Goal: Task Accomplishment & Management: Use online tool/utility

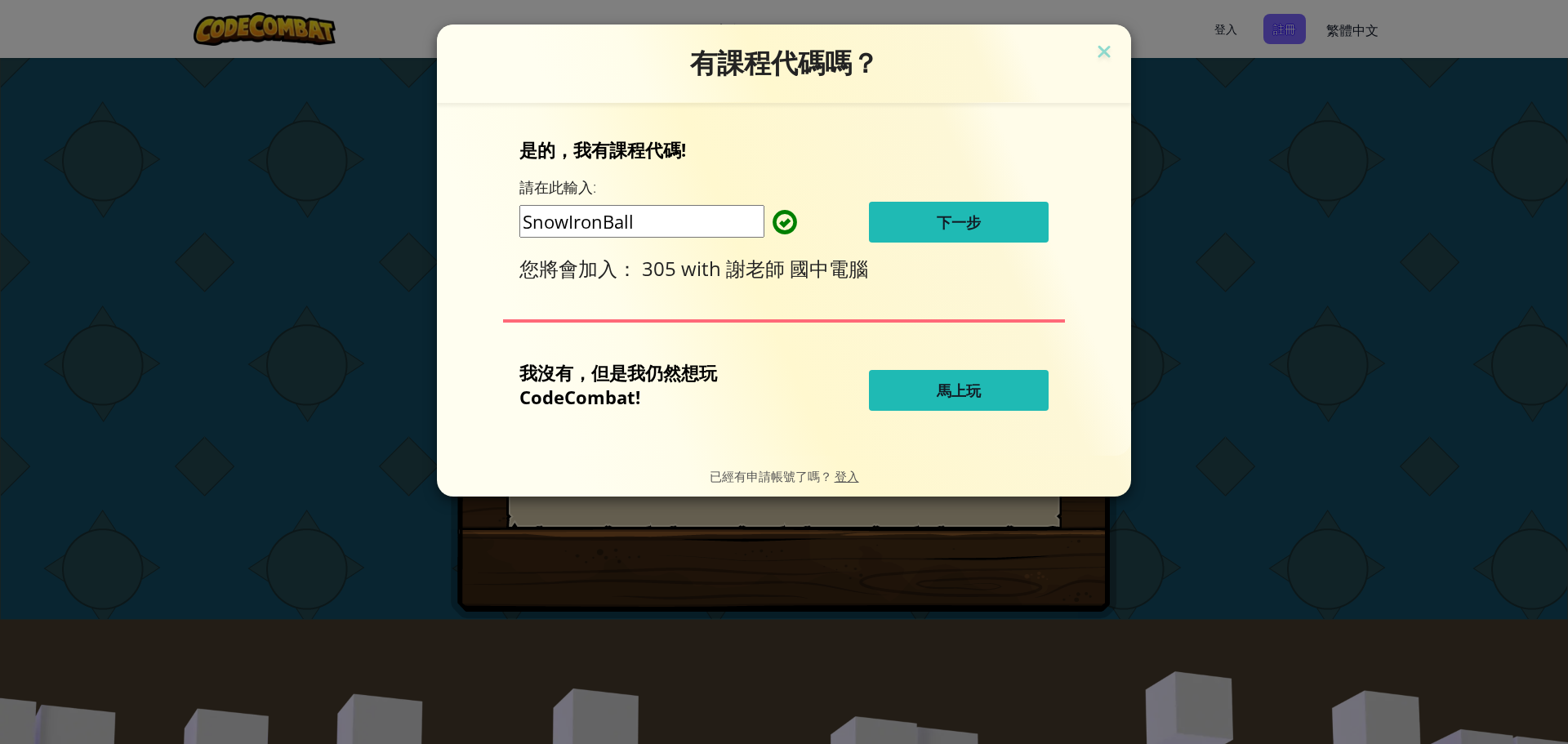
click at [963, 222] on span "下一步" at bounding box center [959, 222] width 44 height 19
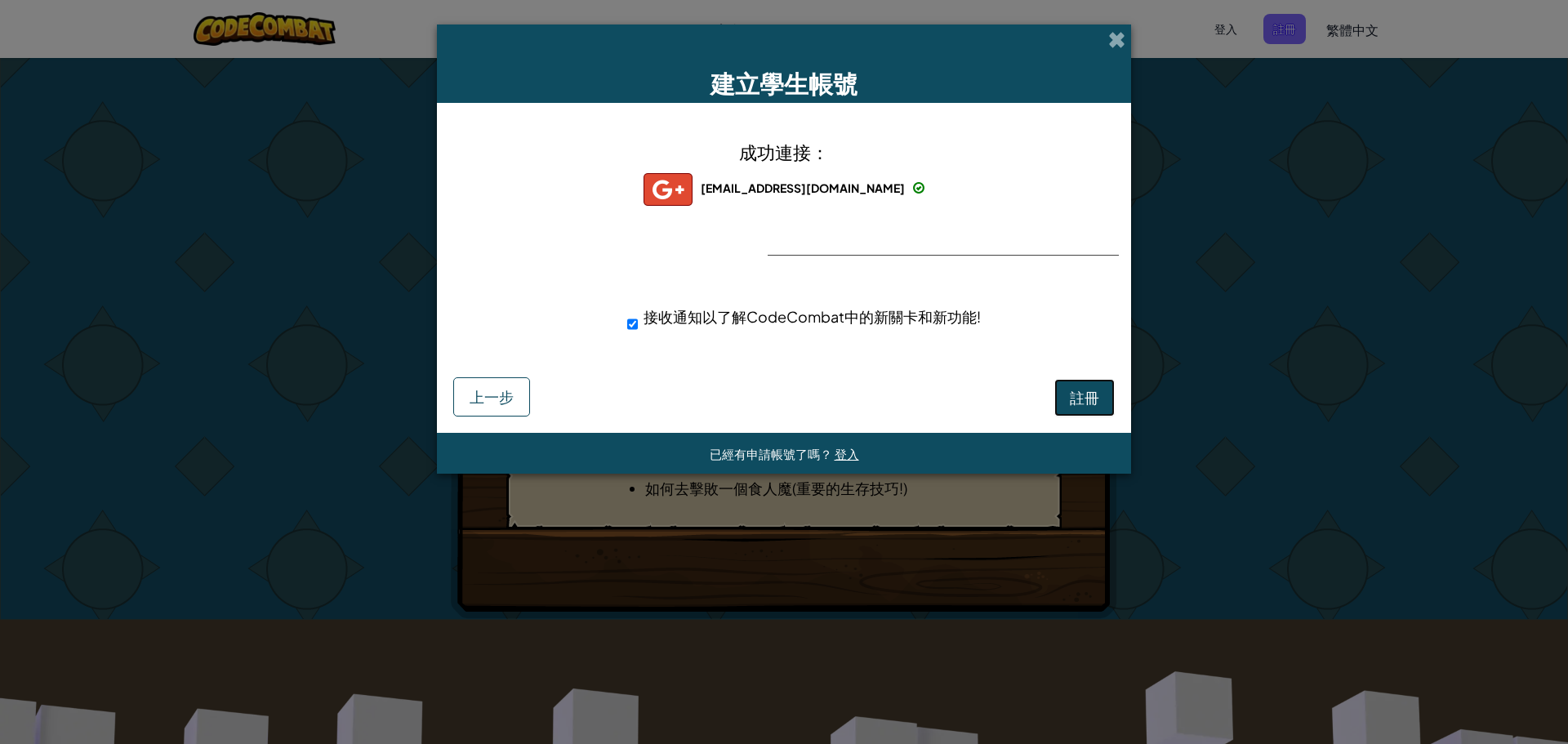
click at [1081, 396] on span "註冊" at bounding box center [1085, 397] width 30 height 18
click at [1078, 399] on button "註冊" at bounding box center [1084, 397] width 60 height 38
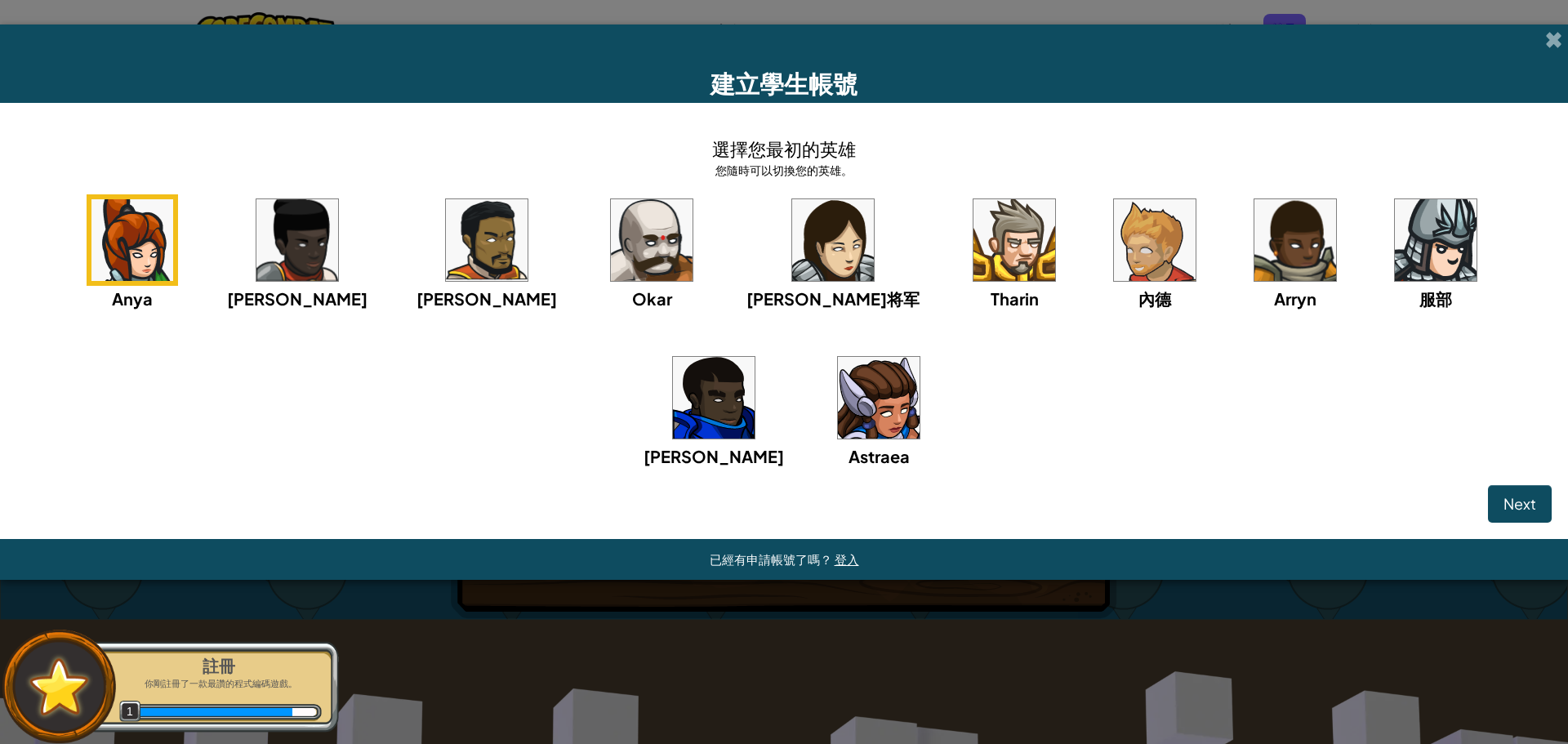
click at [165, 259] on img at bounding box center [131, 239] width 82 height 81
click at [1514, 505] on span "Next" at bounding box center [1520, 503] width 32 height 18
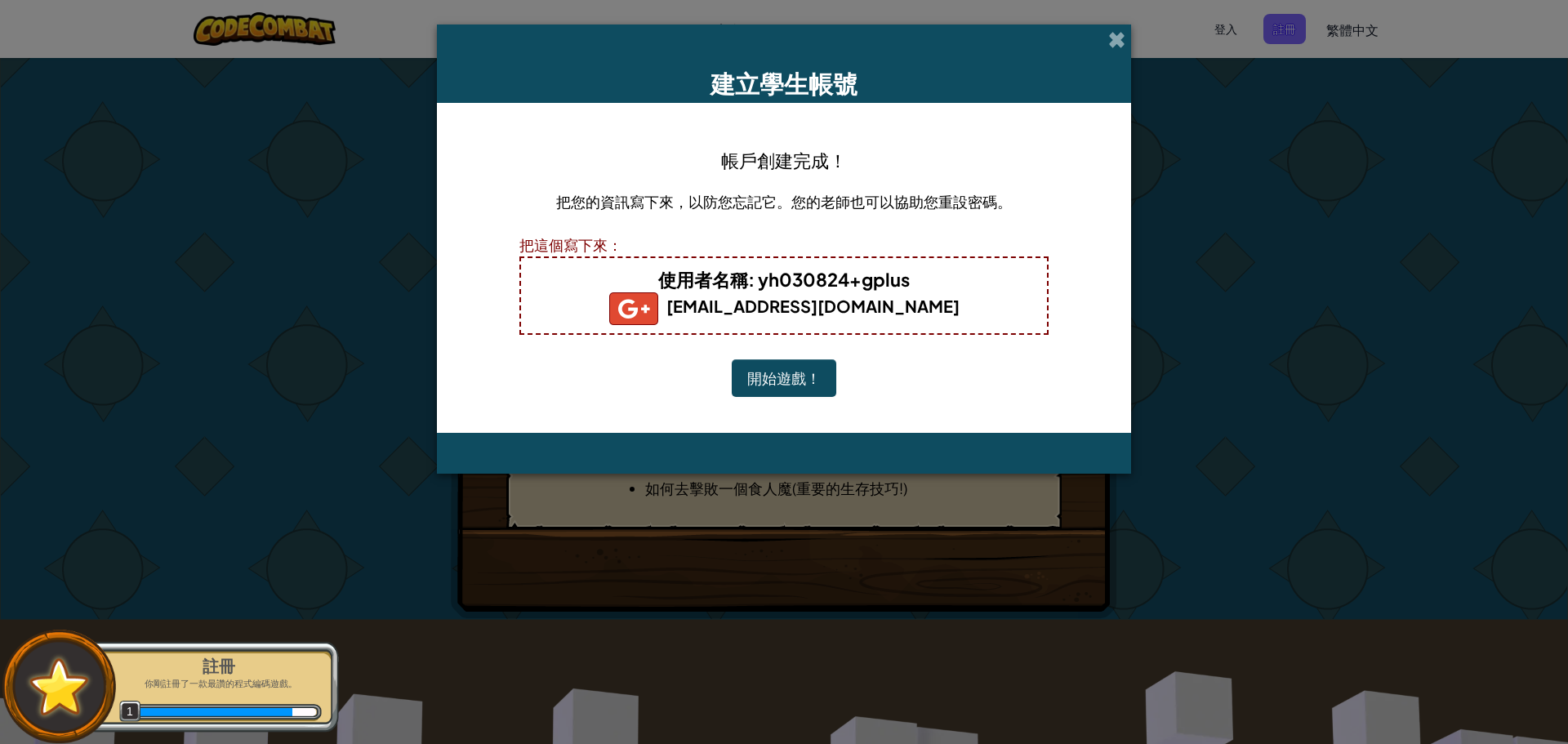
click at [799, 388] on button "開始遊戲！" at bounding box center [784, 378] width 104 height 38
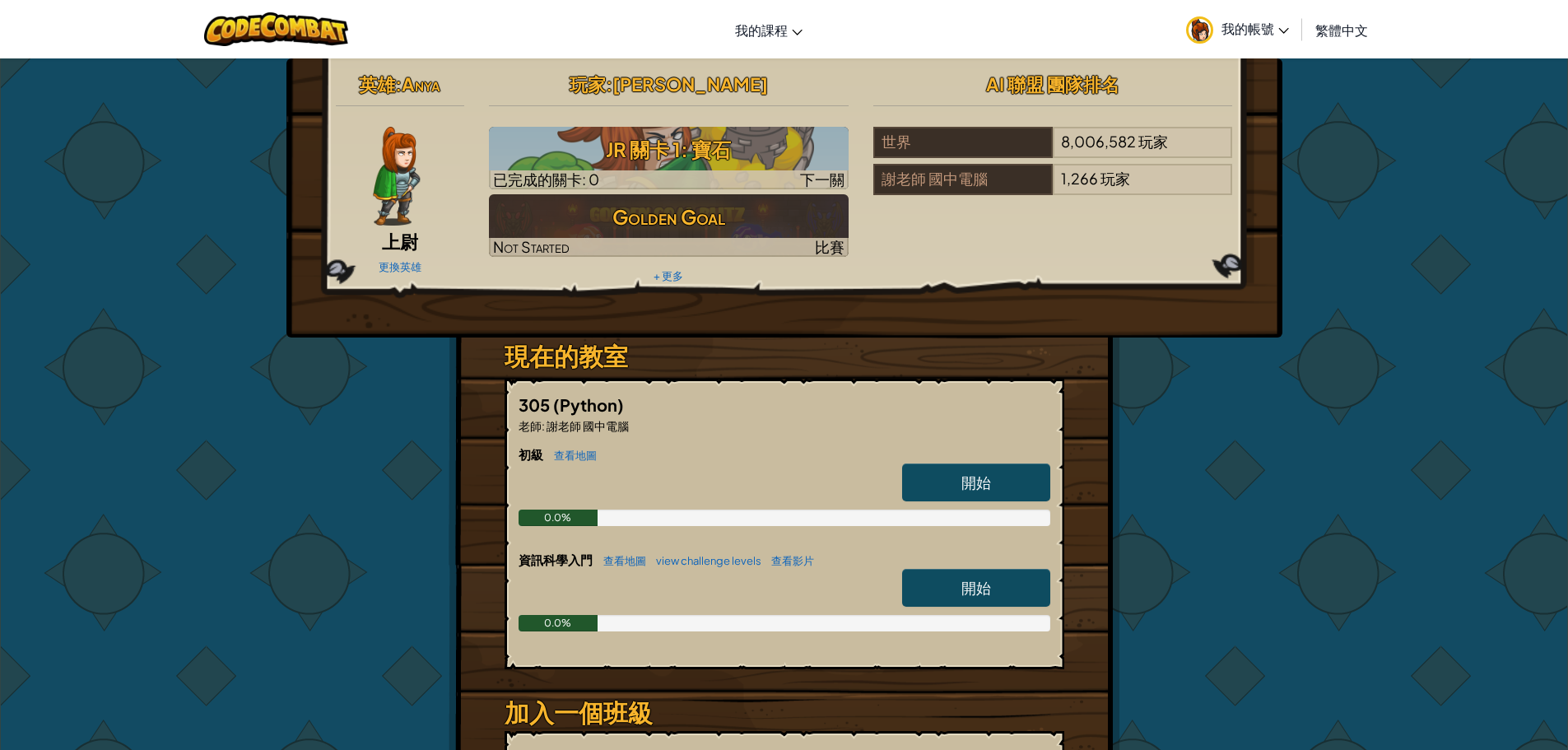
click at [1240, 27] on span "我的帳號" at bounding box center [1255, 28] width 67 height 18
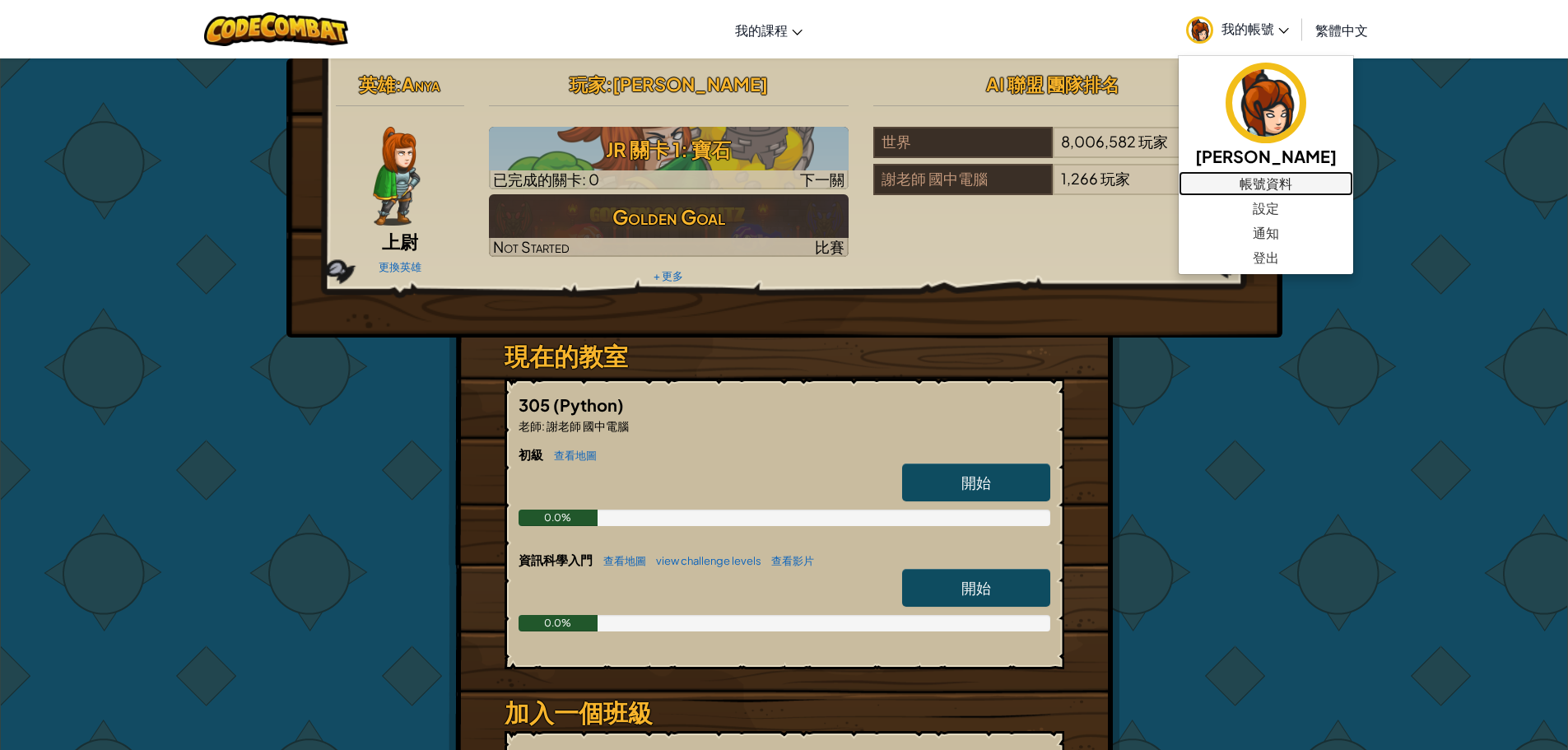
click at [1240, 178] on link "帳號資料" at bounding box center [1266, 184] width 175 height 25
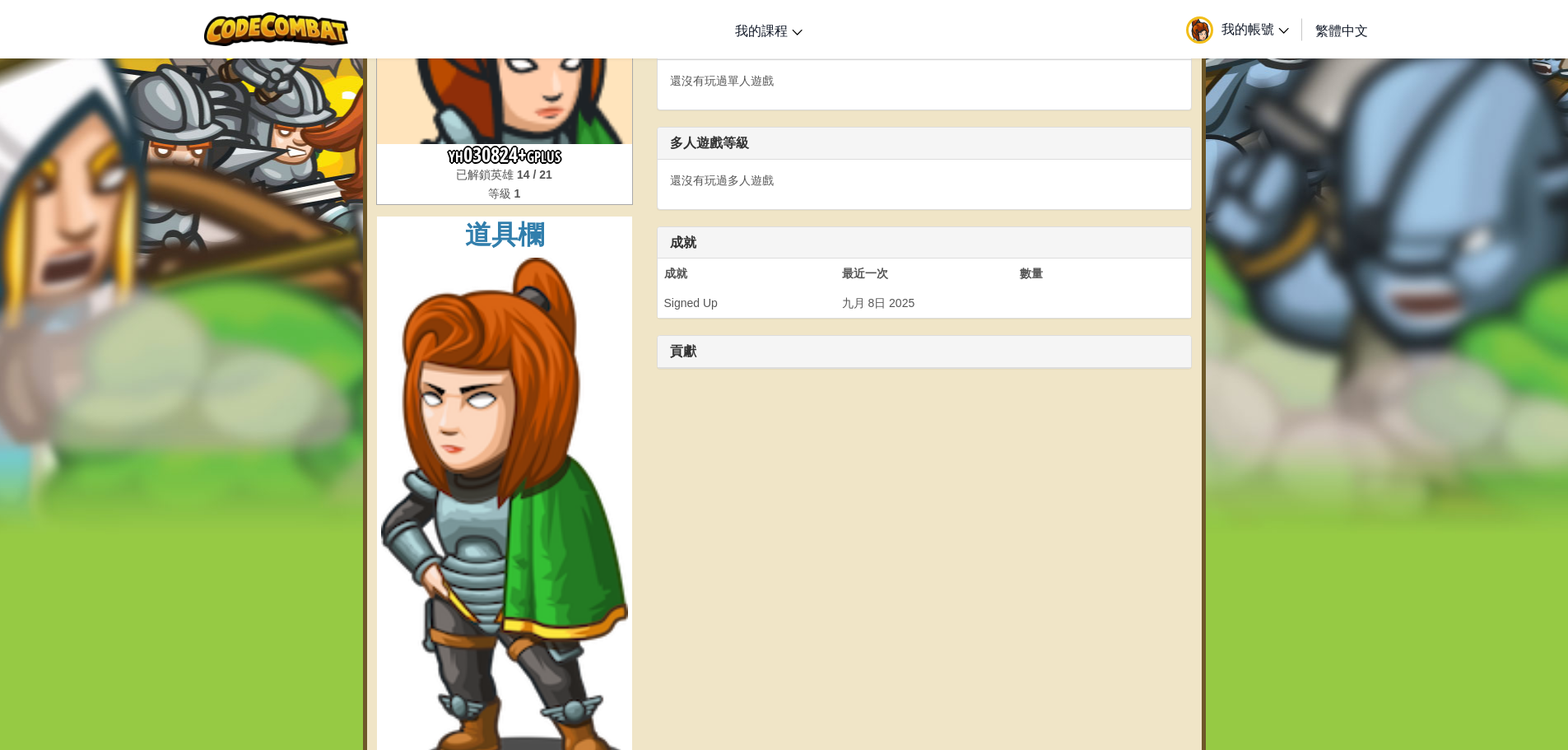
scroll to position [247, 0]
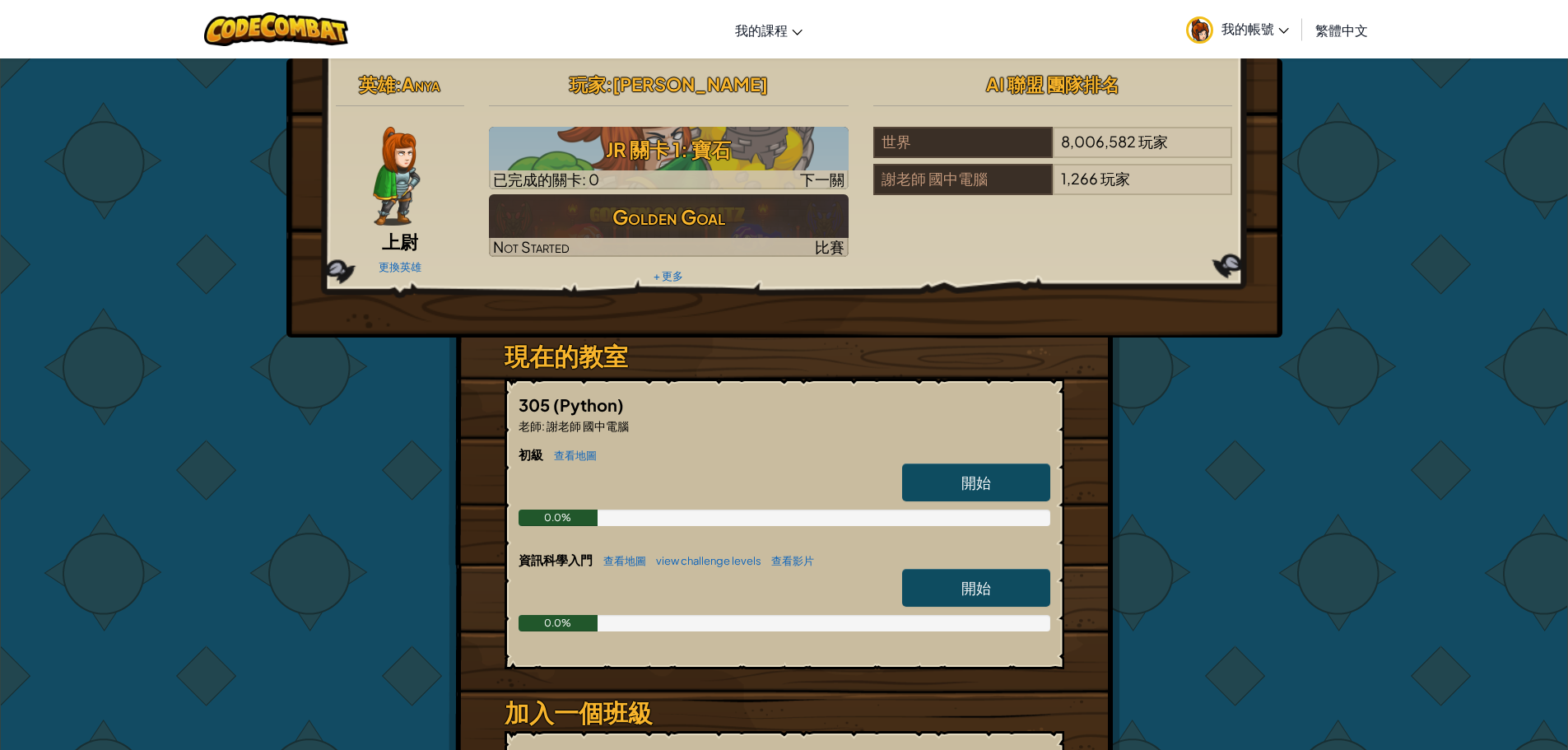
click at [1279, 31] on icon at bounding box center [1283, 31] width 11 height 6
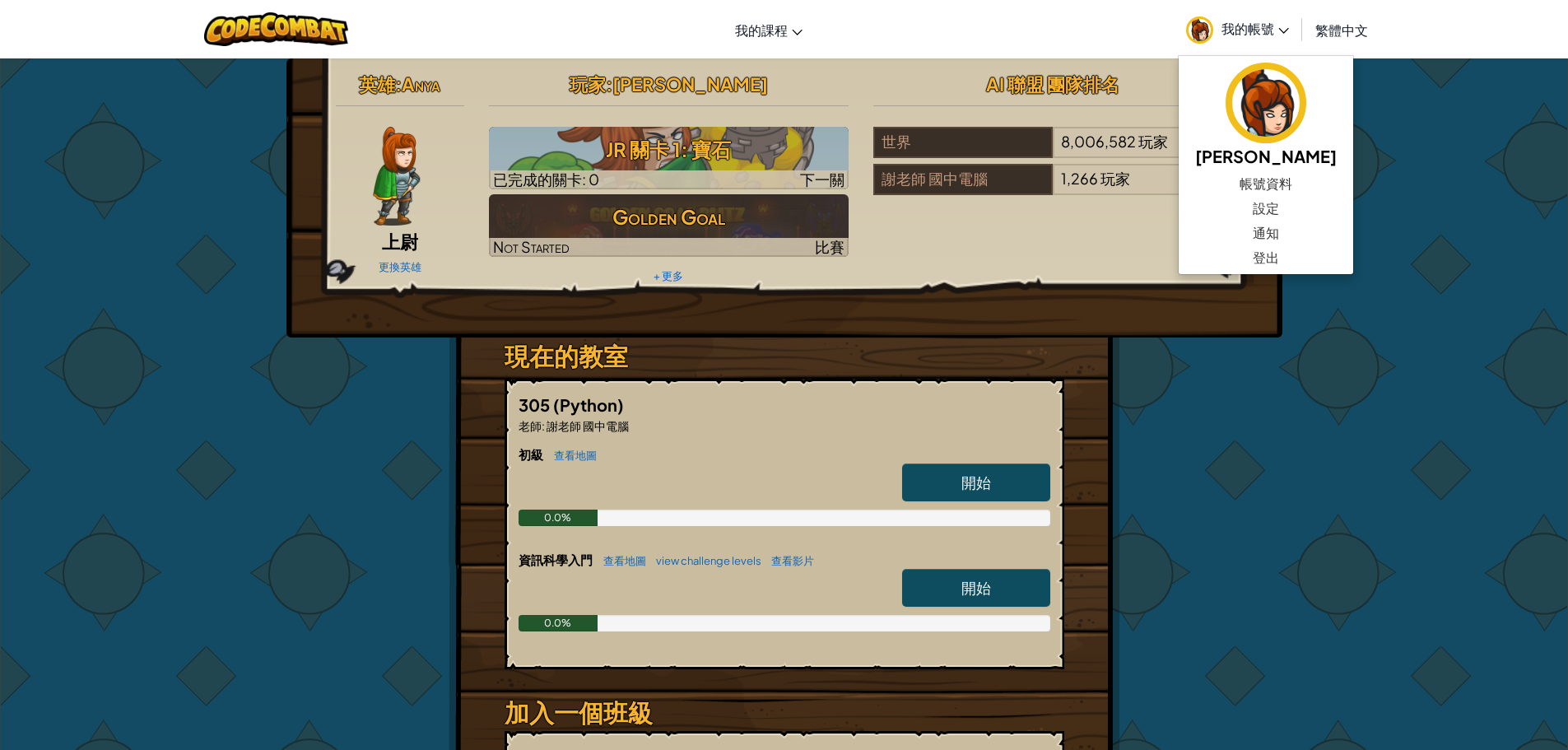
click at [1367, 354] on div "英雄 : [PERSON_NAME] 上尉 更換英雄 玩家 : [PERSON_NAME] 關卡 1: 寶石 已完成的關卡: 0 下一關 Golden Goa…" at bounding box center [784, 483] width 1568 height 852
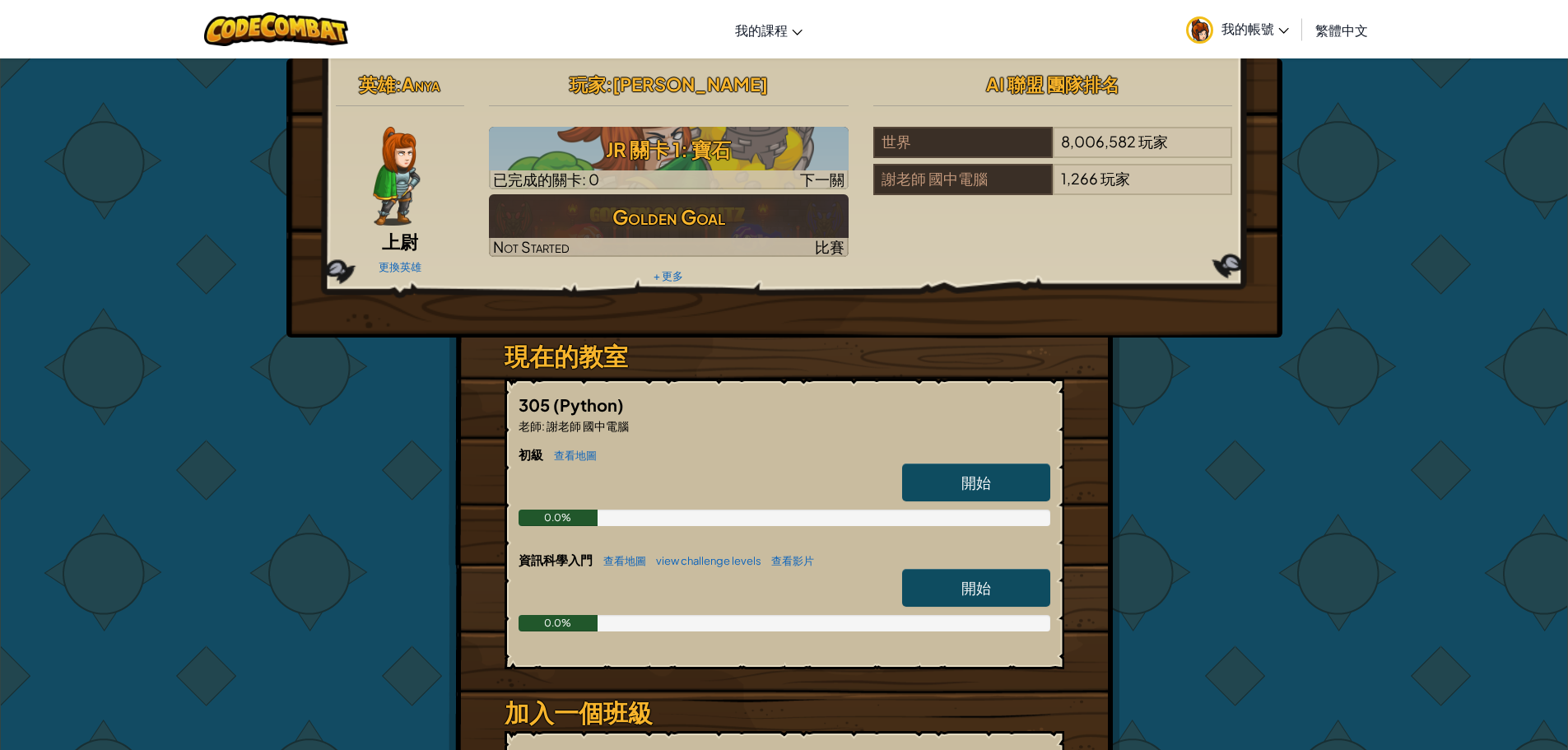
click at [980, 589] on span "開始" at bounding box center [976, 587] width 30 height 19
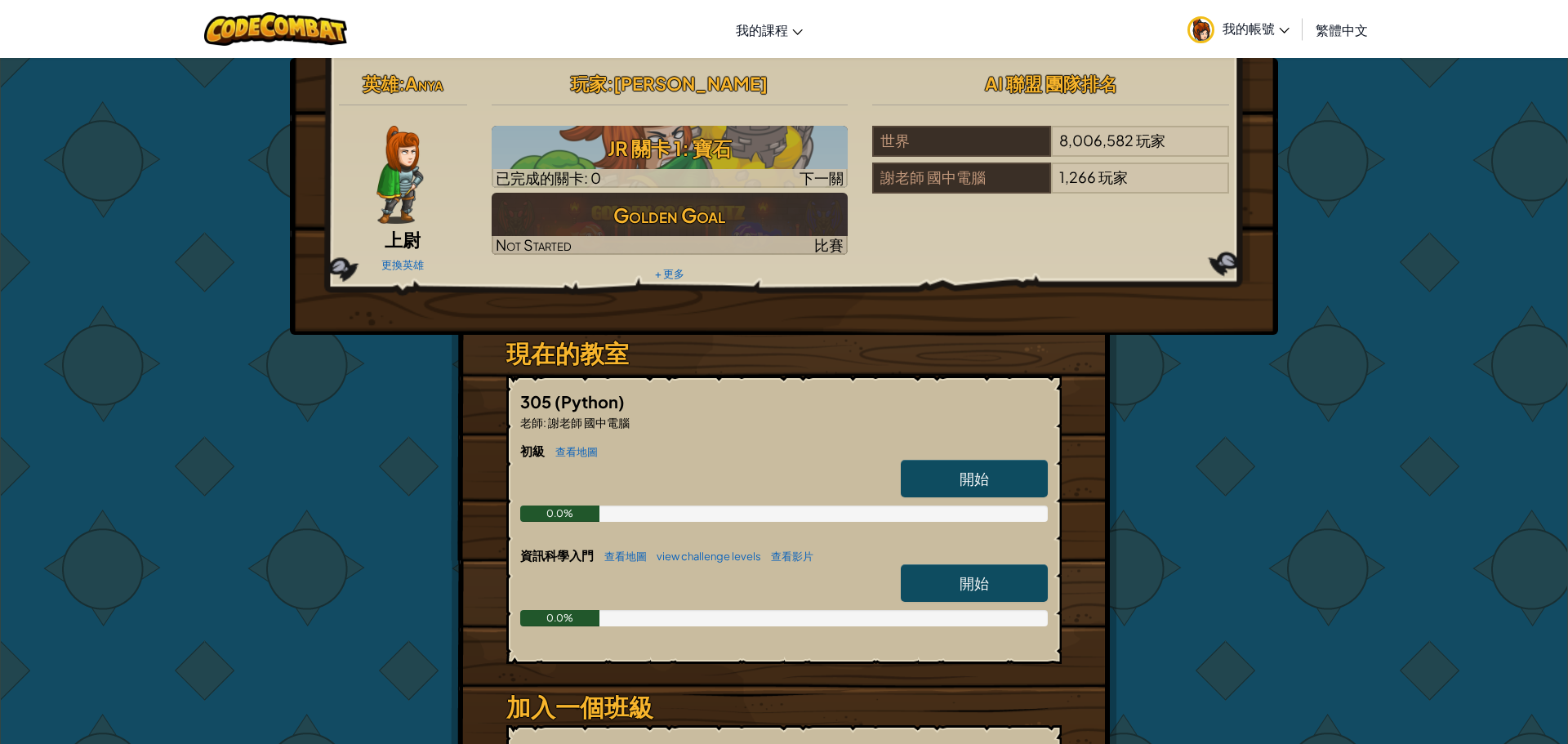
select select "zh-HANT"
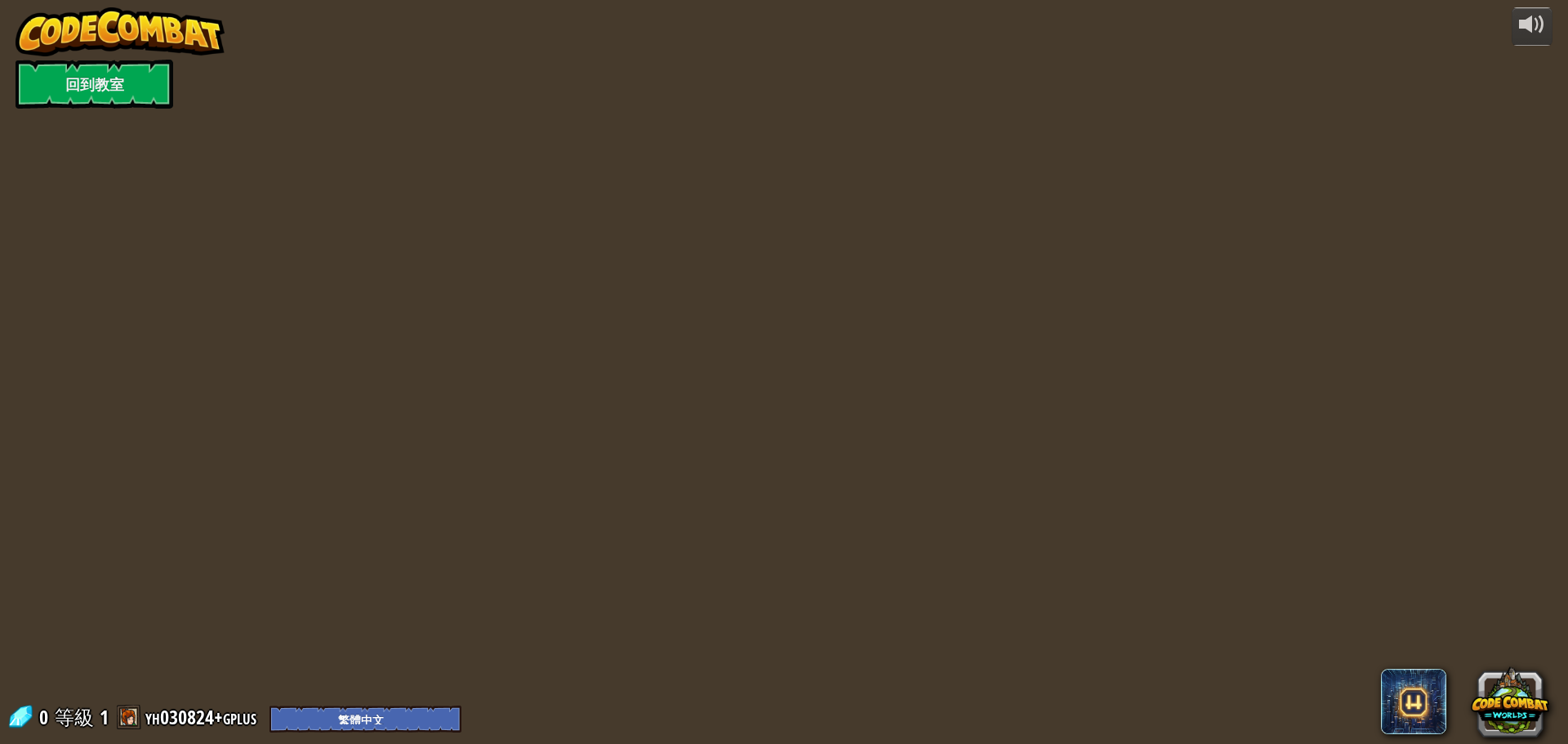
select select "zh-HANT"
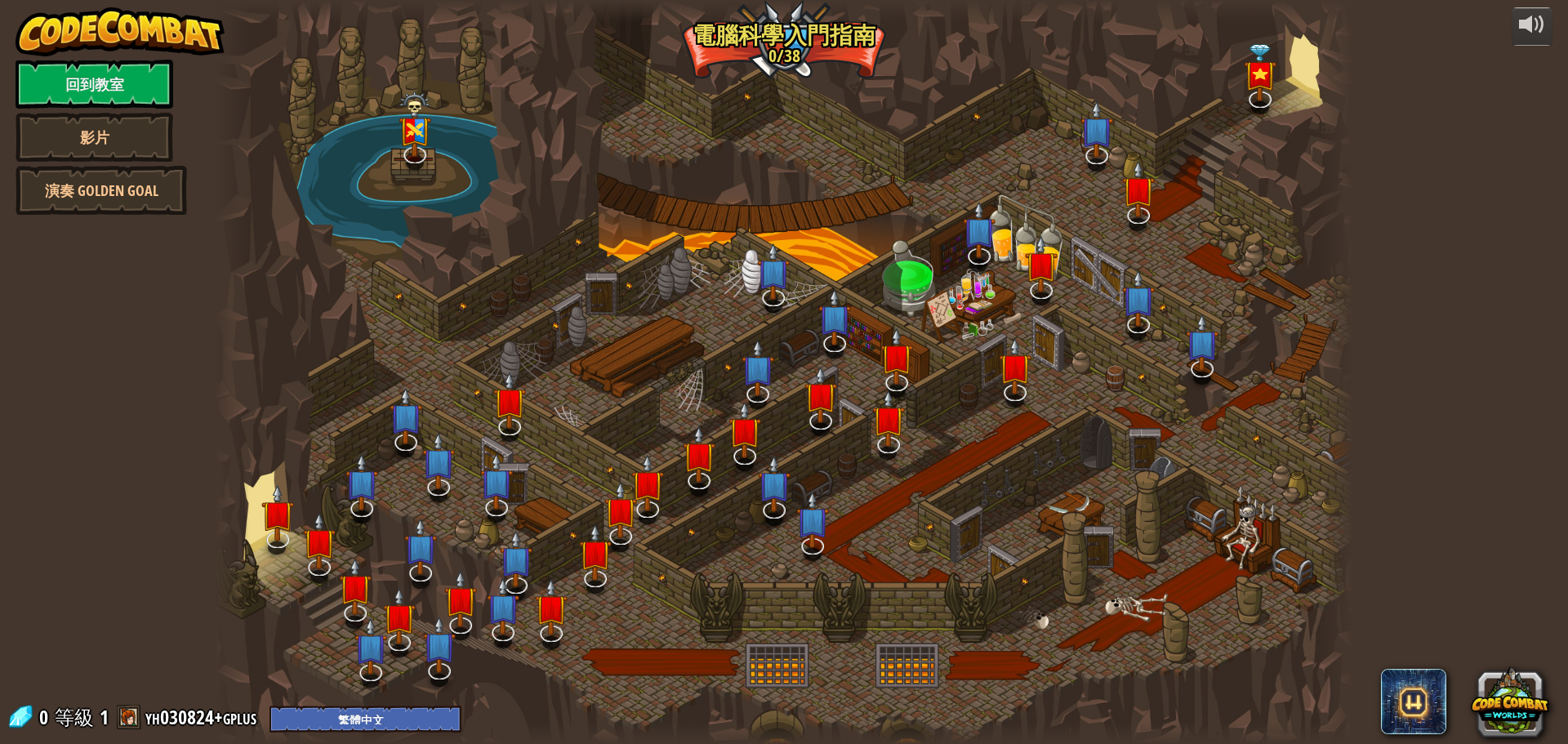
select select "zh-HANT"
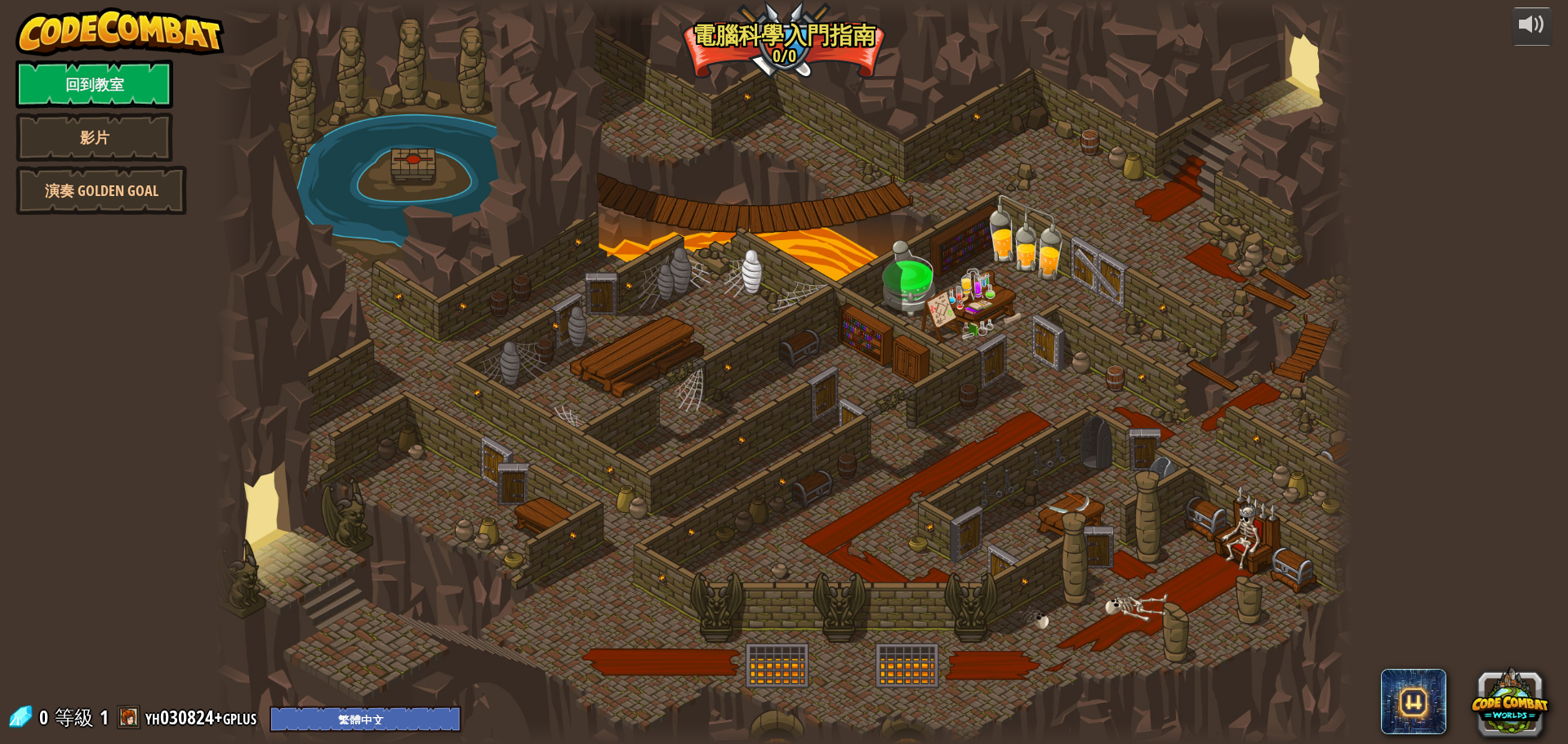
select select "zh-HANT"
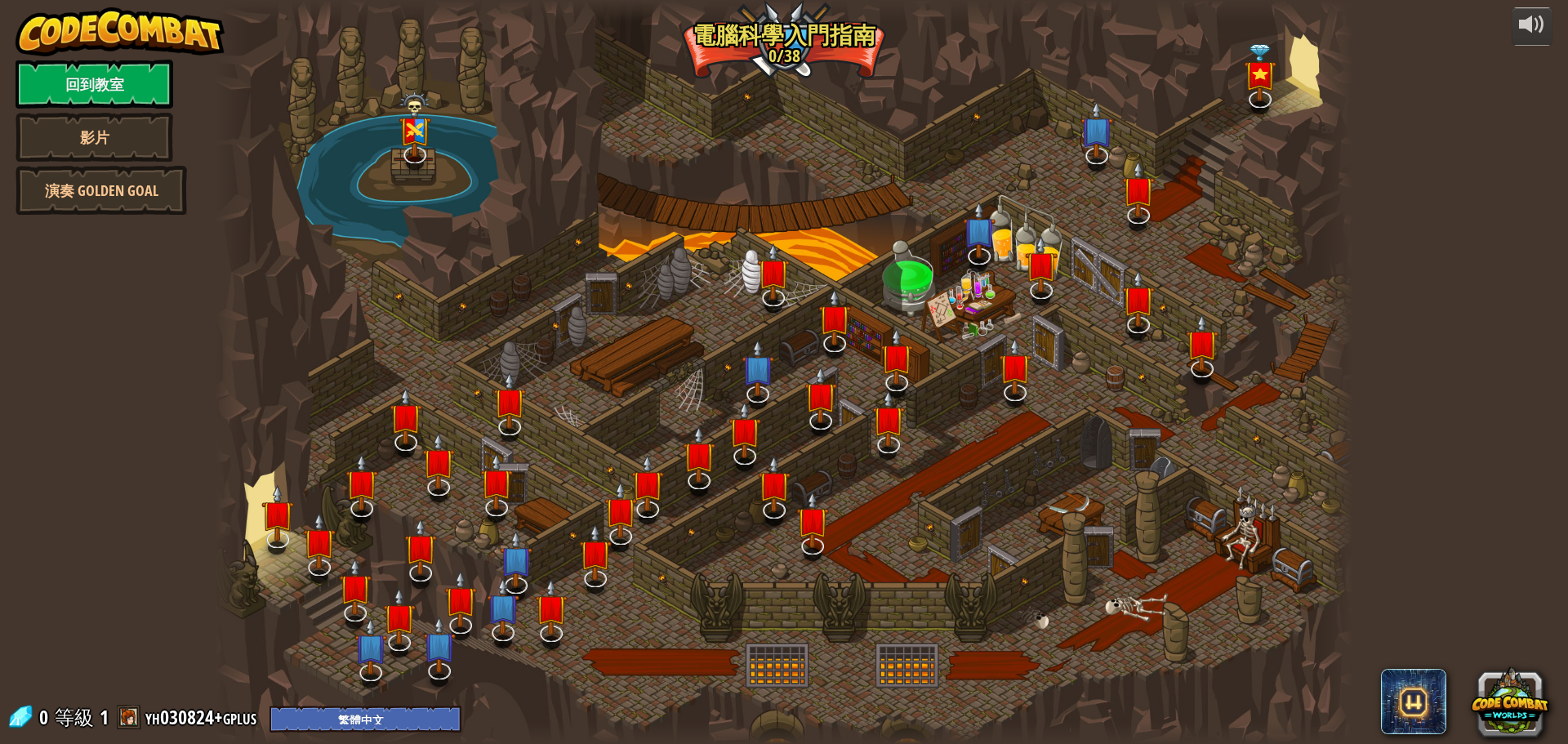
select select "zh-HANT"
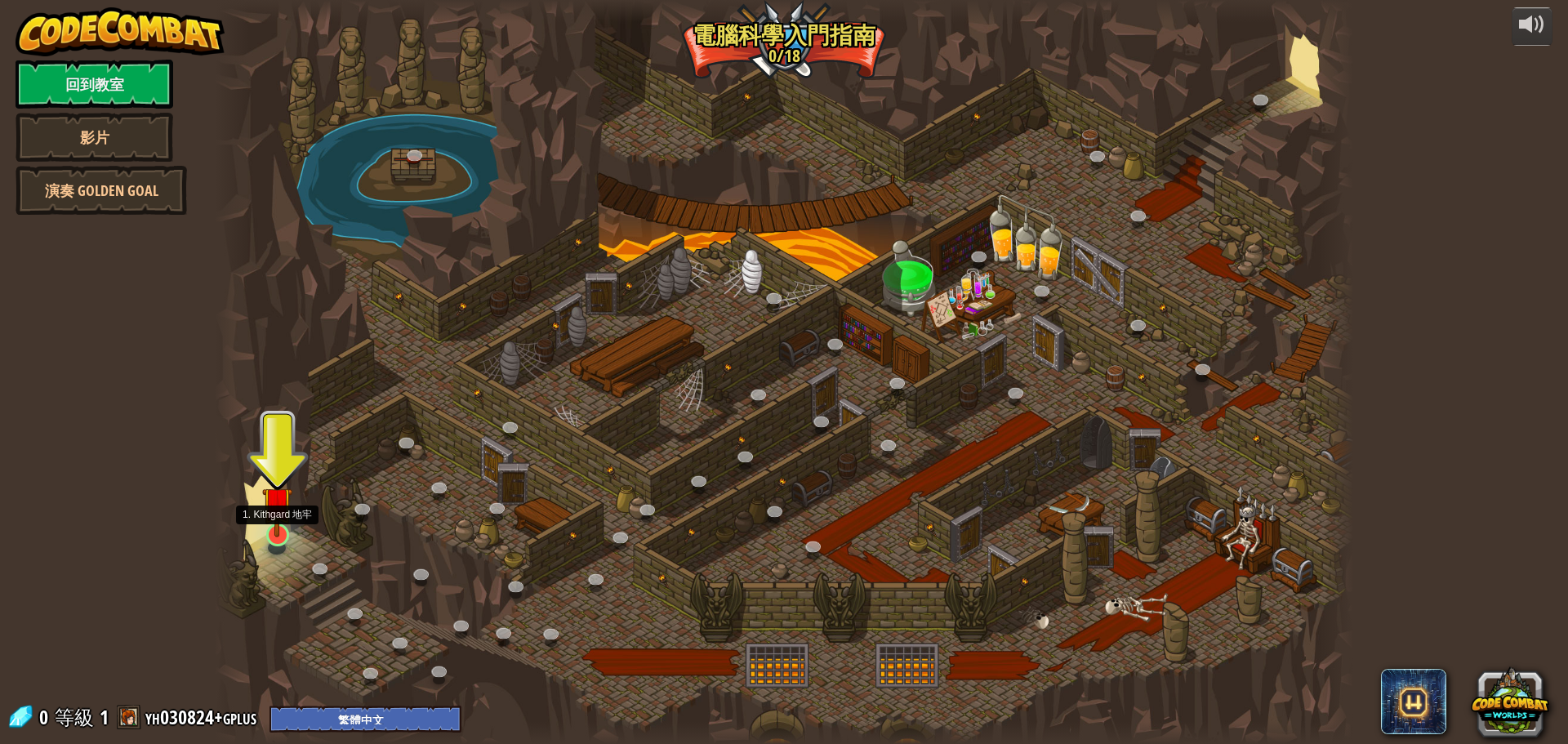
click at [282, 511] on img at bounding box center [277, 501] width 30 height 69
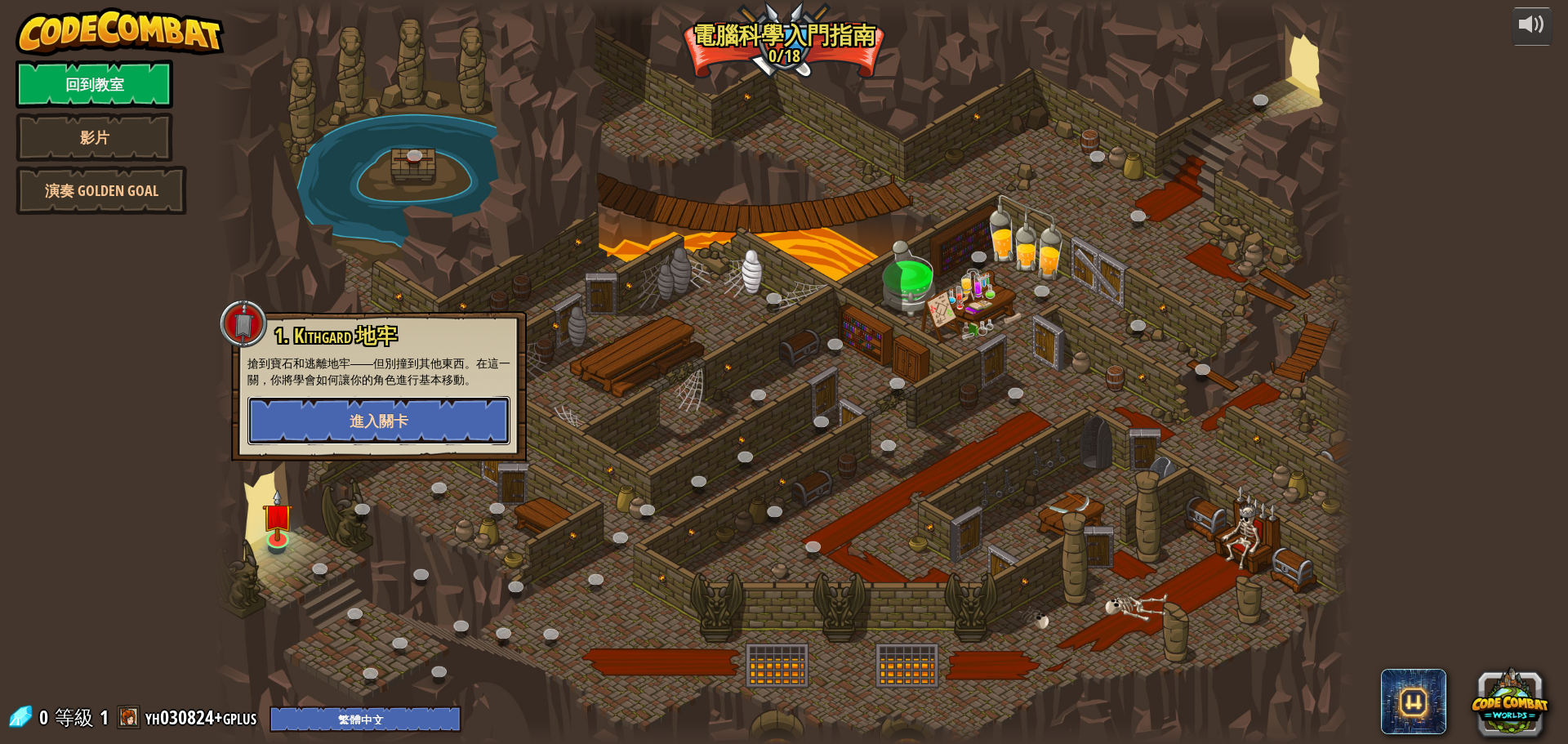
click at [391, 413] on span "進入關卡" at bounding box center [379, 421] width 59 height 20
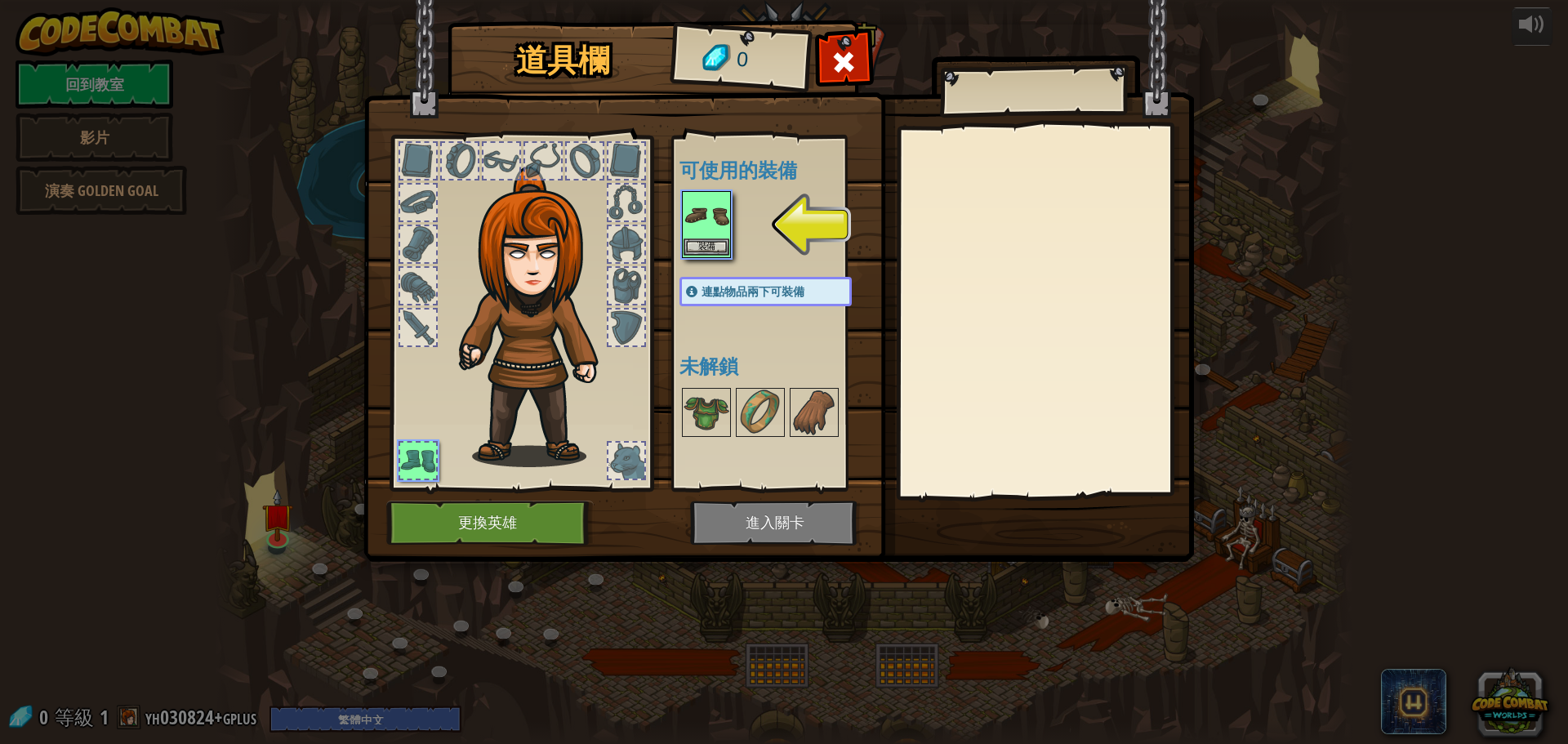
click at [719, 216] on img at bounding box center [706, 216] width 46 height 46
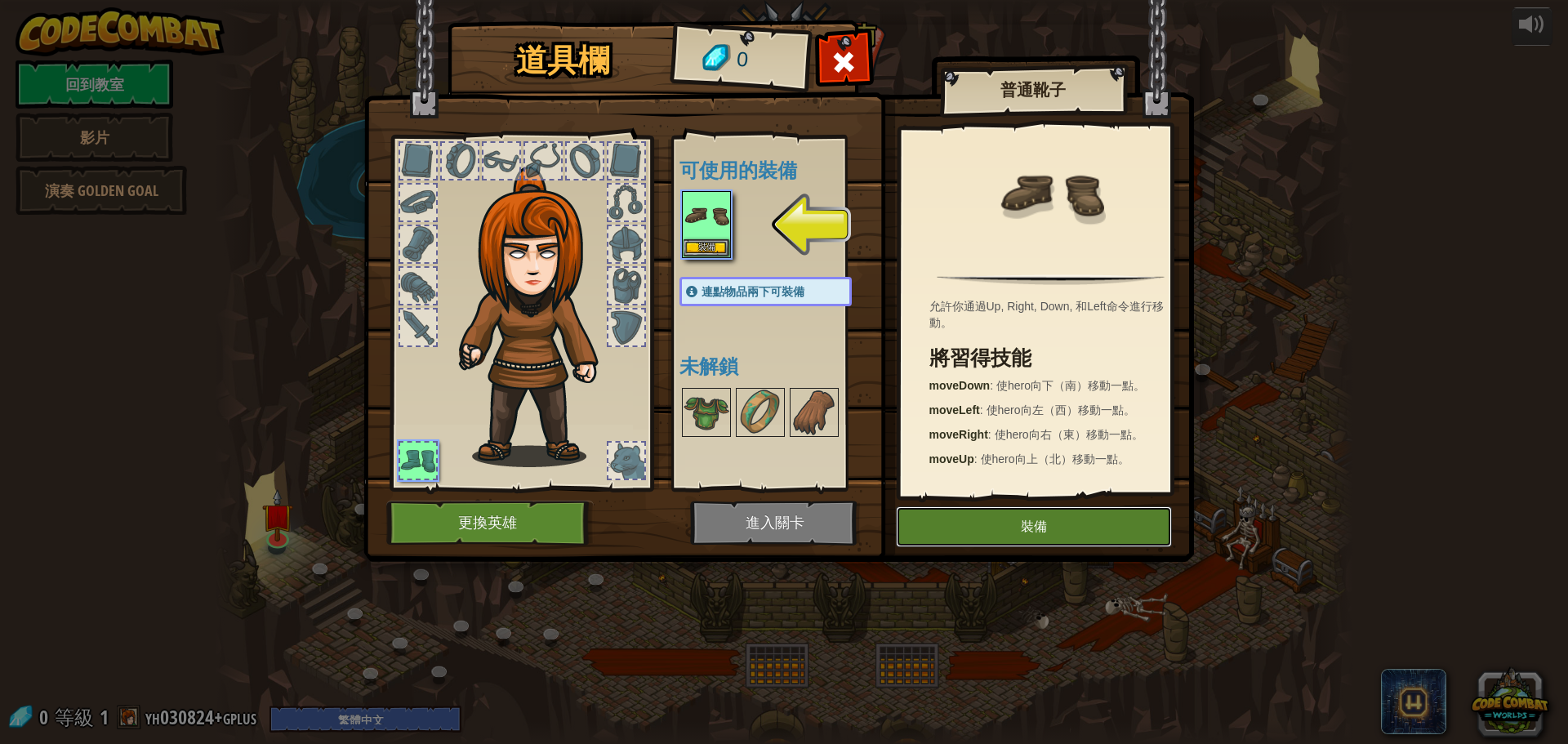
click at [1016, 534] on button "裝備" at bounding box center [1033, 527] width 276 height 41
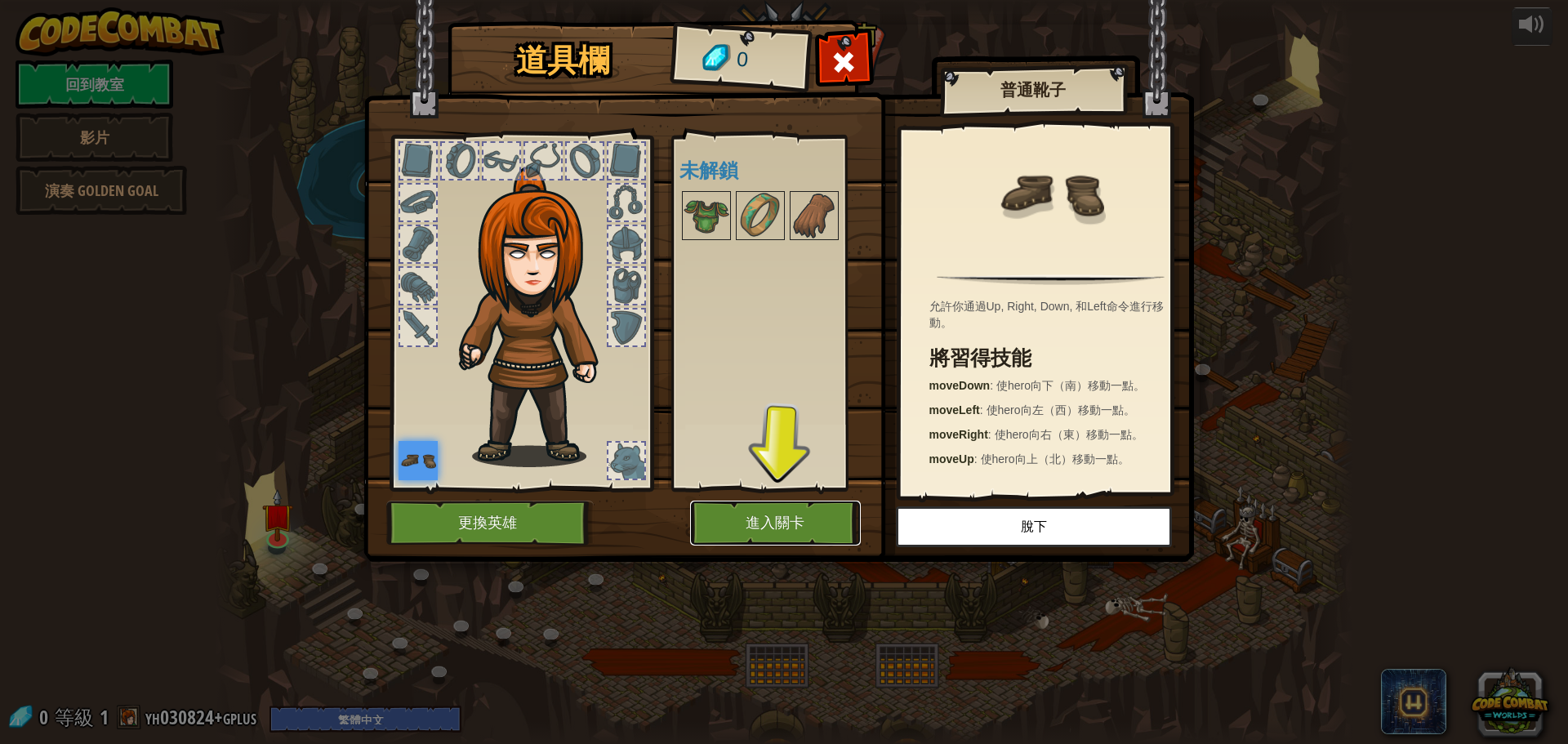
click at [774, 521] on button "進入關卡" at bounding box center [776, 522] width 171 height 45
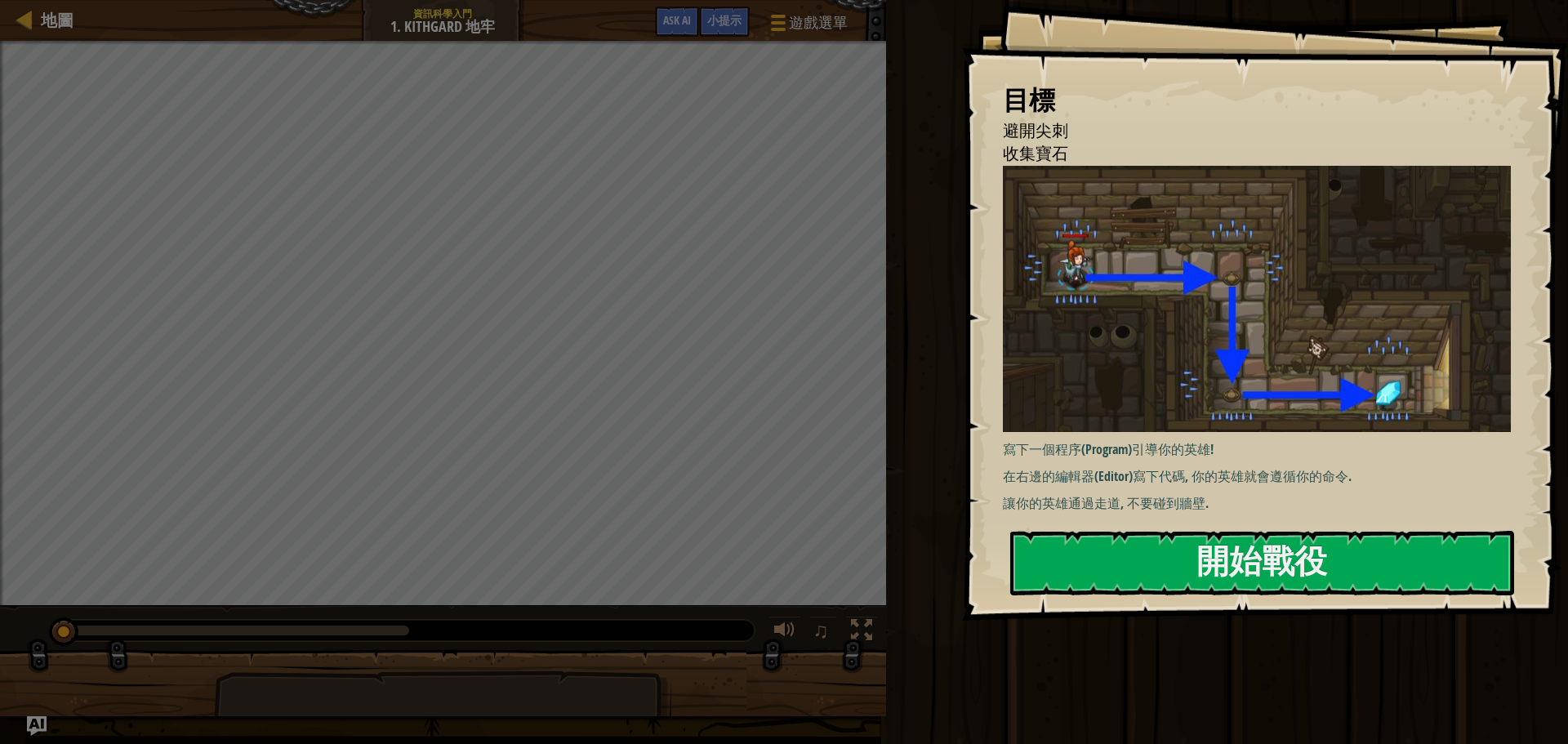
select select "zh-HANT"
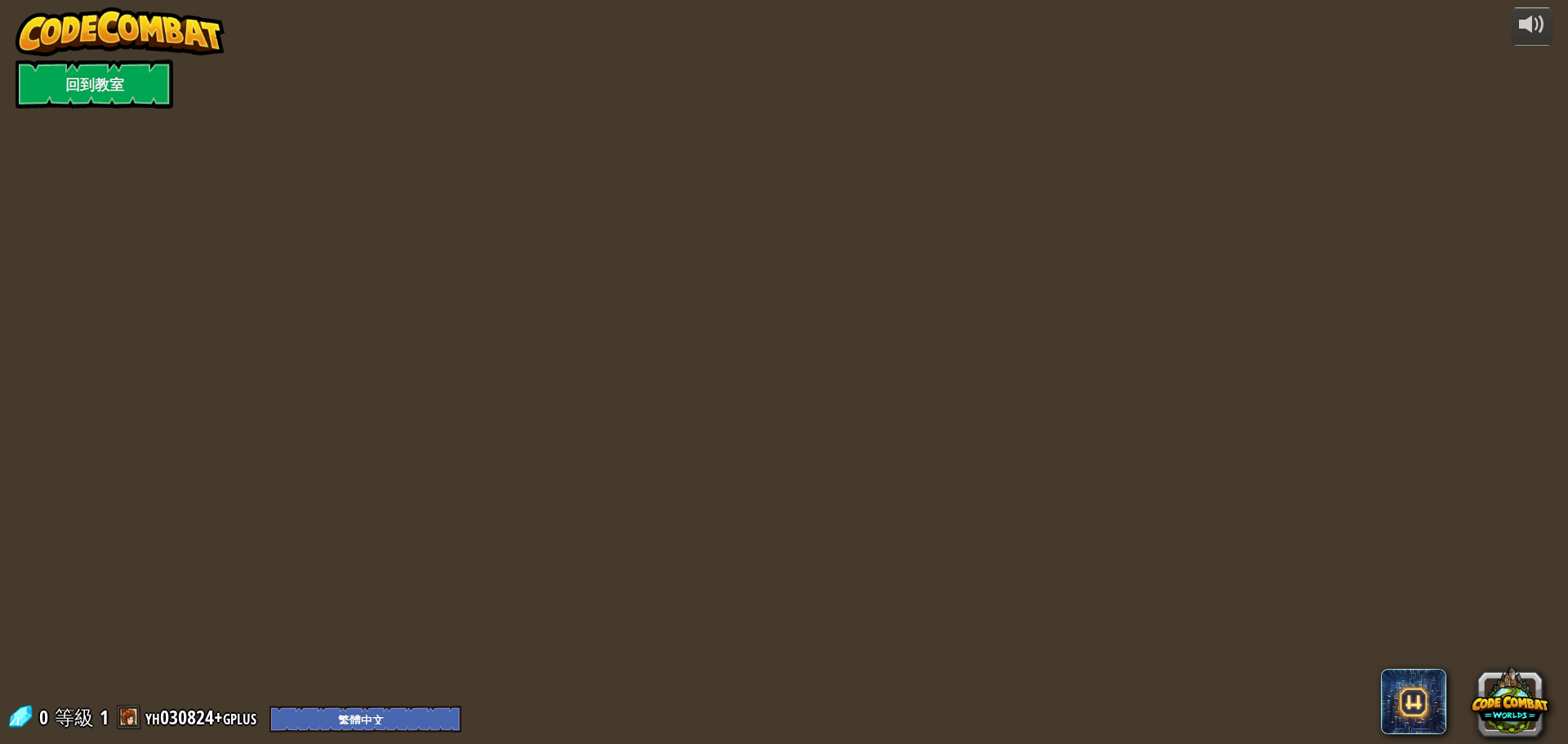
select select "zh-HANT"
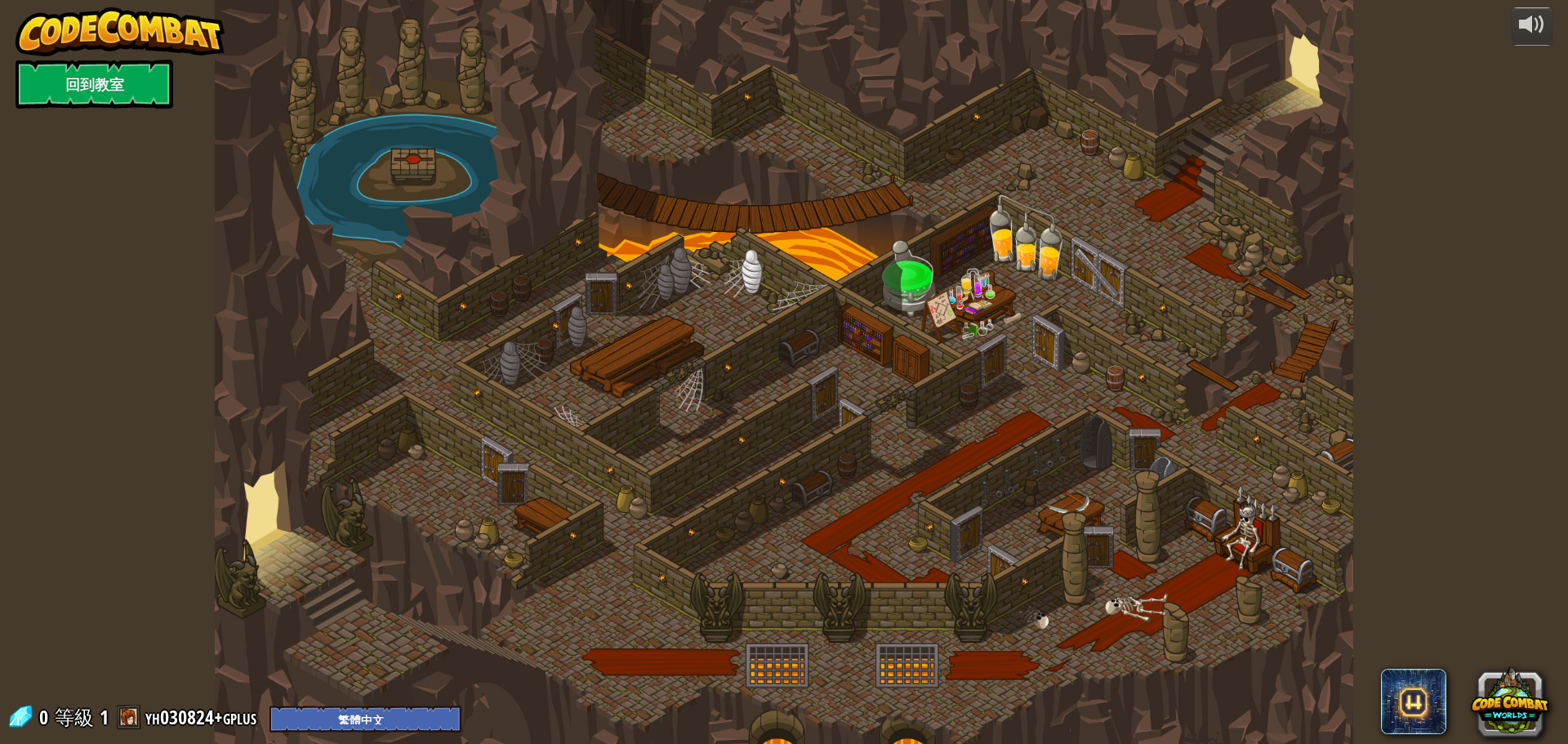
select select "zh-HANT"
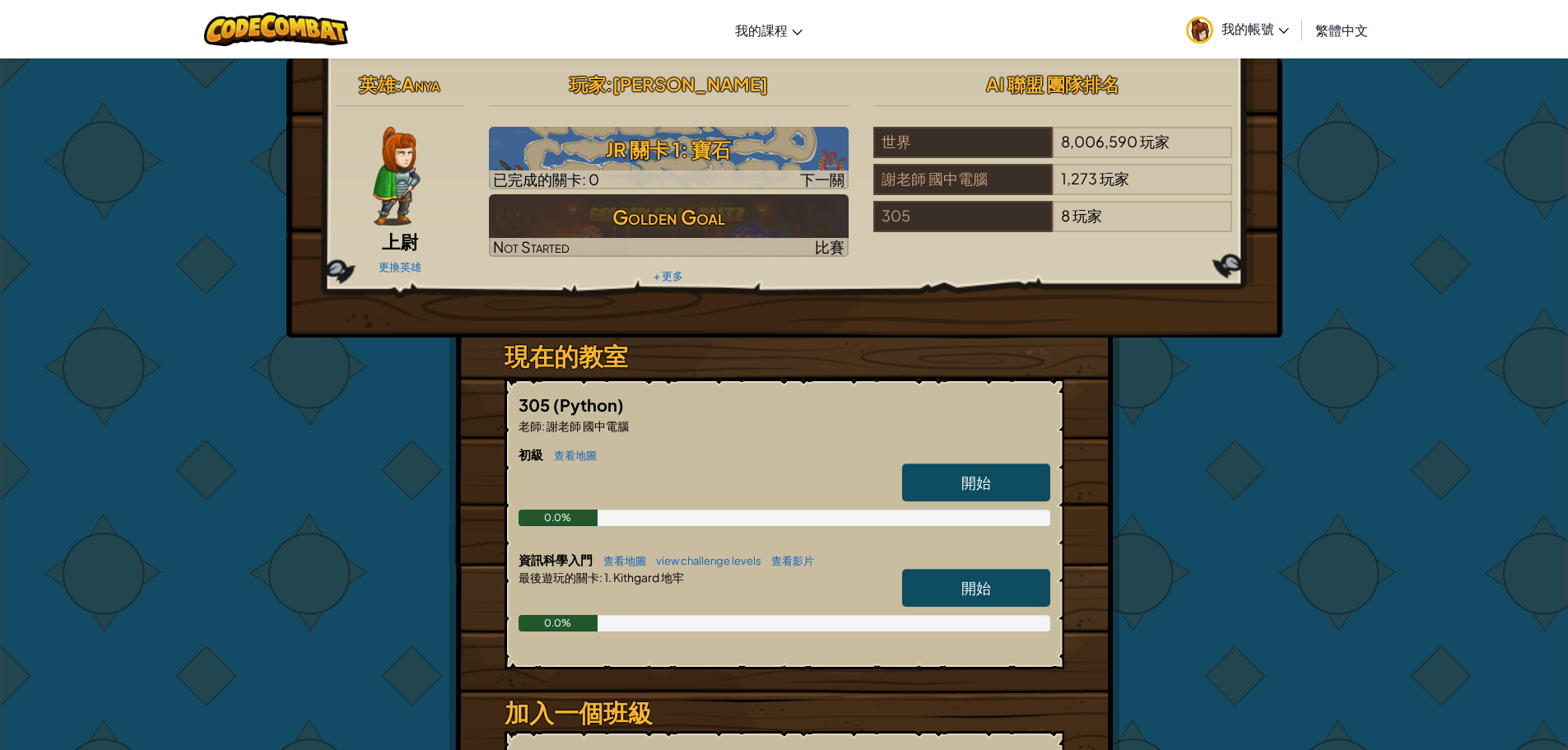
click at [1253, 30] on span "我的帳號" at bounding box center [1255, 28] width 67 height 18
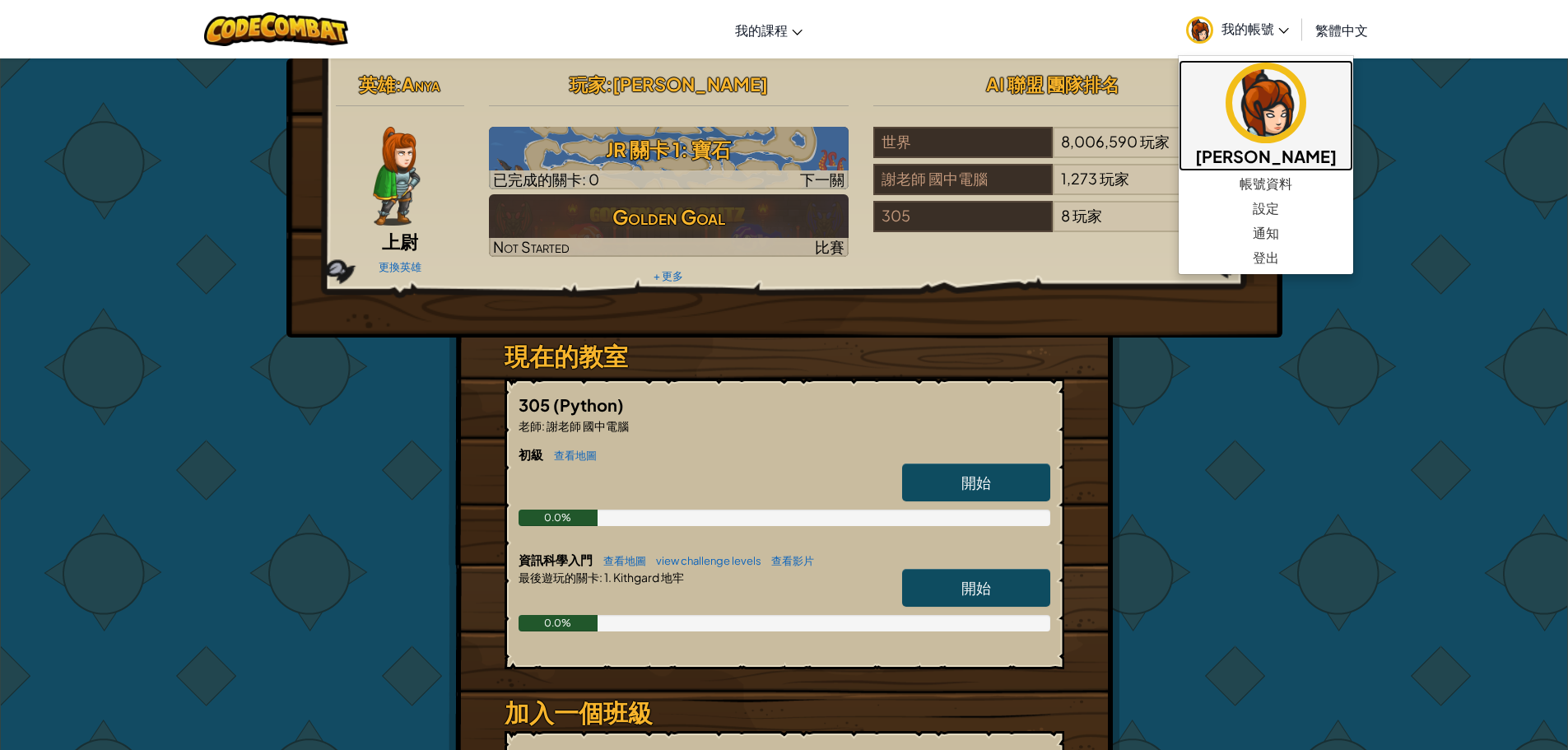
click at [1236, 155] on h5 "[PERSON_NAME]" at bounding box center [1265, 155] width 141 height 26
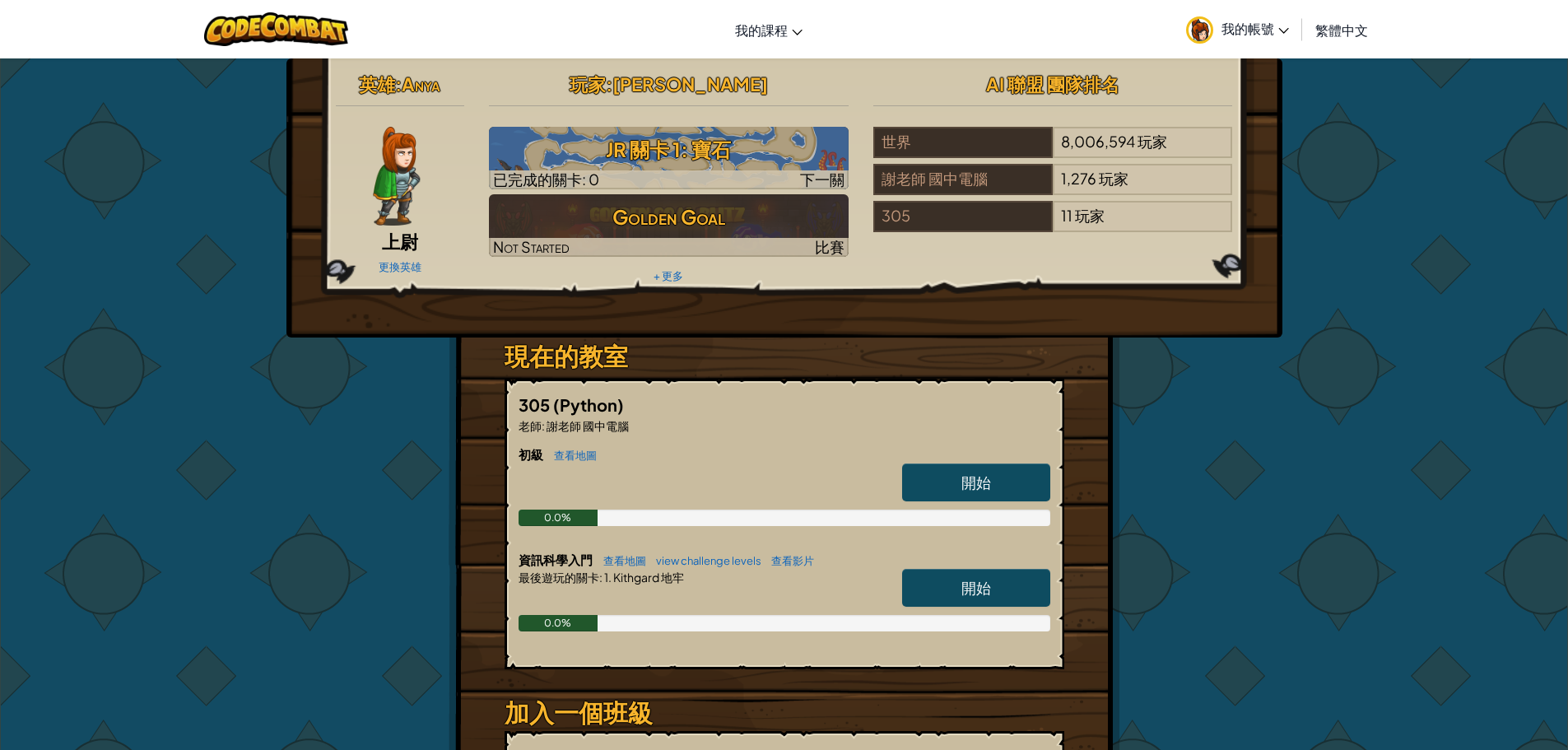
click at [1241, 26] on span "我的帳號" at bounding box center [1255, 28] width 67 height 18
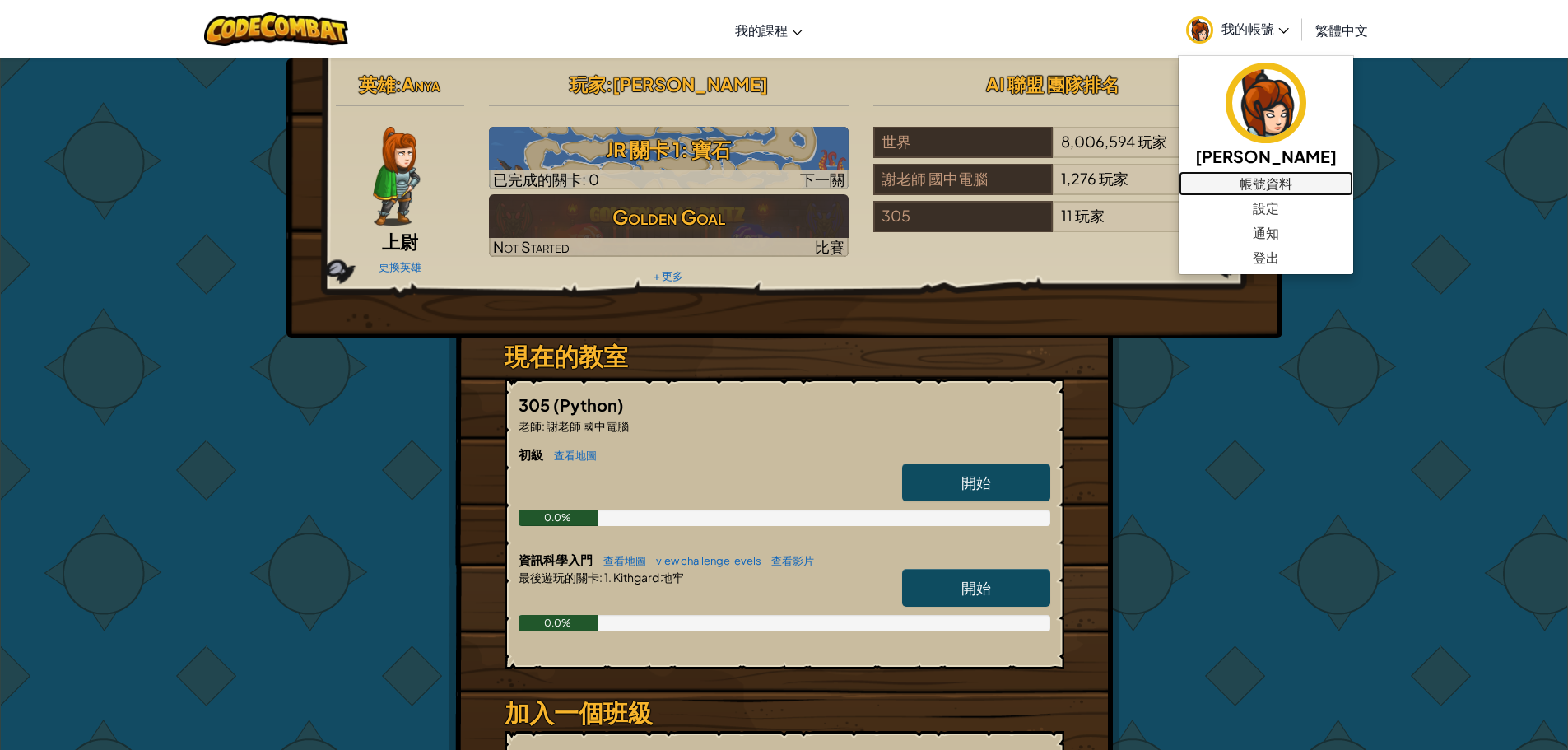
click at [1243, 187] on link "帳號資料" at bounding box center [1266, 184] width 175 height 25
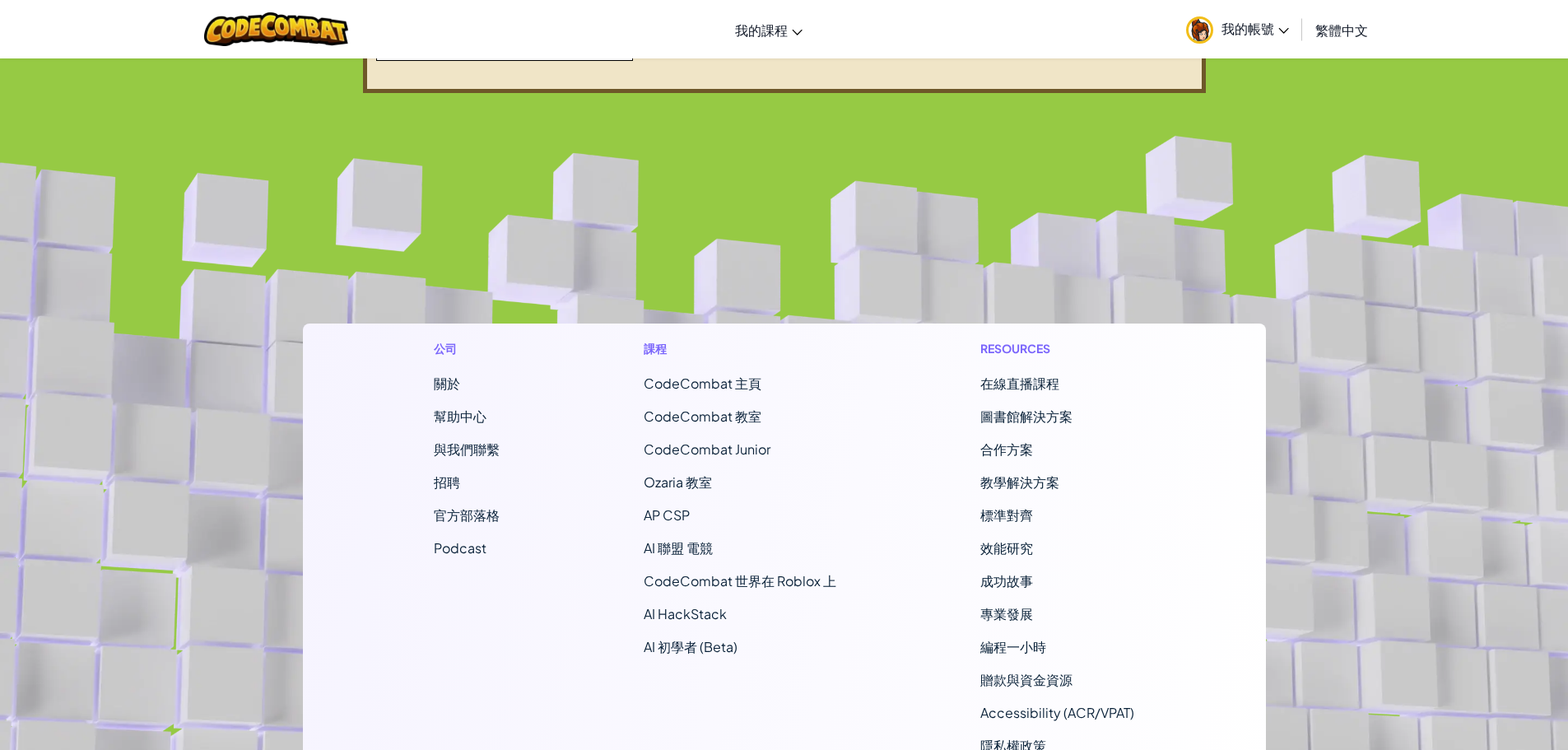
scroll to position [1241, 0]
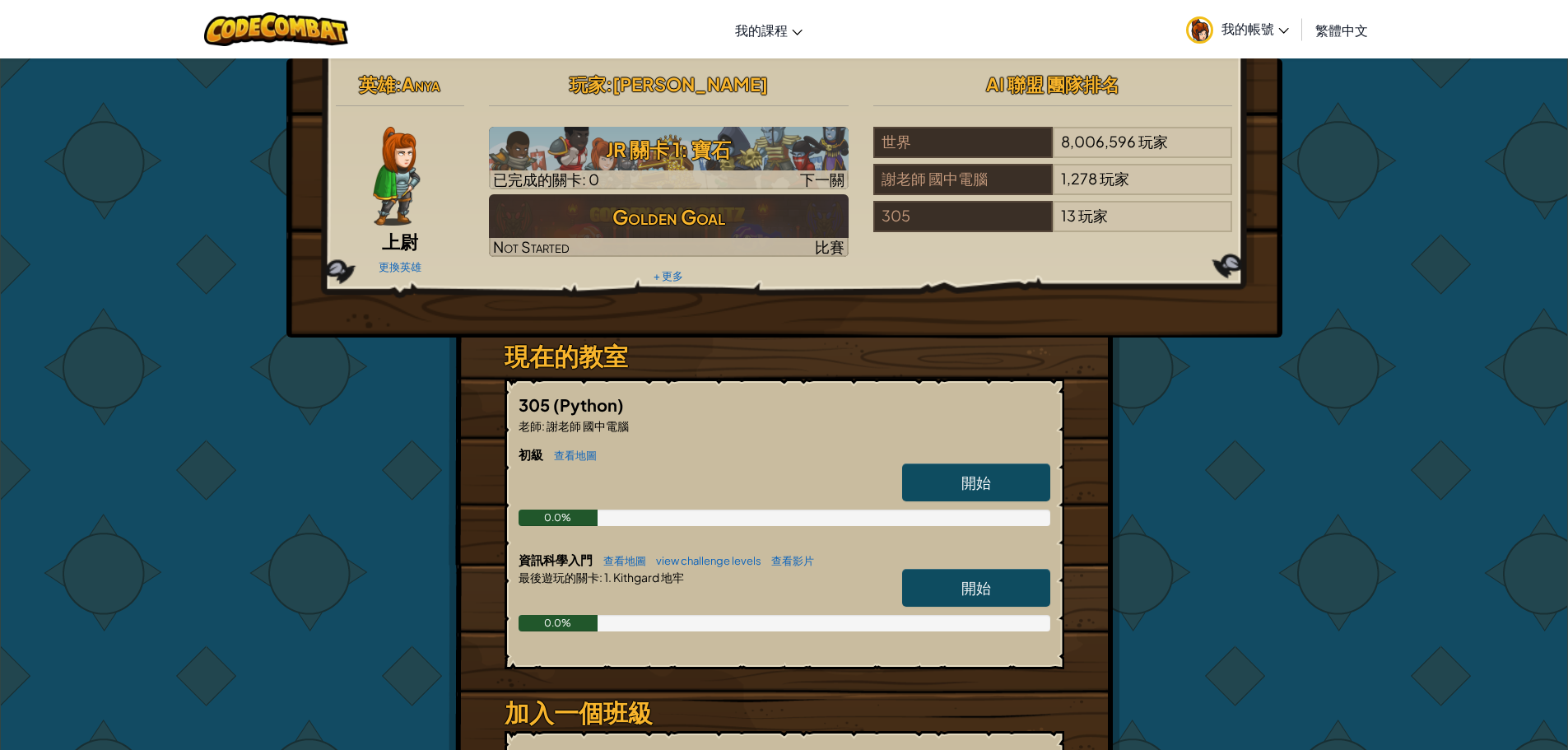
click at [1268, 29] on span "我的帳號" at bounding box center [1255, 28] width 67 height 18
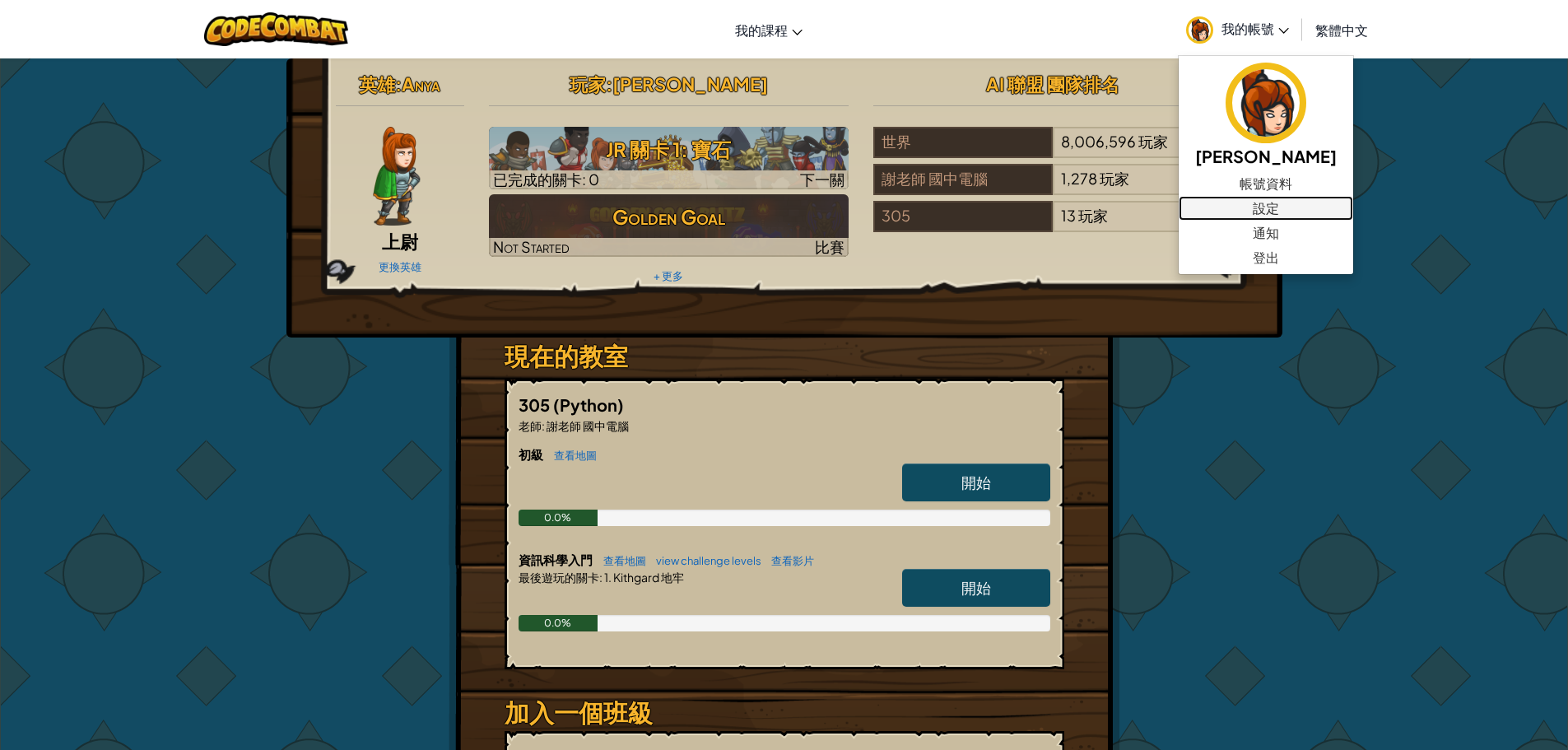
click at [1249, 204] on link "設定" at bounding box center [1266, 208] width 175 height 25
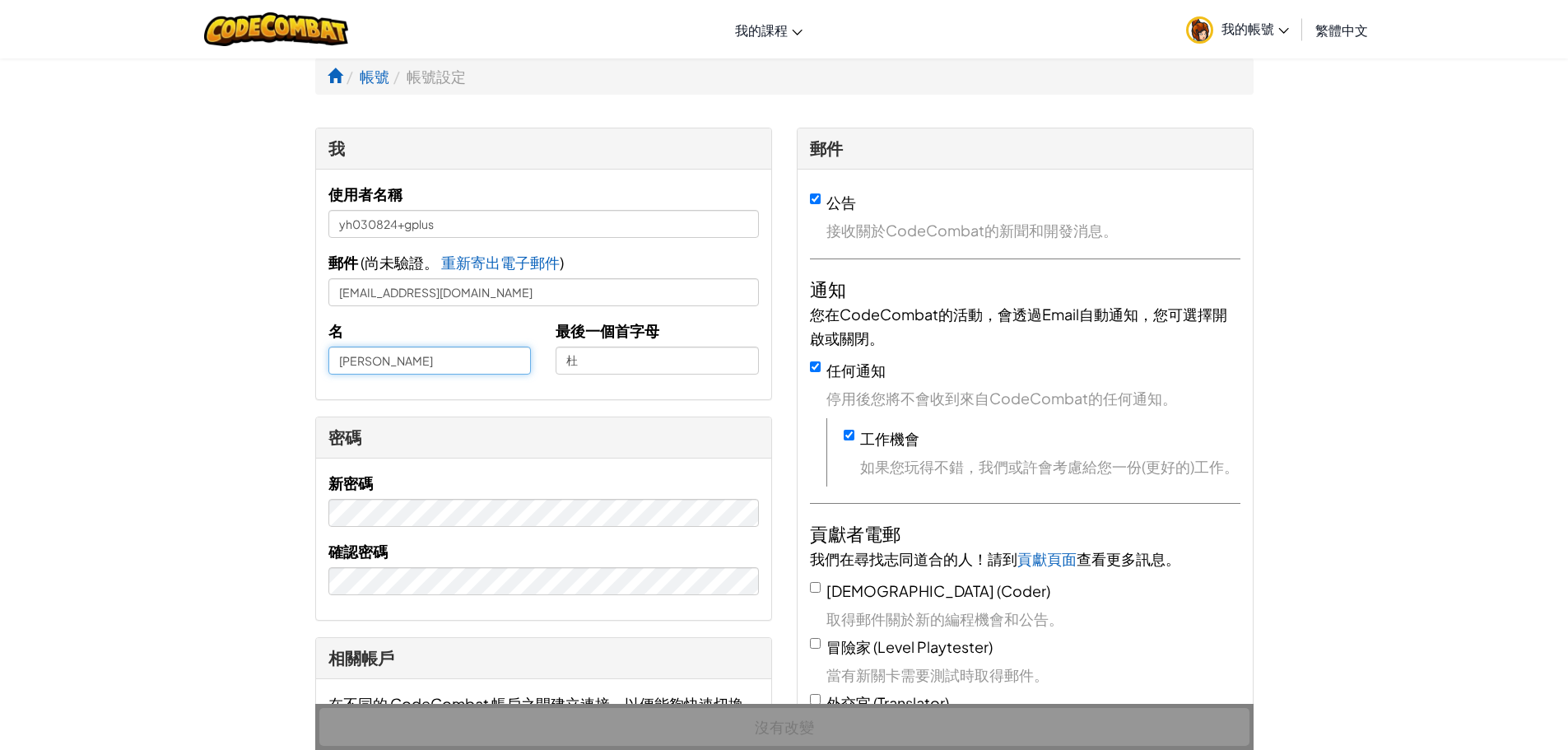
click at [330, 367] on input "[PERSON_NAME]" at bounding box center [430, 360] width 203 height 28
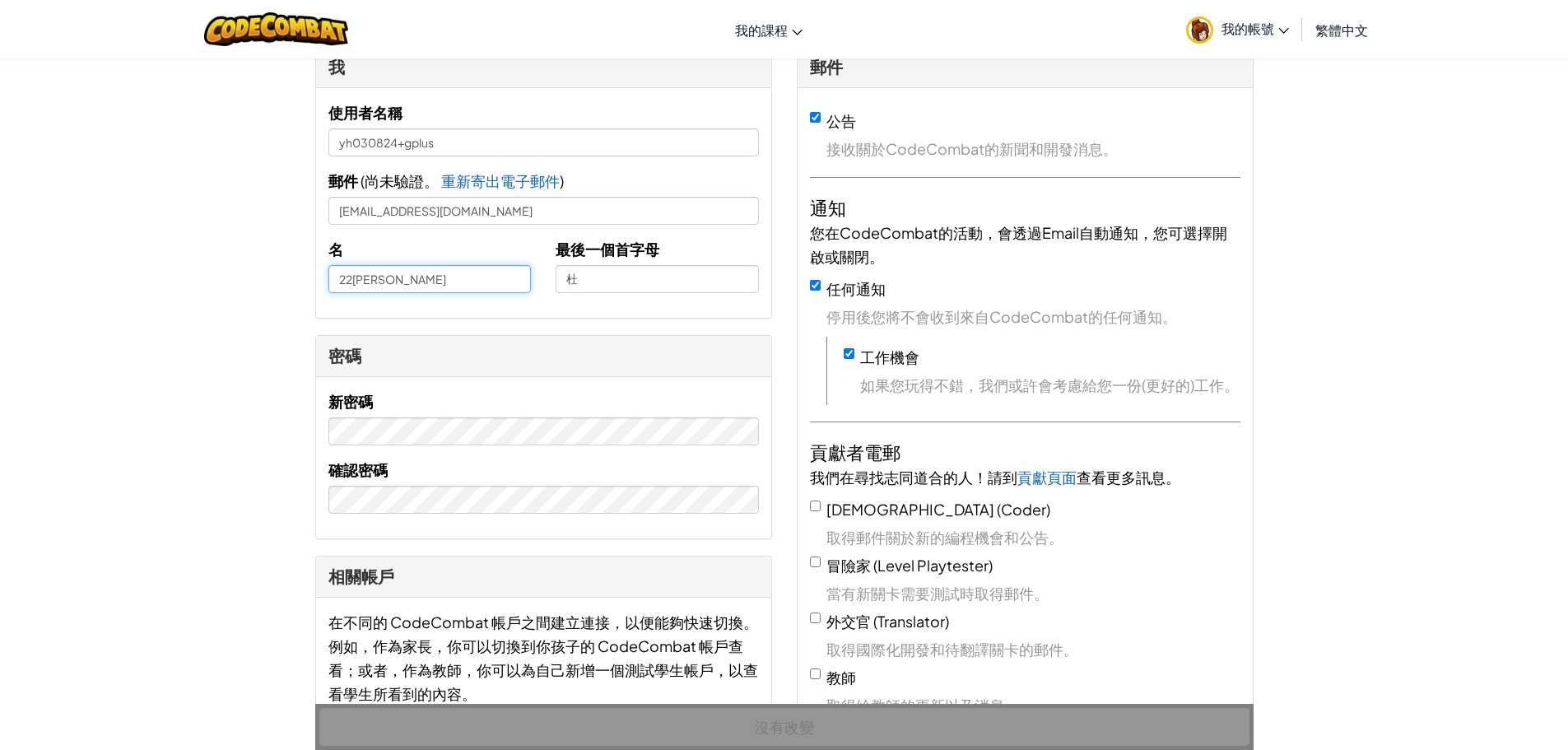
scroll to position [82, 0]
type input "22[PERSON_NAME]"
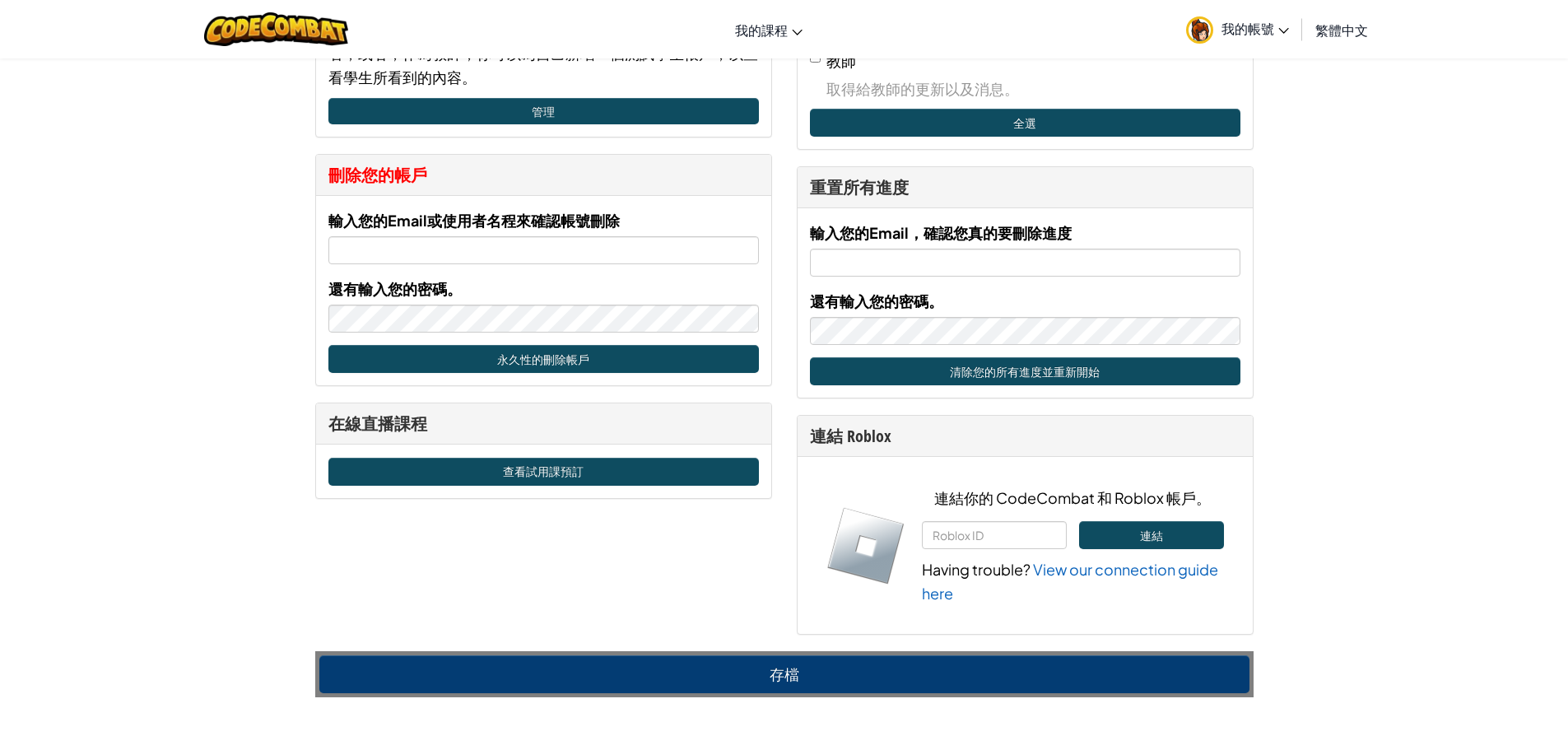
scroll to position [741, 0]
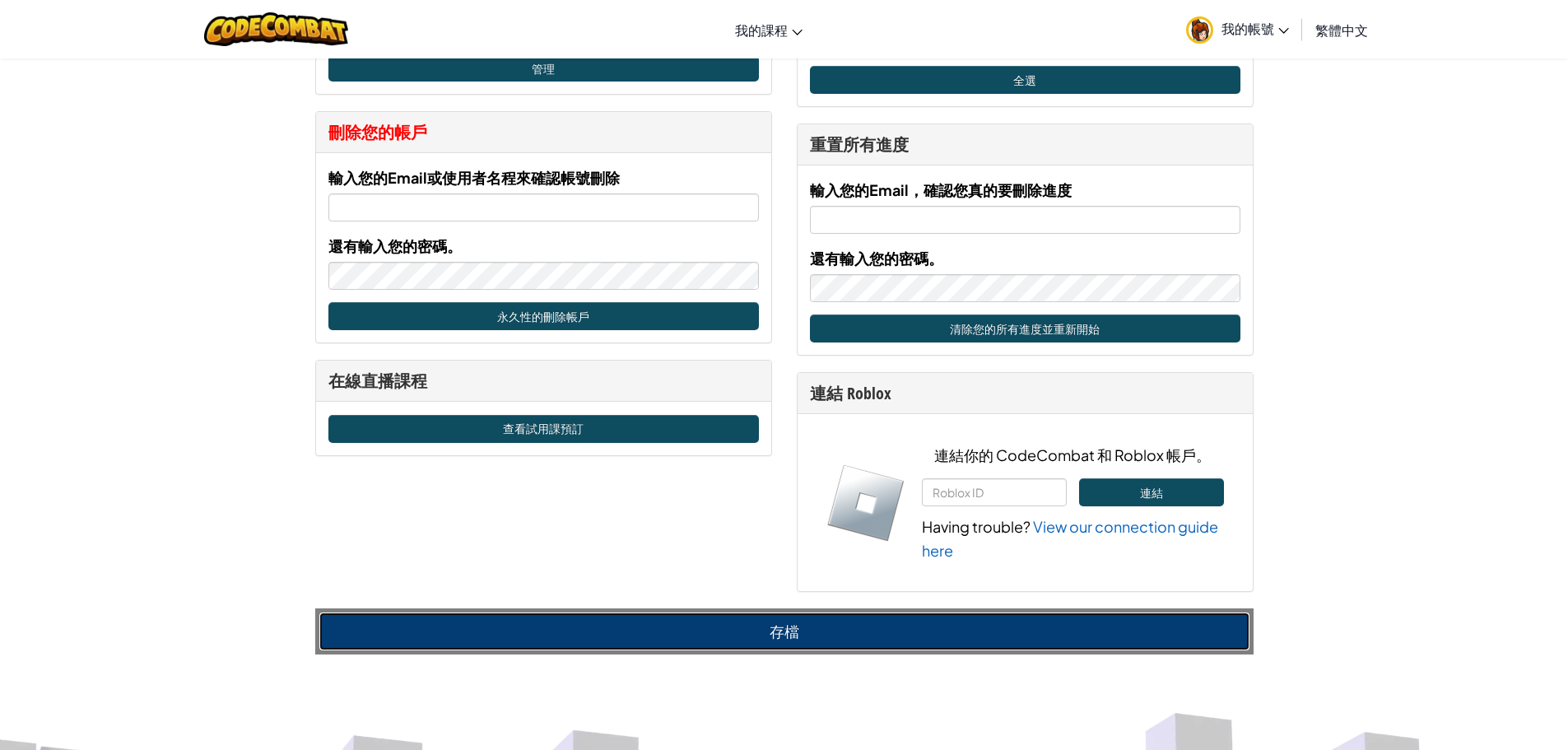
click at [797, 628] on button "存檔" at bounding box center [784, 631] width 930 height 38
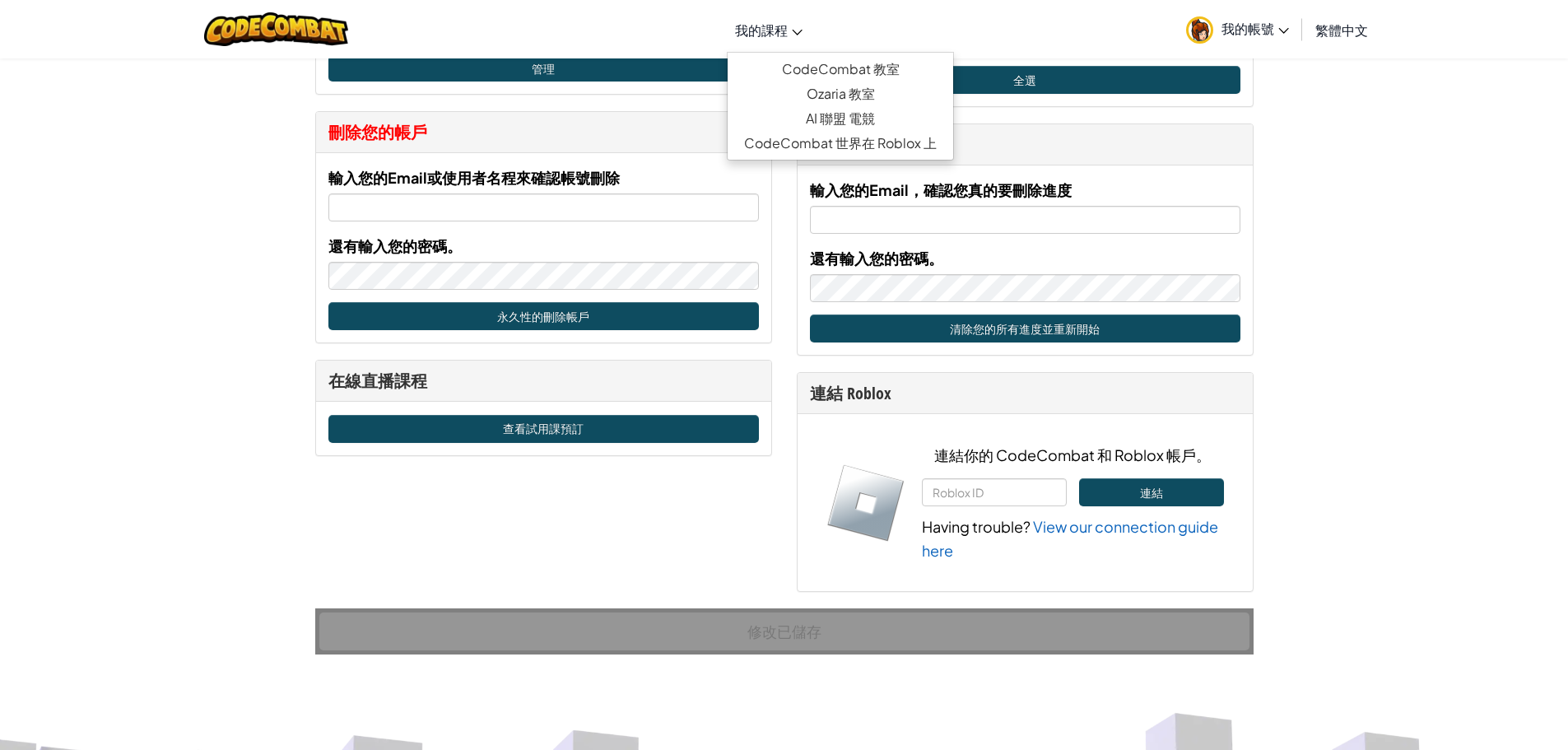
click at [731, 29] on link "我的課程" at bounding box center [768, 29] width 84 height 44
click at [812, 65] on link "CodeCombat 教室" at bounding box center [840, 69] width 225 height 25
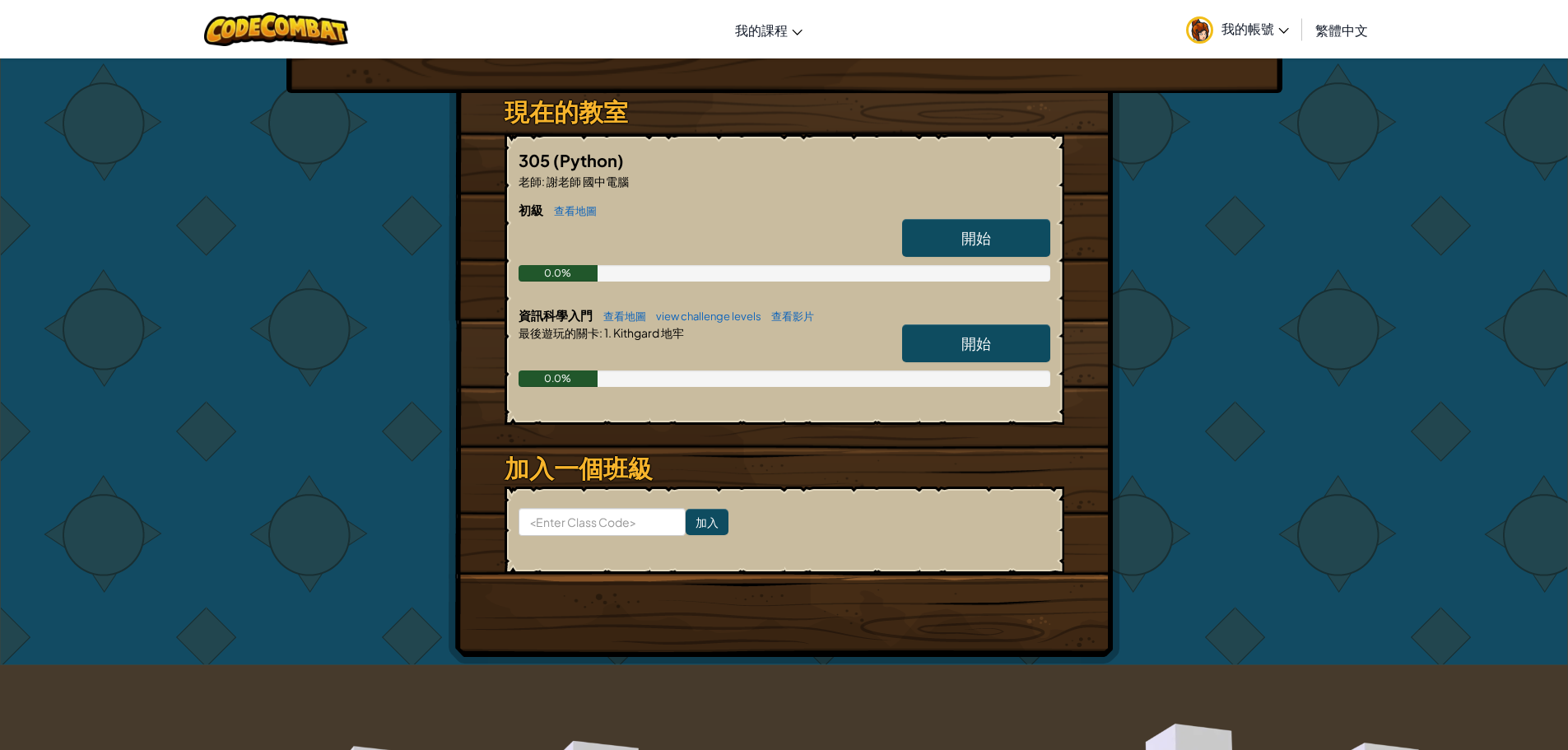
scroll to position [247, 0]
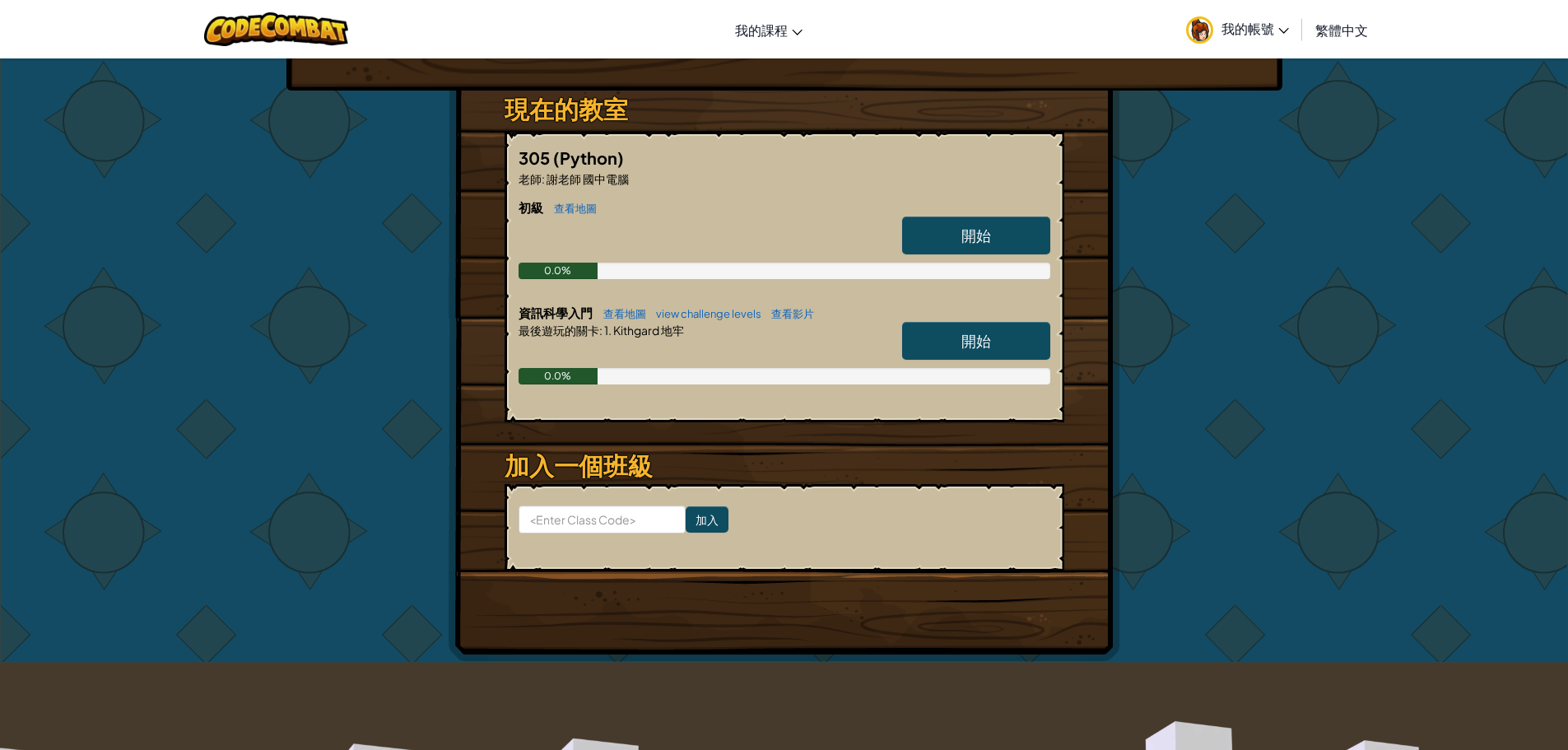
click at [999, 345] on link "開始" at bounding box center [976, 340] width 148 height 38
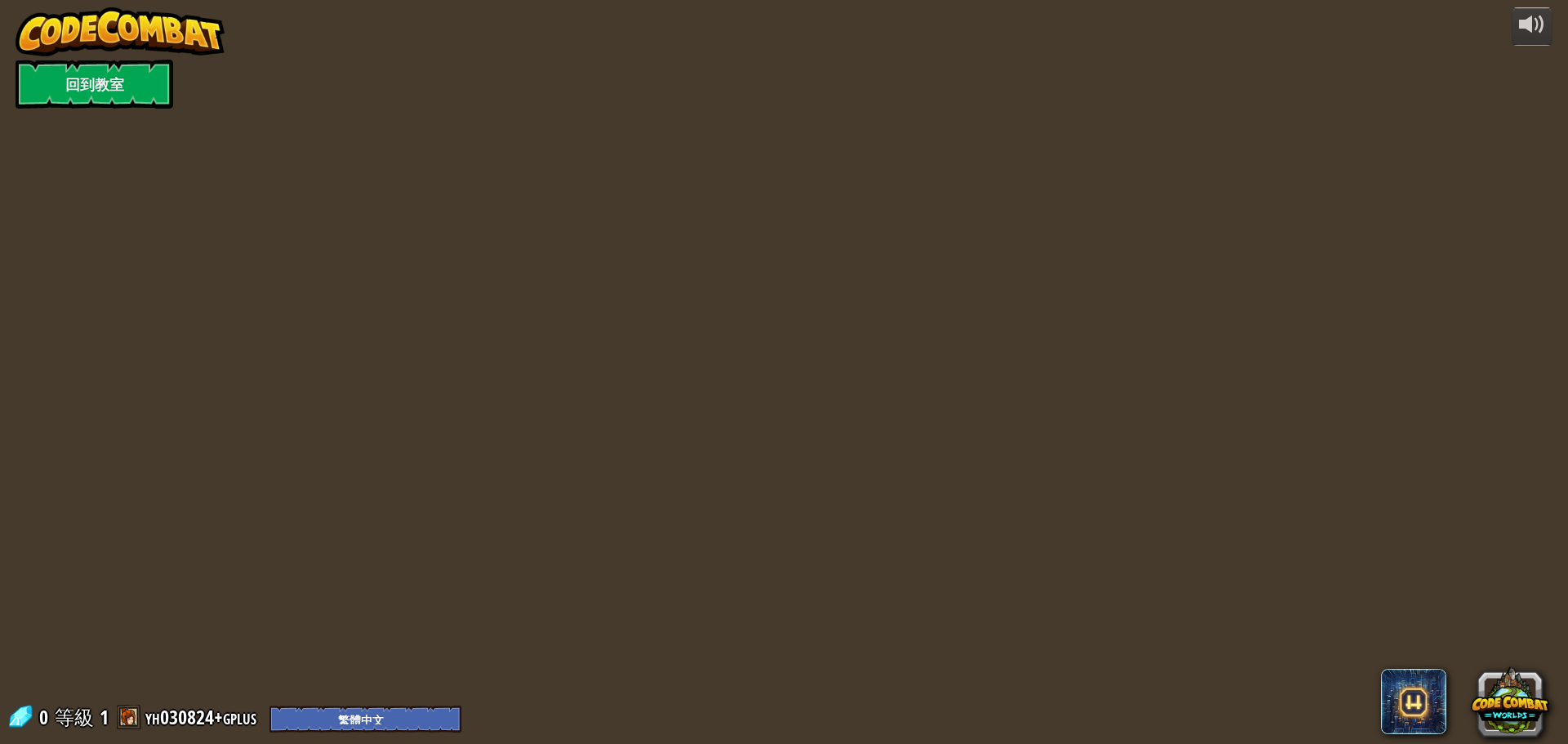
select select "zh-HANT"
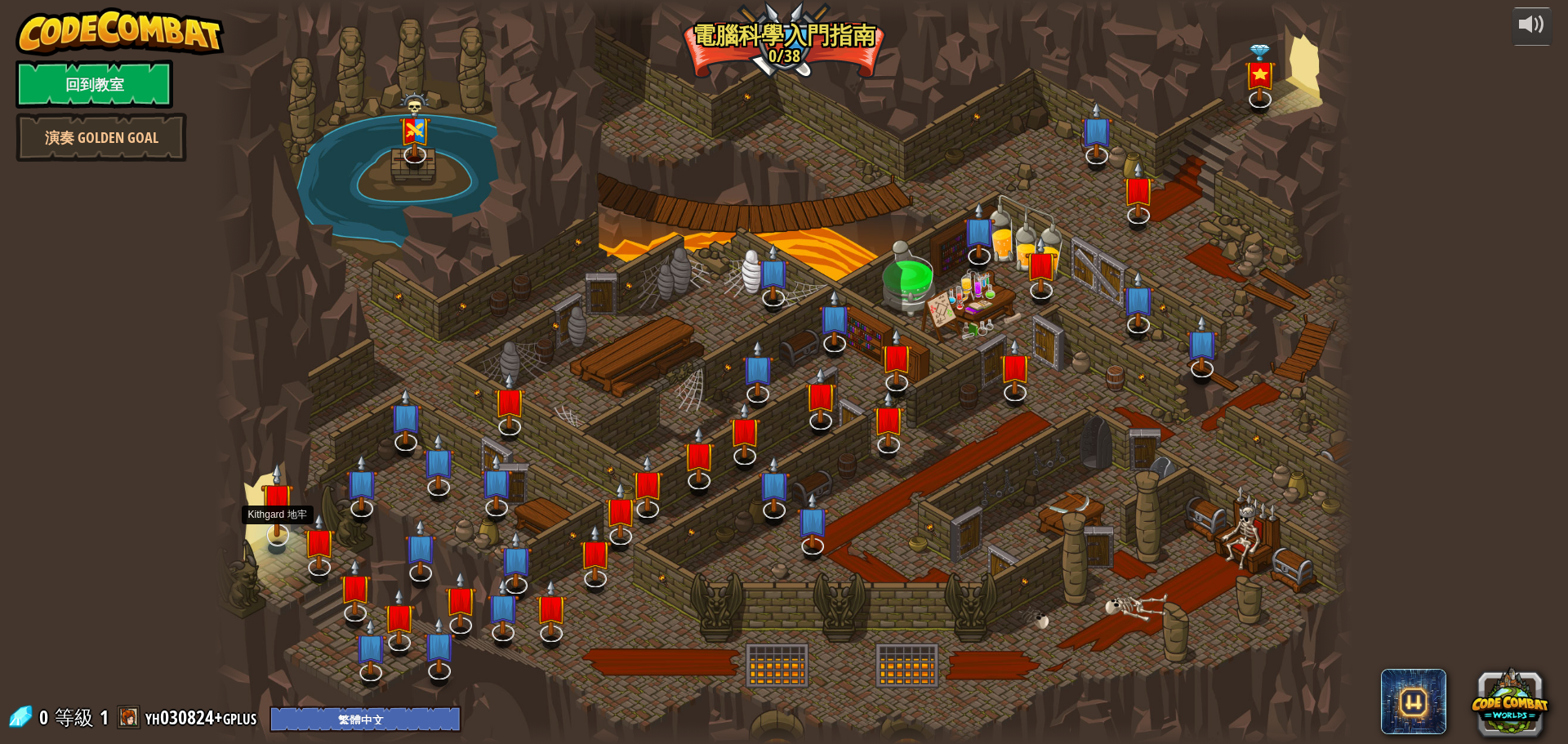
select select "zh-HANT"
click at [281, 528] on img at bounding box center [277, 513] width 33 height 57
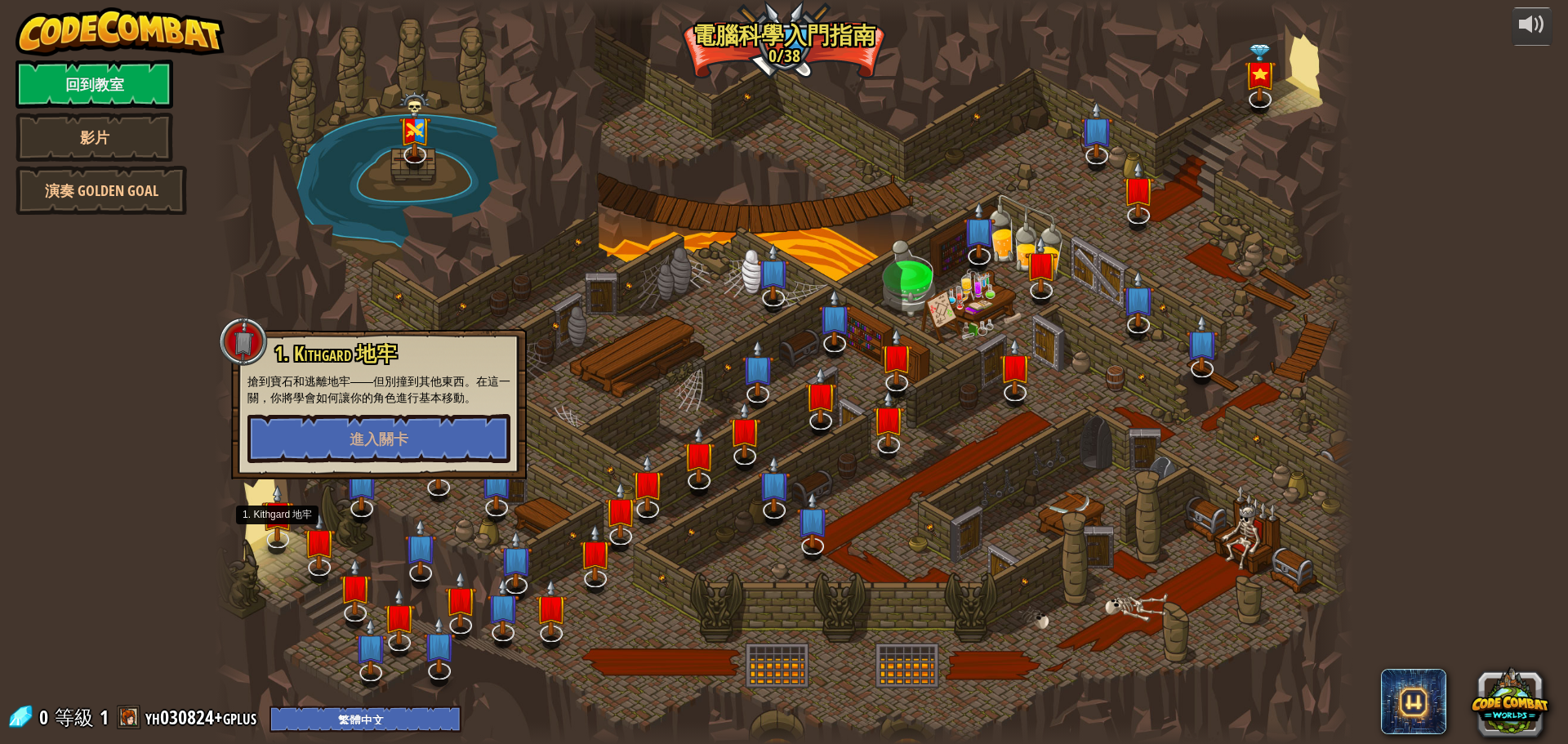
select select "zh-HANT"
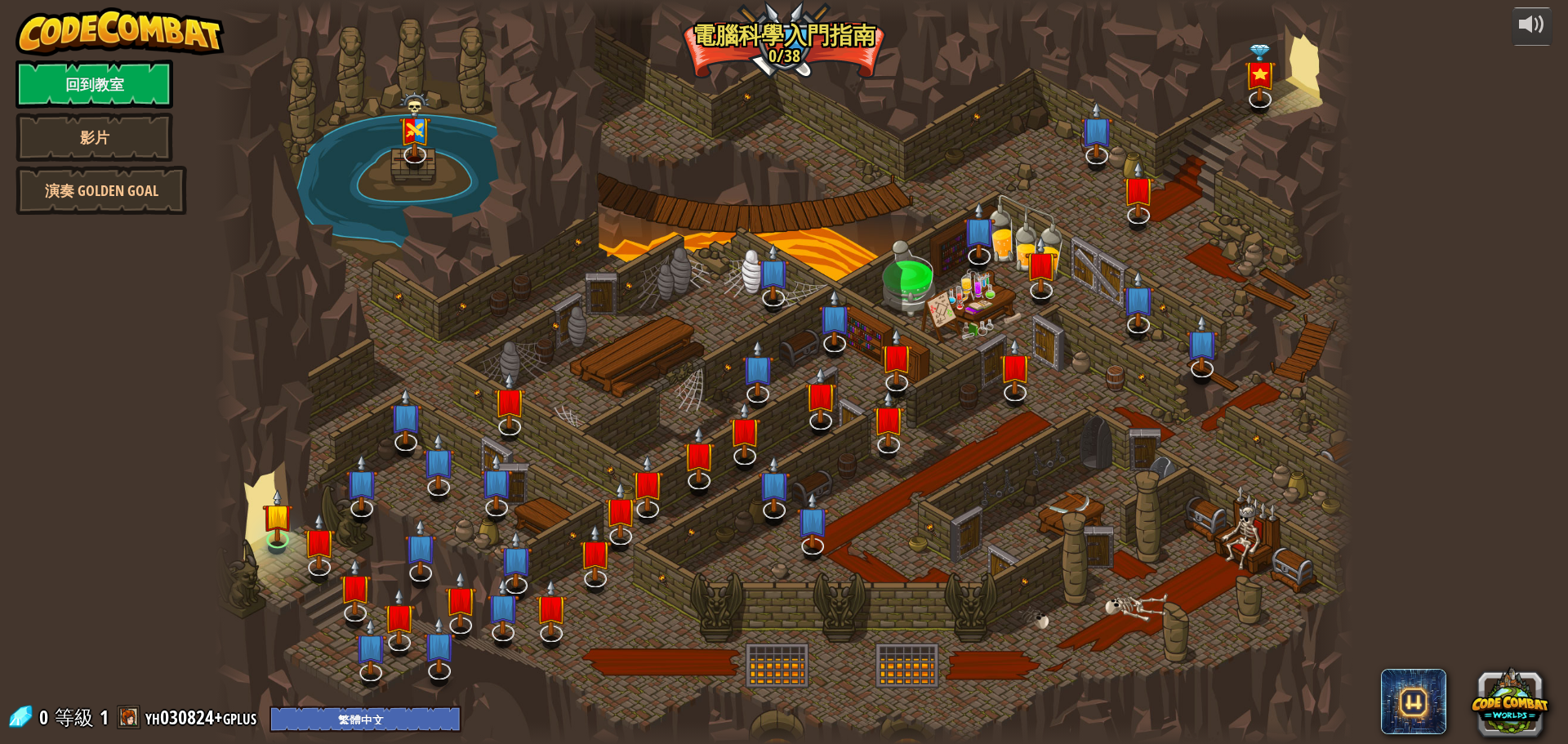
select select "zh-HANT"
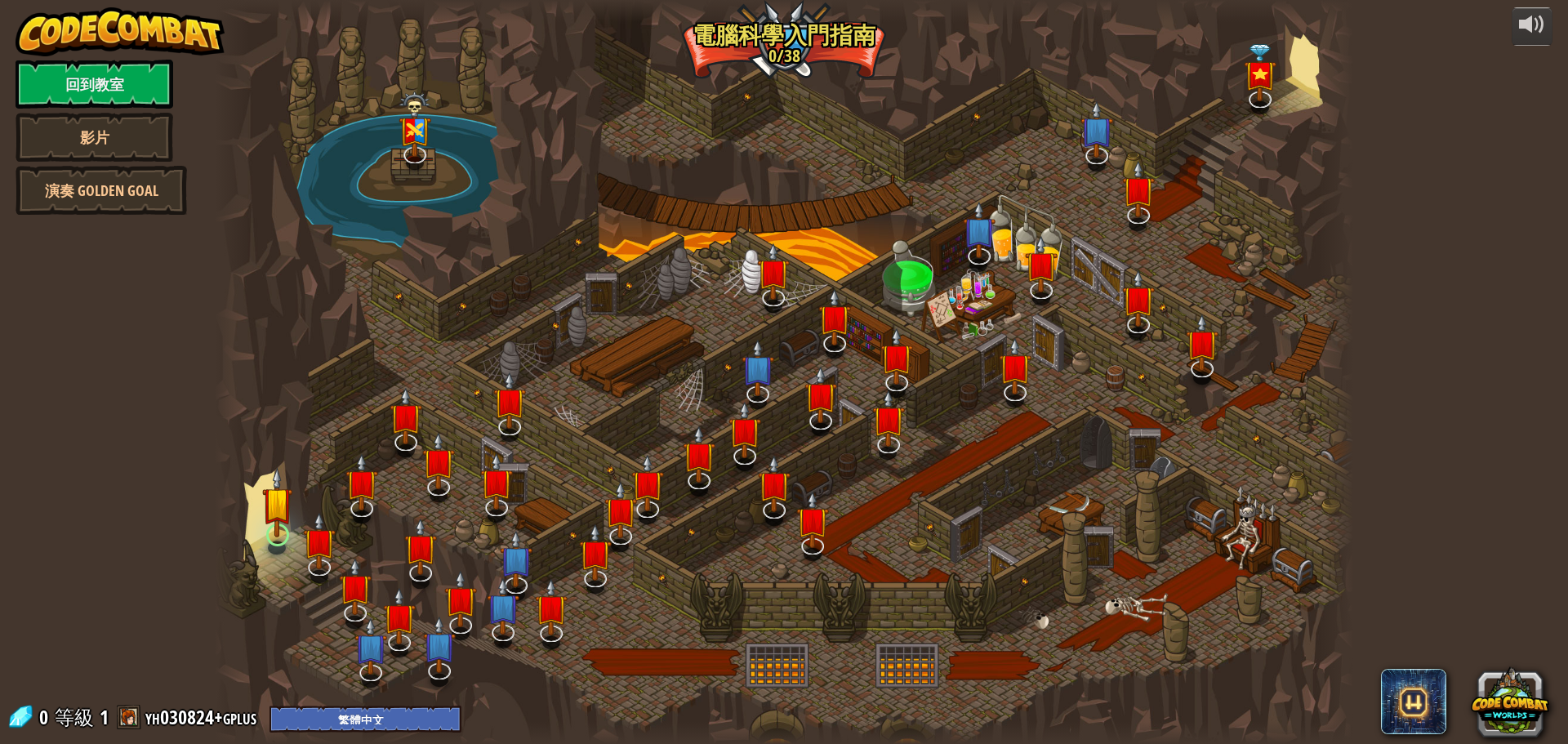
select select "zh-HANT"
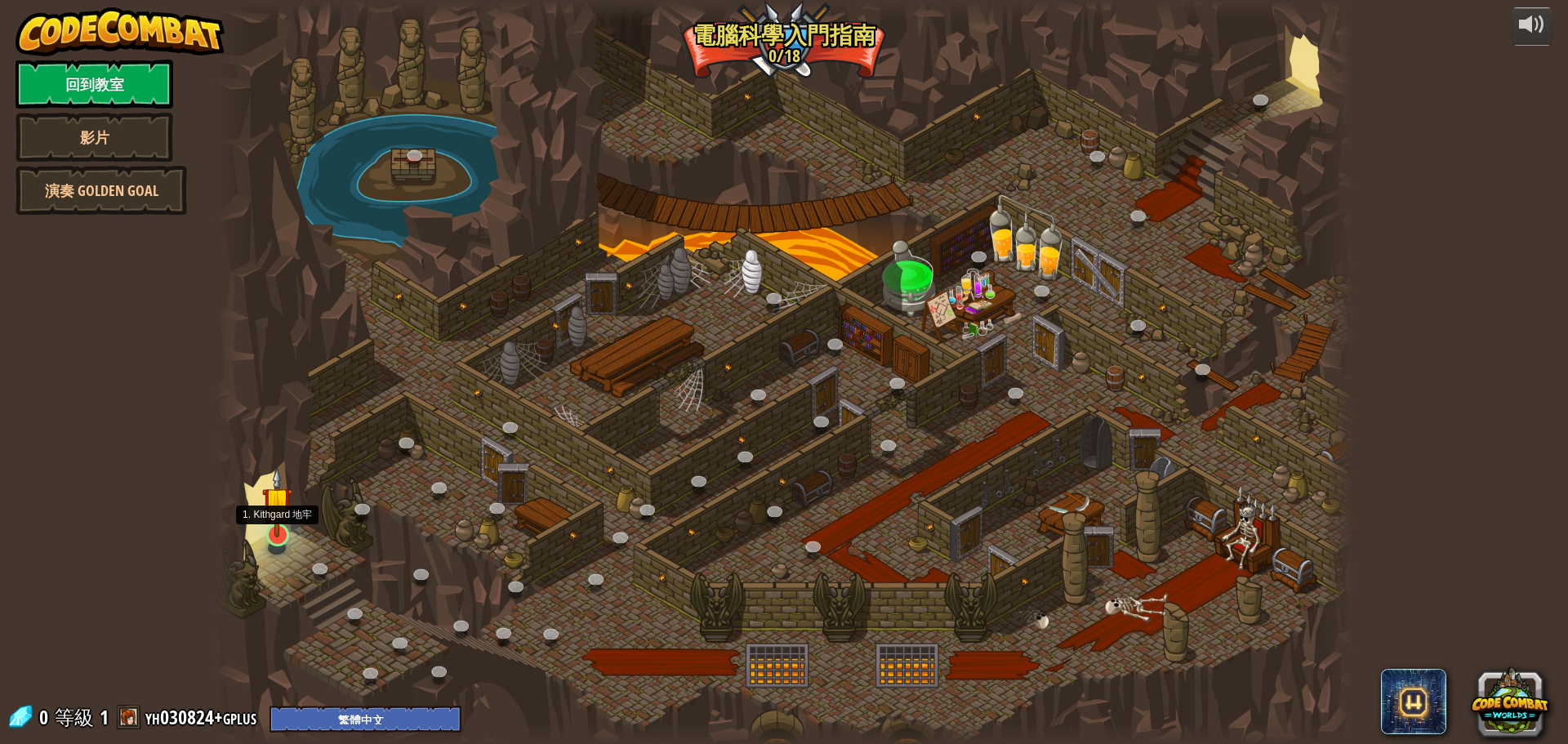
select select "zh-HANT"
click at [267, 532] on img at bounding box center [277, 514] width 30 height 53
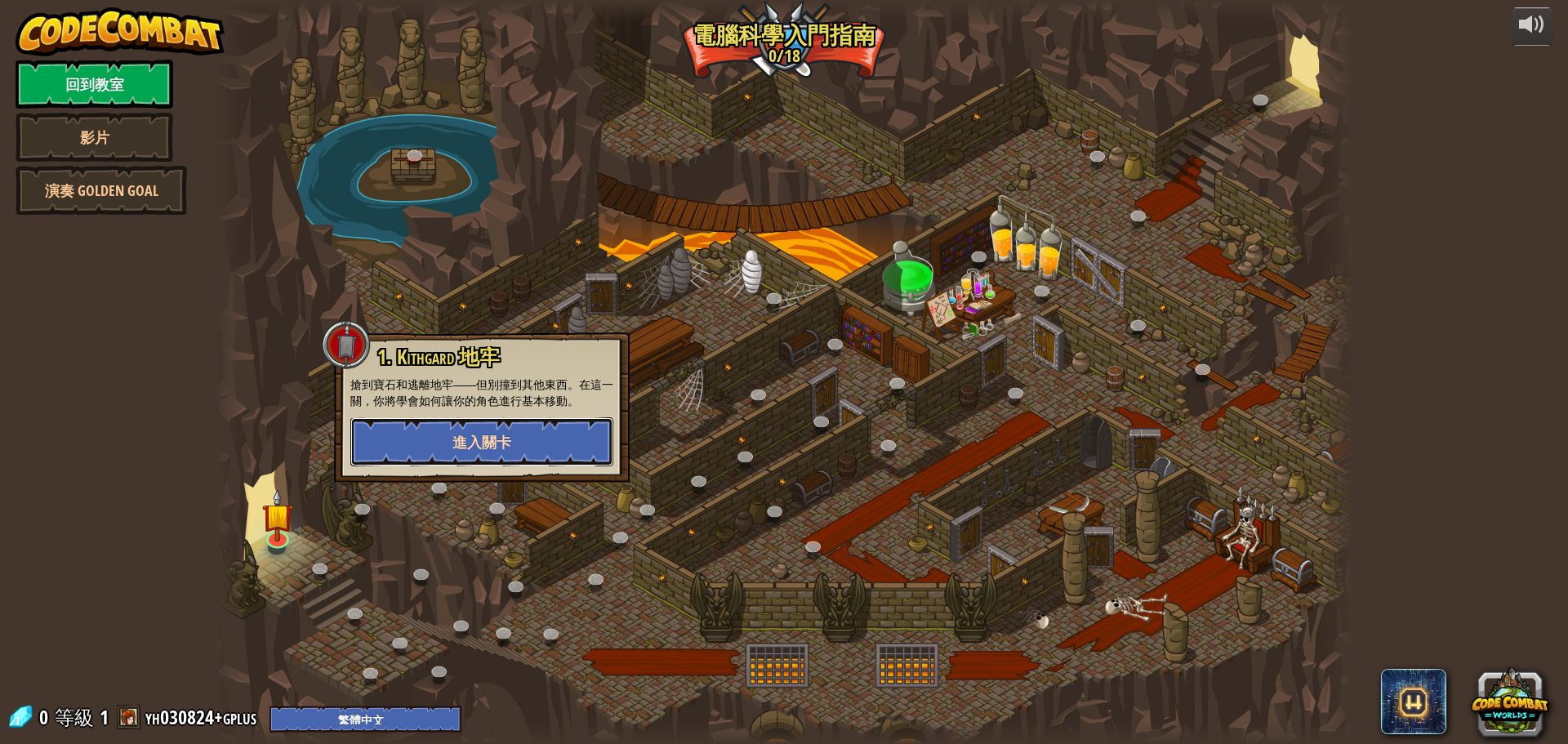
click at [475, 437] on span "進入關卡" at bounding box center [481, 442] width 59 height 20
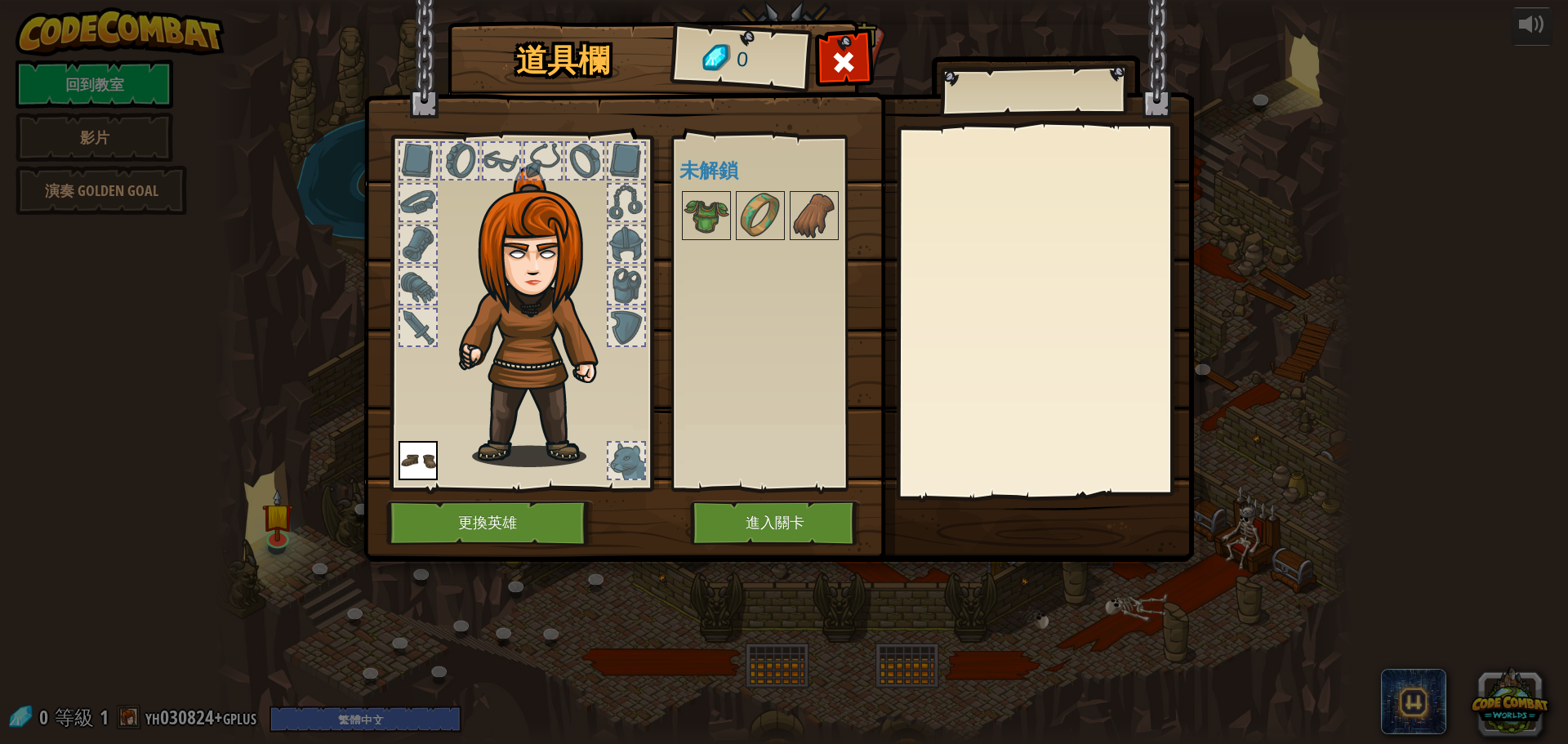
click at [418, 456] on img at bounding box center [418, 460] width 39 height 39
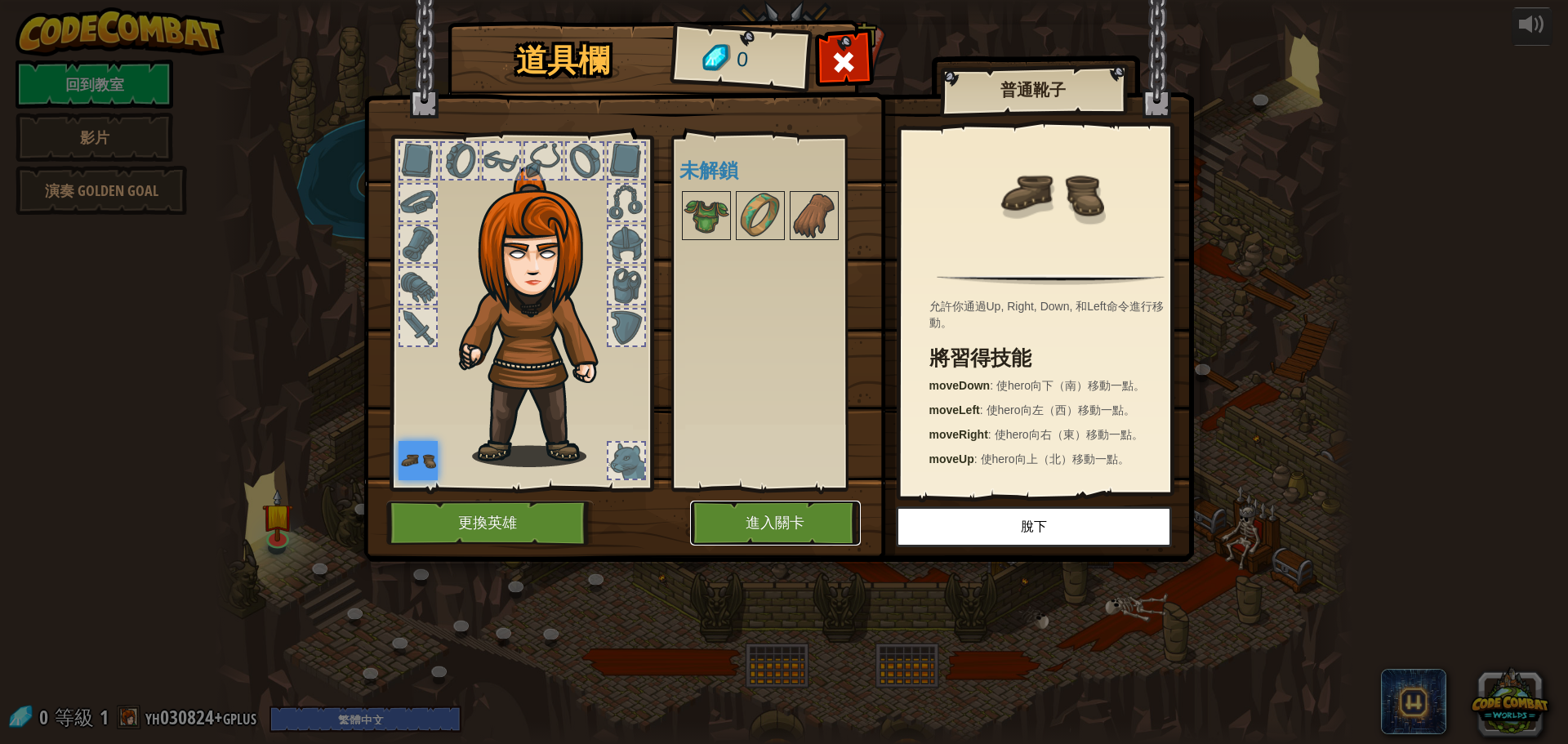
click at [756, 521] on button "進入關卡" at bounding box center [776, 522] width 171 height 45
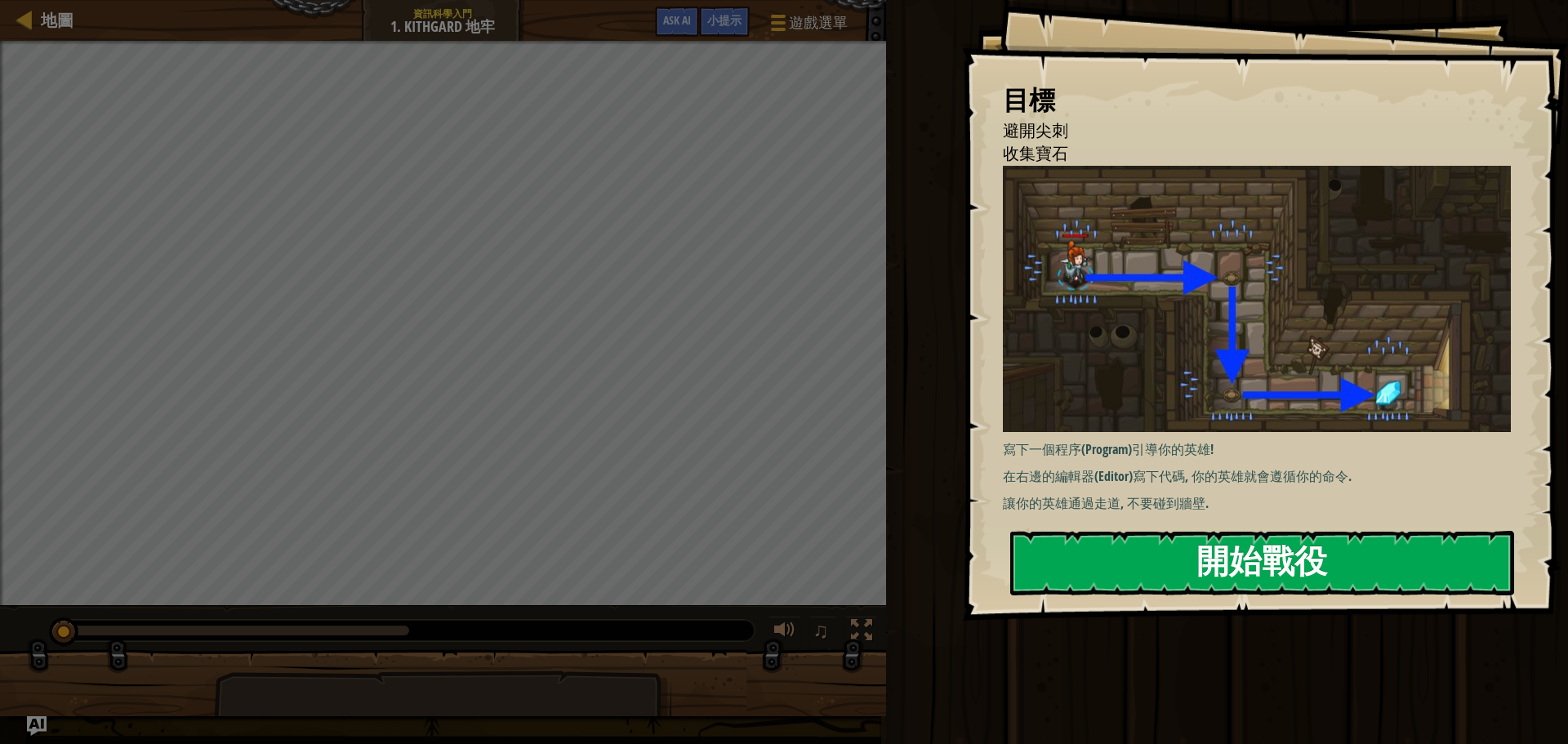
click at [1200, 547] on button "開始戰役" at bounding box center [1262, 563] width 504 height 65
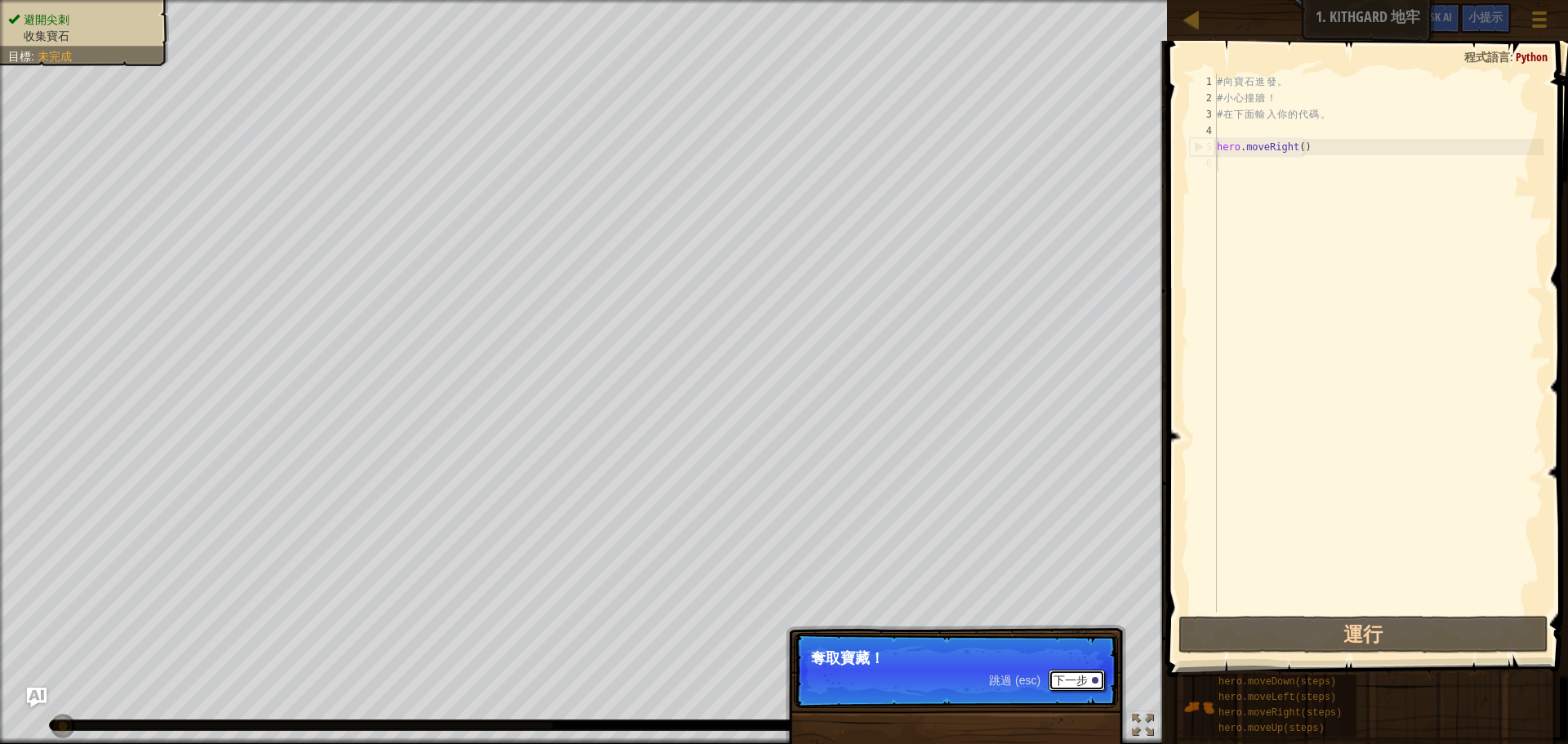
click at [1075, 676] on button "下一步" at bounding box center [1077, 680] width 56 height 21
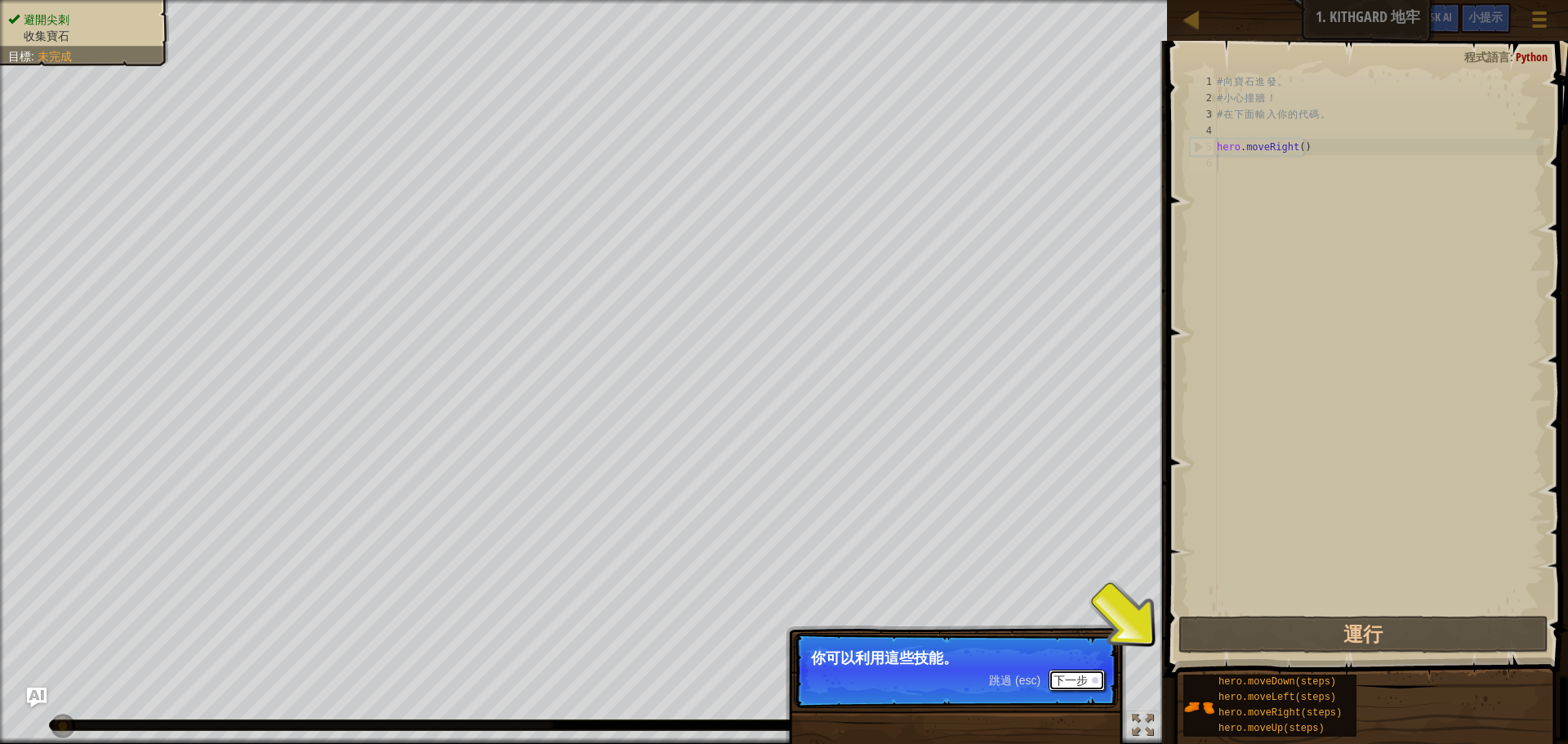
click at [1079, 682] on button "下一步" at bounding box center [1077, 680] width 56 height 21
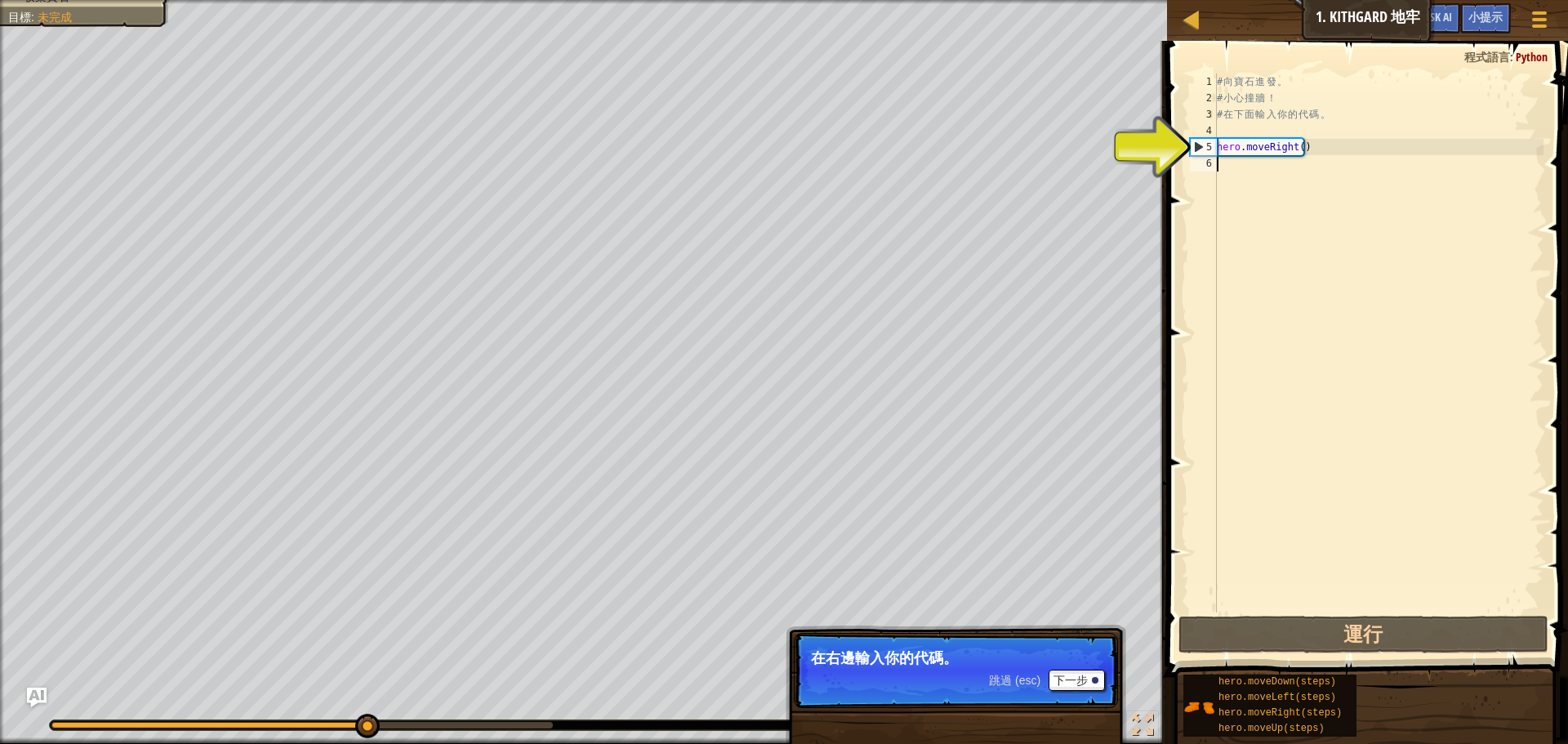
click at [1252, 169] on div "# 向 寶 石 進 發 。 # 小 心 撞 牆 ！ # 在 下 面 輸 入 你 的 代 碼 。 hero . moveRight ( )" at bounding box center [1379, 359] width 330 height 571
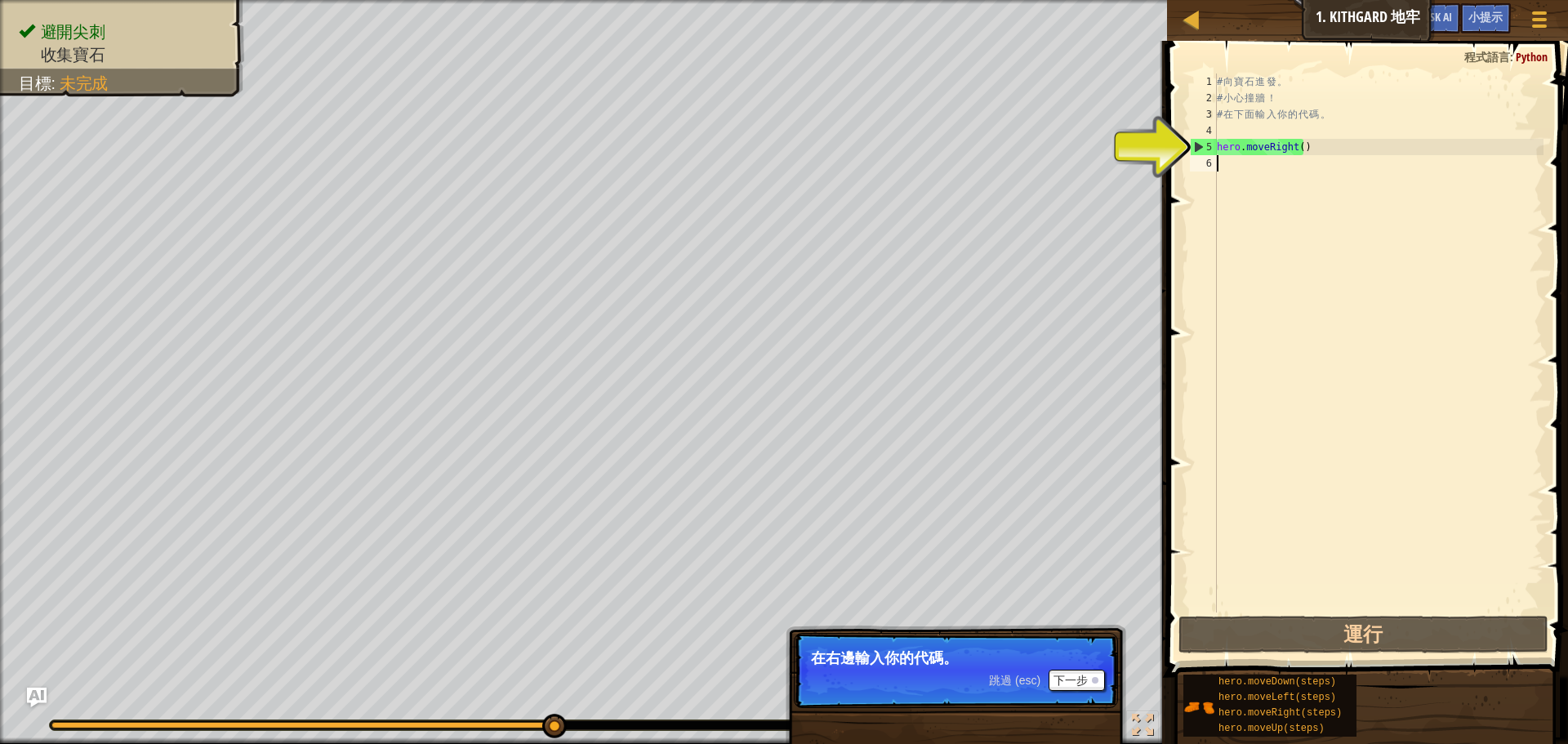
type textarea "h"
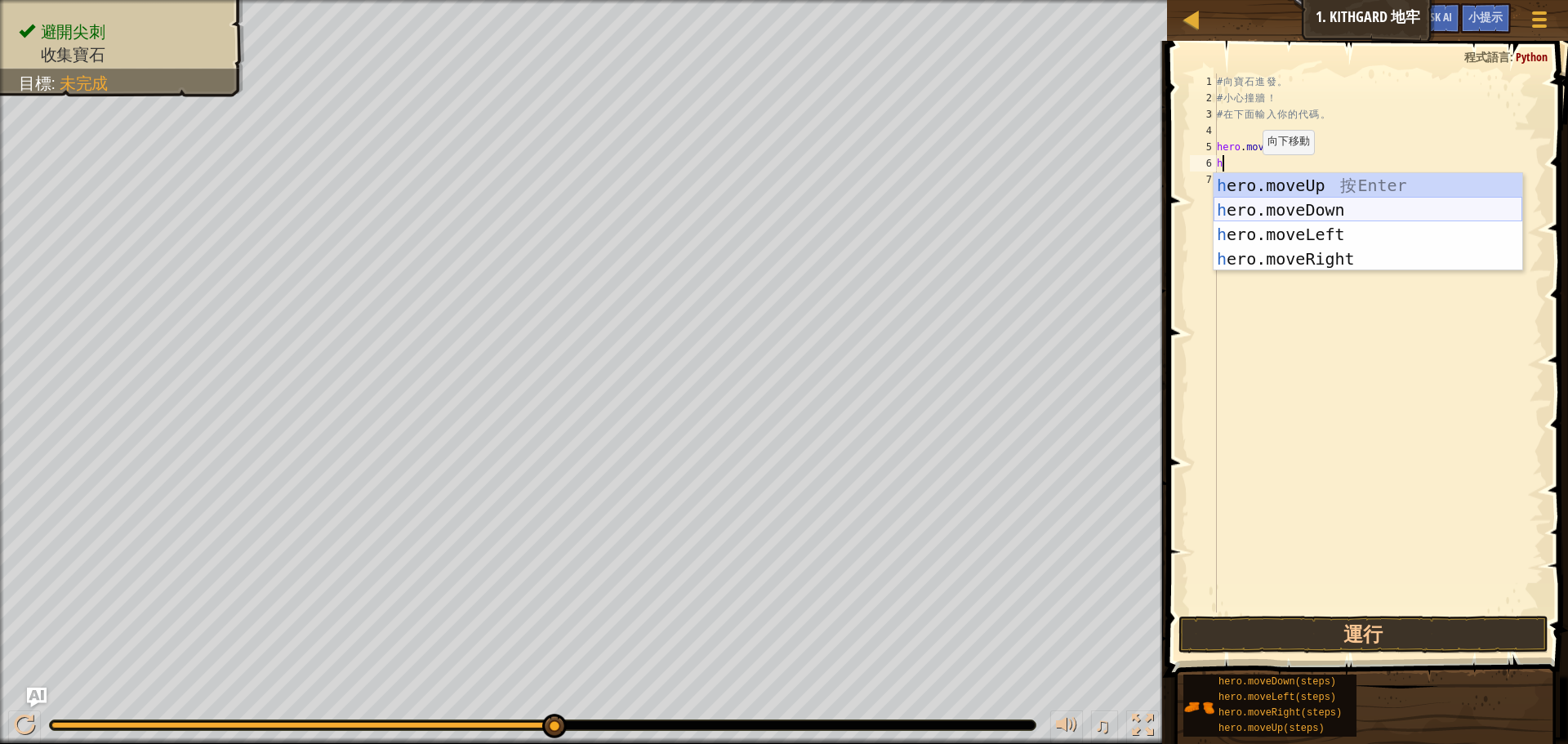
click at [1310, 209] on div "h ero.moveUp 按 Enter h ero.moveDown 按 Enter h ero.moveLeft 按 Enter h ero.moveRi…" at bounding box center [1368, 247] width 309 height 147
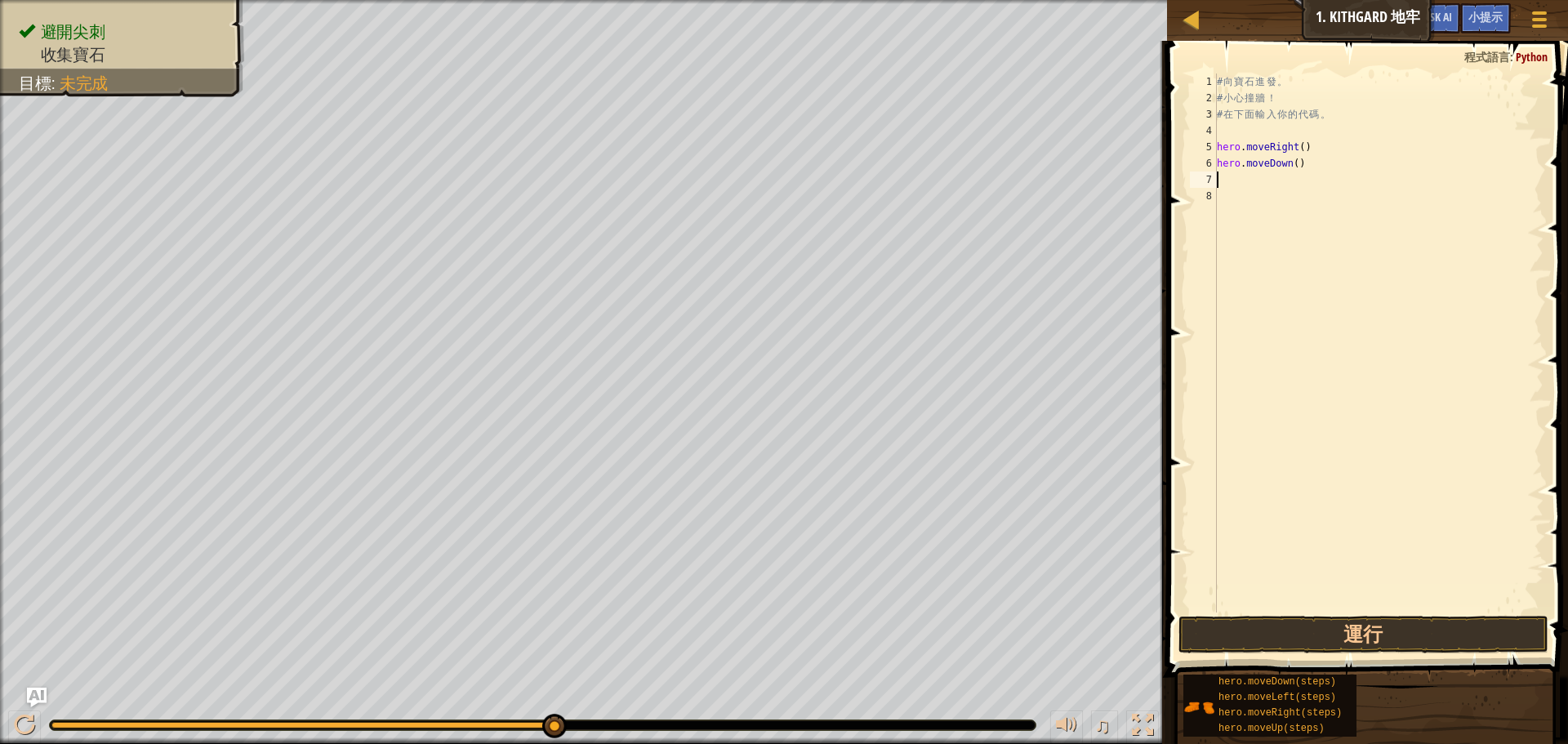
type textarea "h"
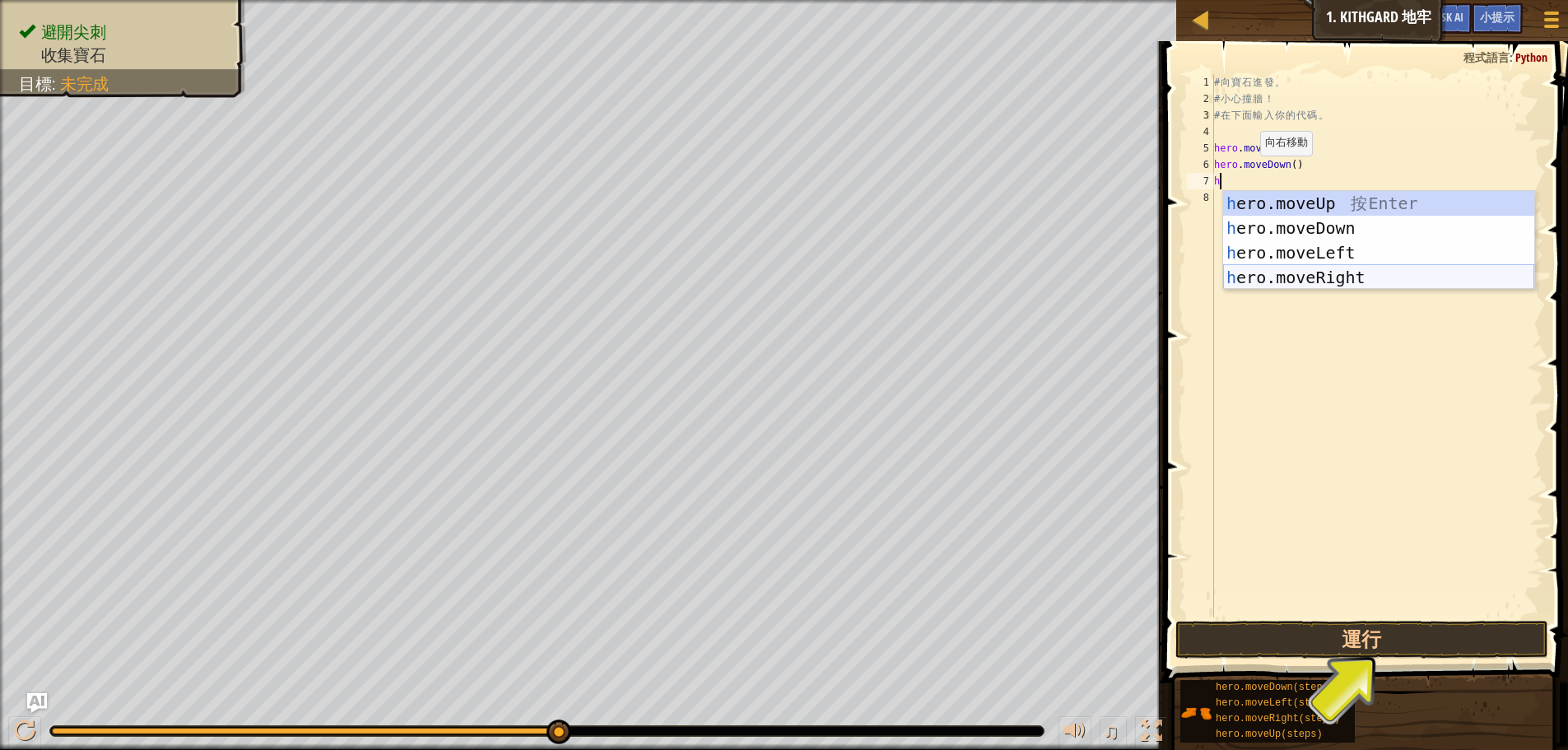
click at [1304, 277] on div "h ero.moveUp 按 Enter h ero.moveDown 按 Enter h ero.moveLeft 按 Enter h ero.moveRi…" at bounding box center [1378, 265] width 311 height 148
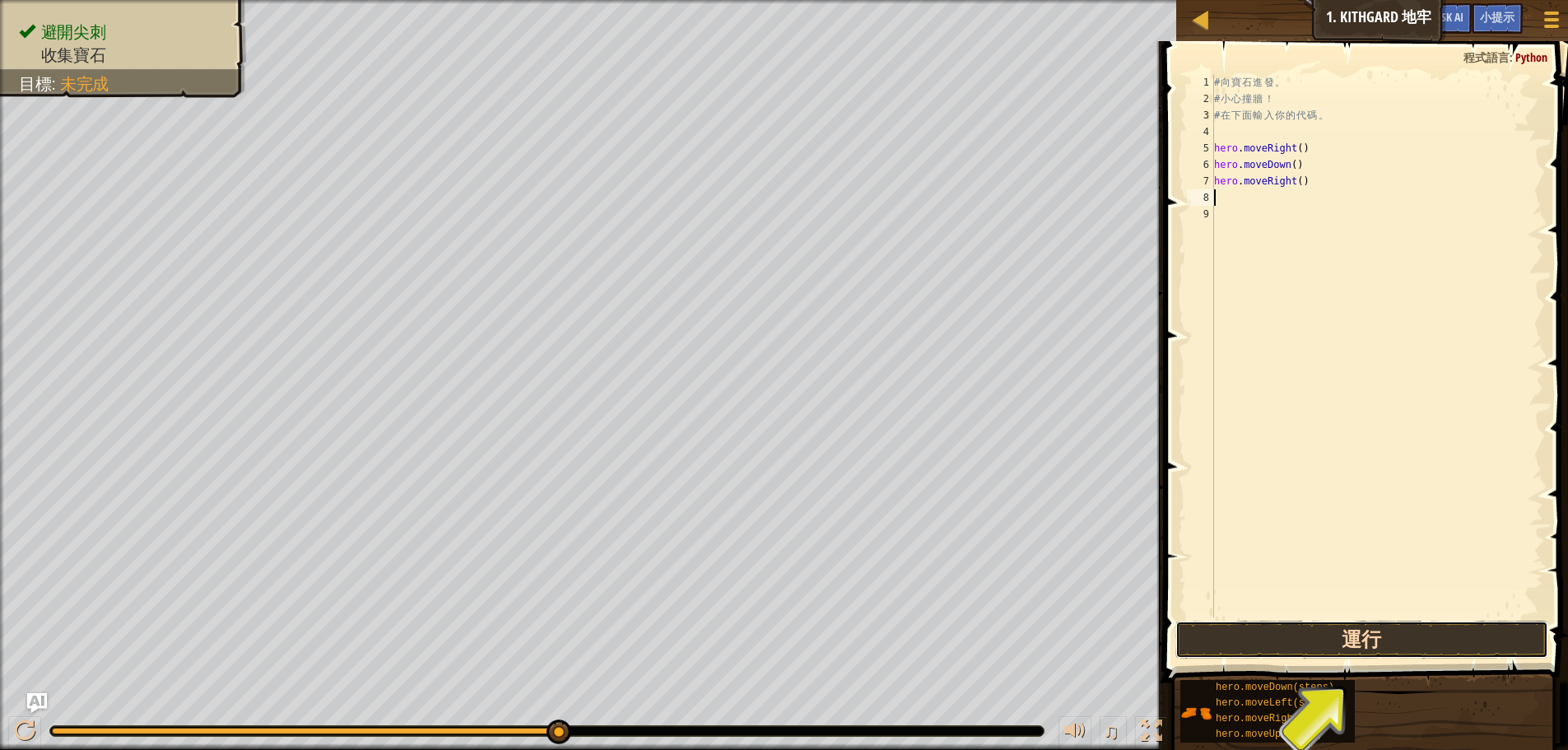
click at [1309, 649] on button "運行" at bounding box center [1361, 640] width 373 height 38
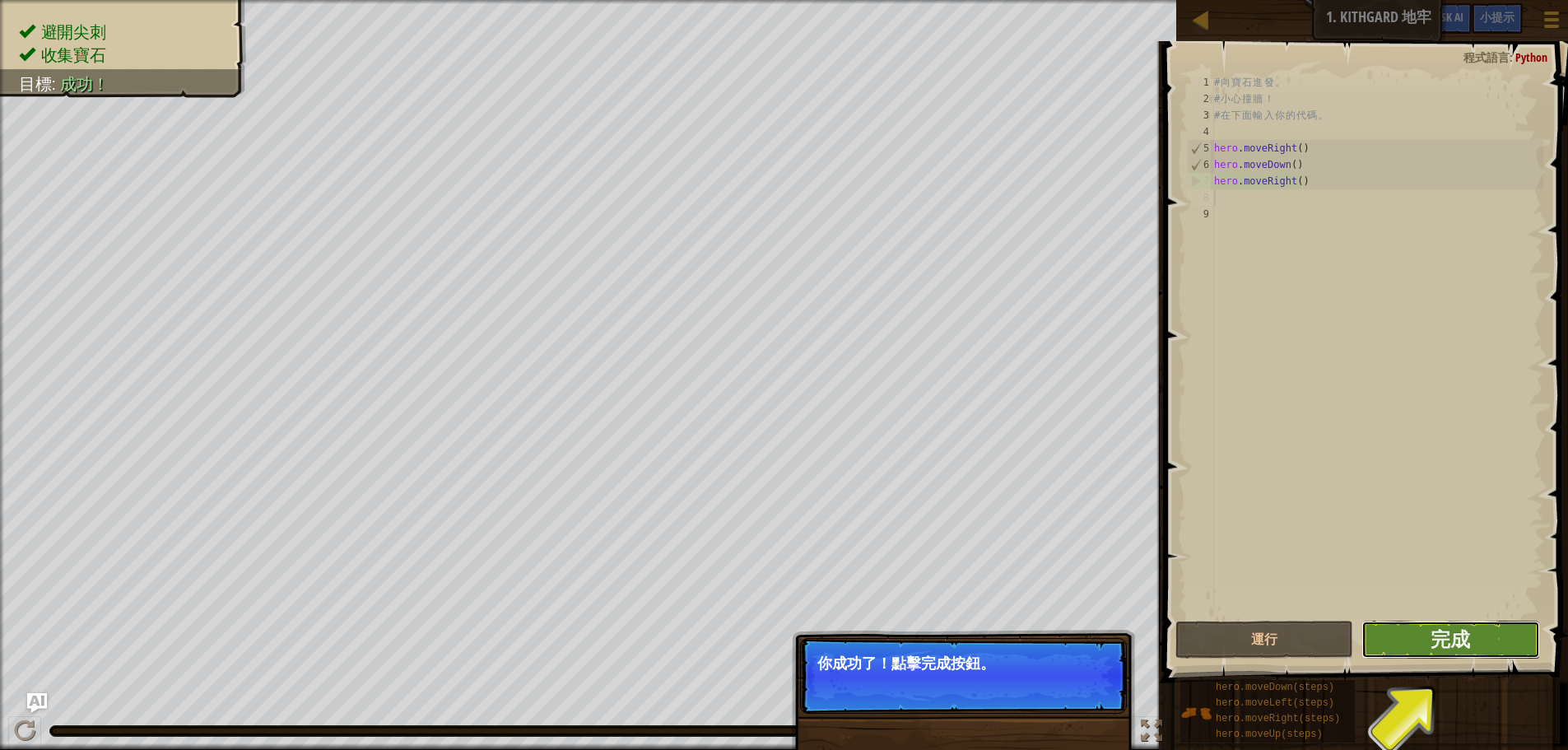
click at [1474, 636] on button "完成" at bounding box center [1450, 640] width 177 height 38
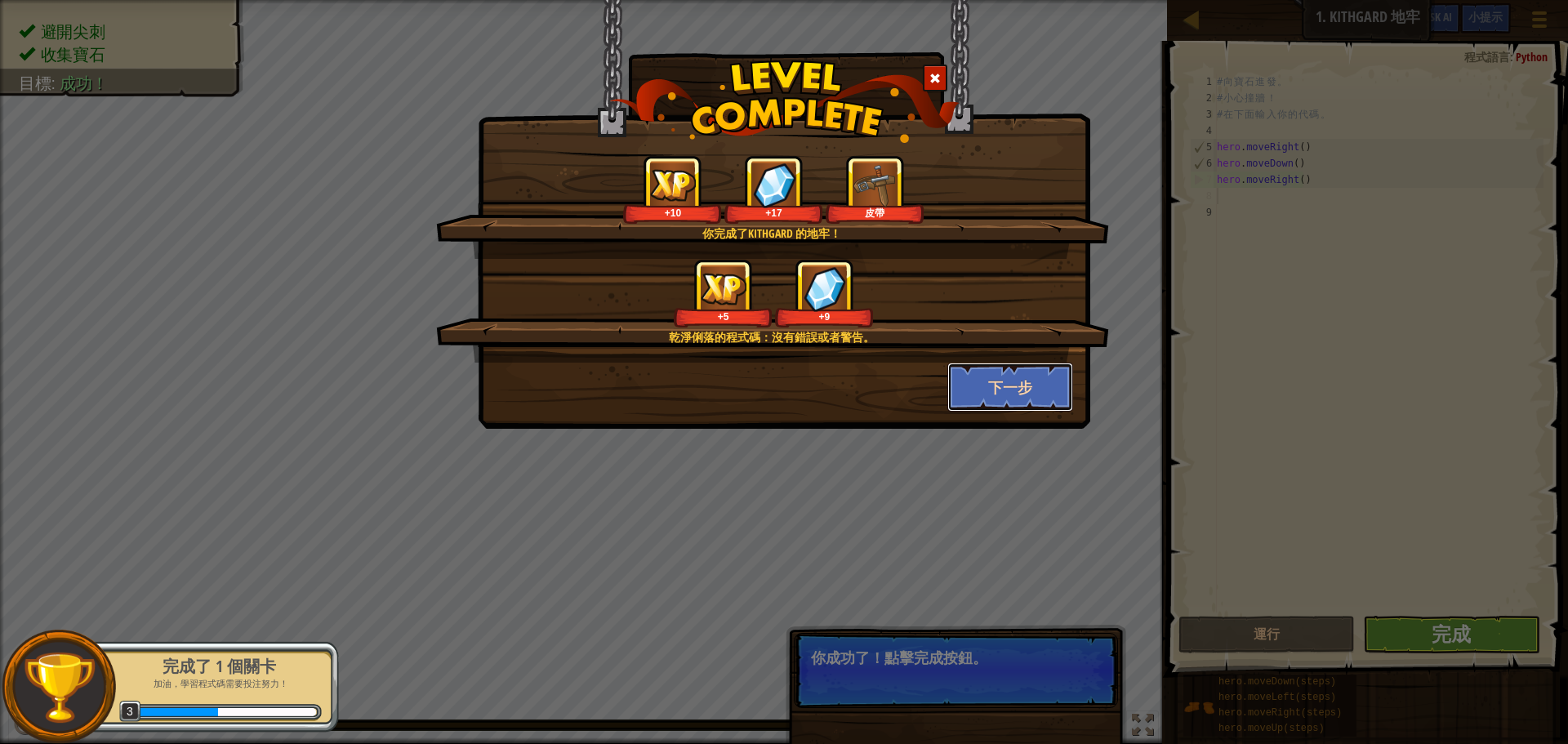
click at [1010, 390] on button "下一步" at bounding box center [1011, 387] width 126 height 49
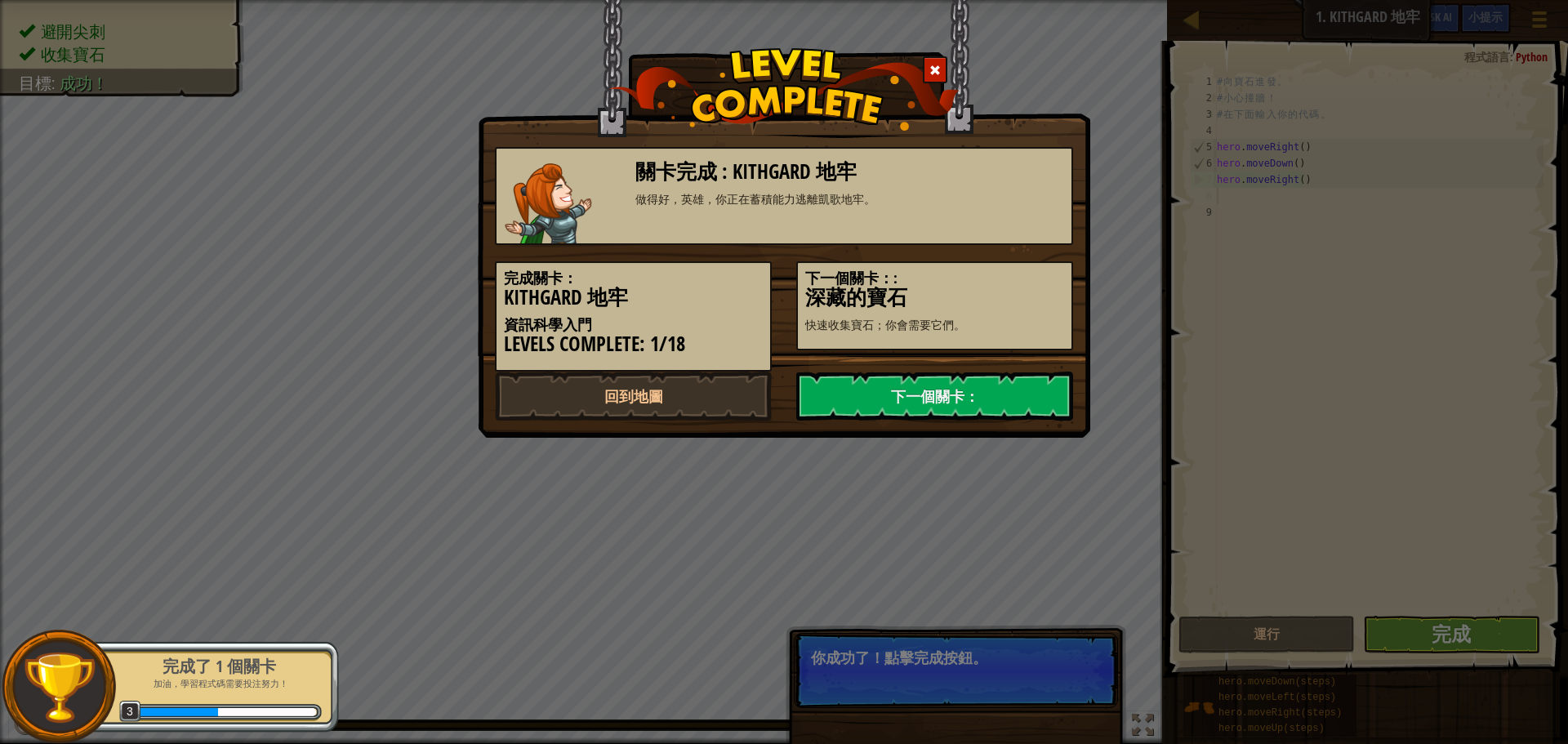
click at [1010, 390] on link "下一個關卡：" at bounding box center [935, 396] width 277 height 49
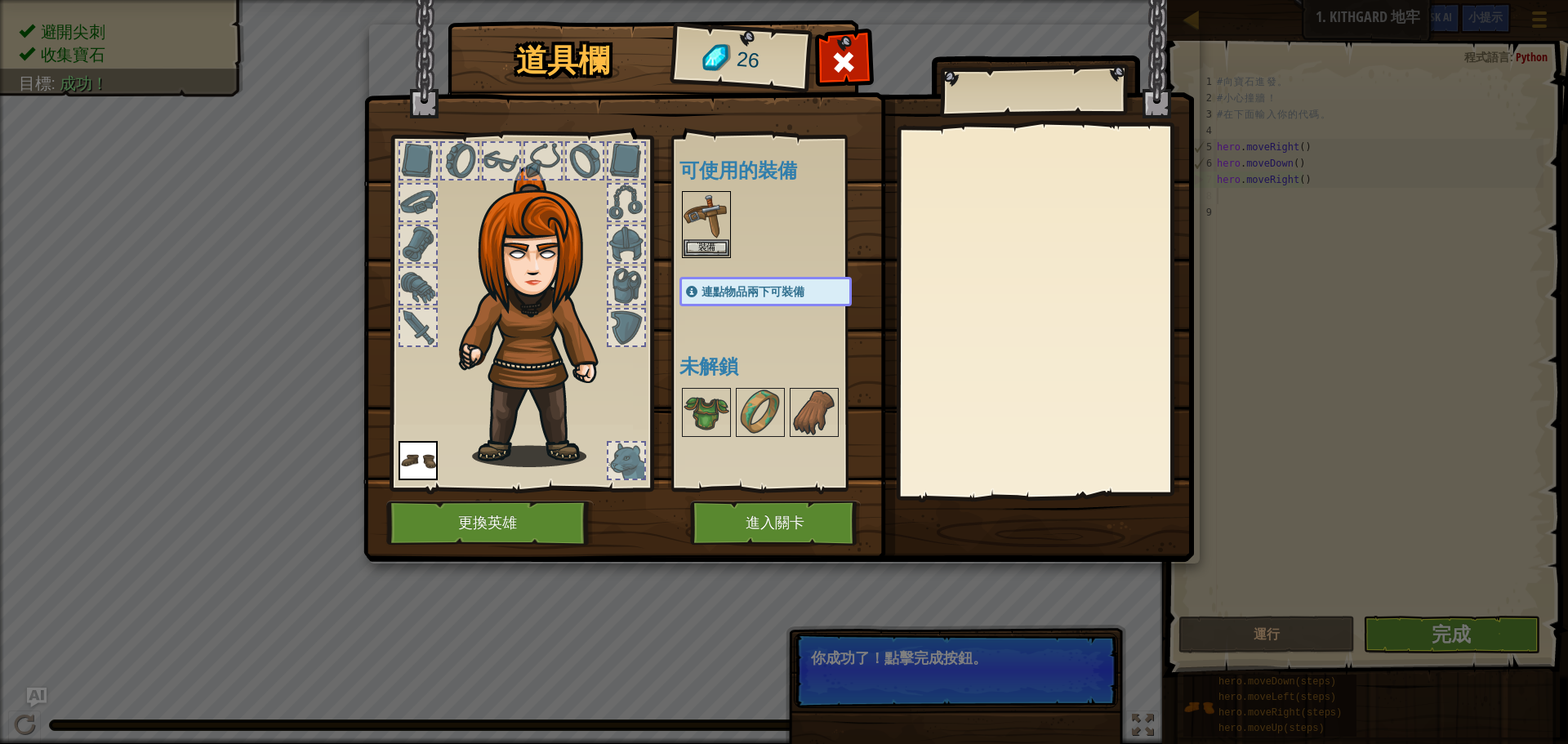
click at [422, 471] on img at bounding box center [418, 460] width 39 height 39
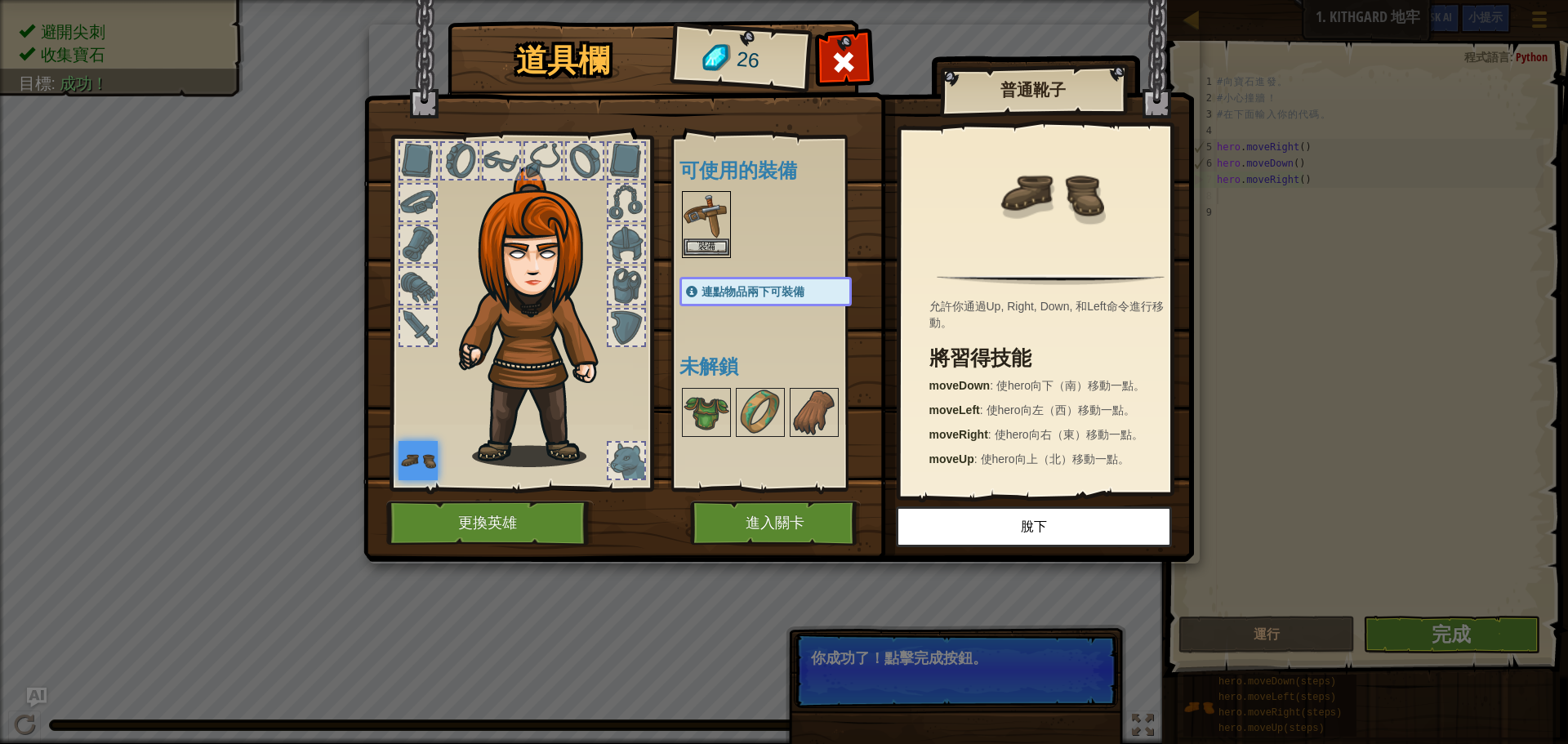
click at [713, 229] on img at bounding box center [706, 216] width 46 height 46
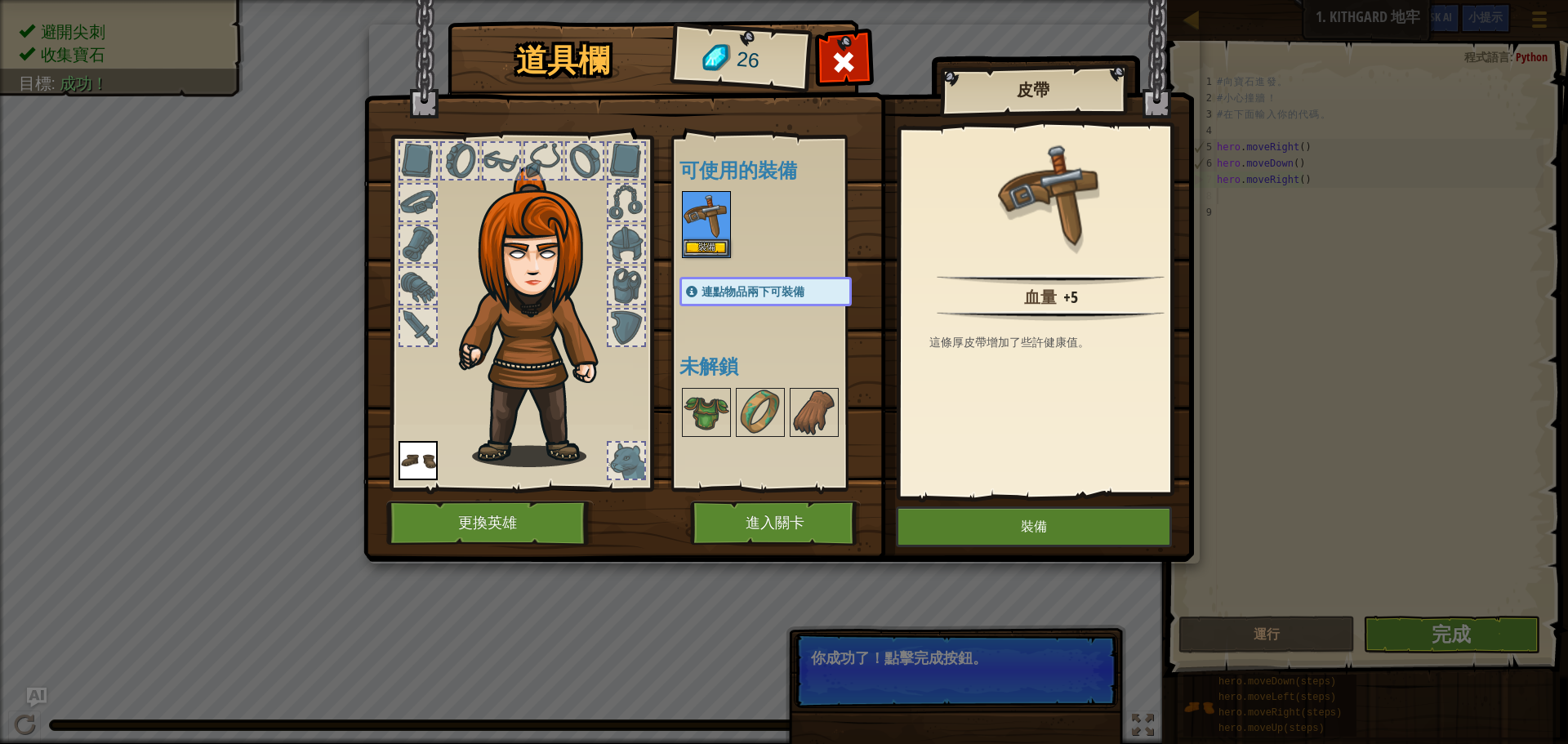
click at [413, 472] on img at bounding box center [418, 460] width 39 height 39
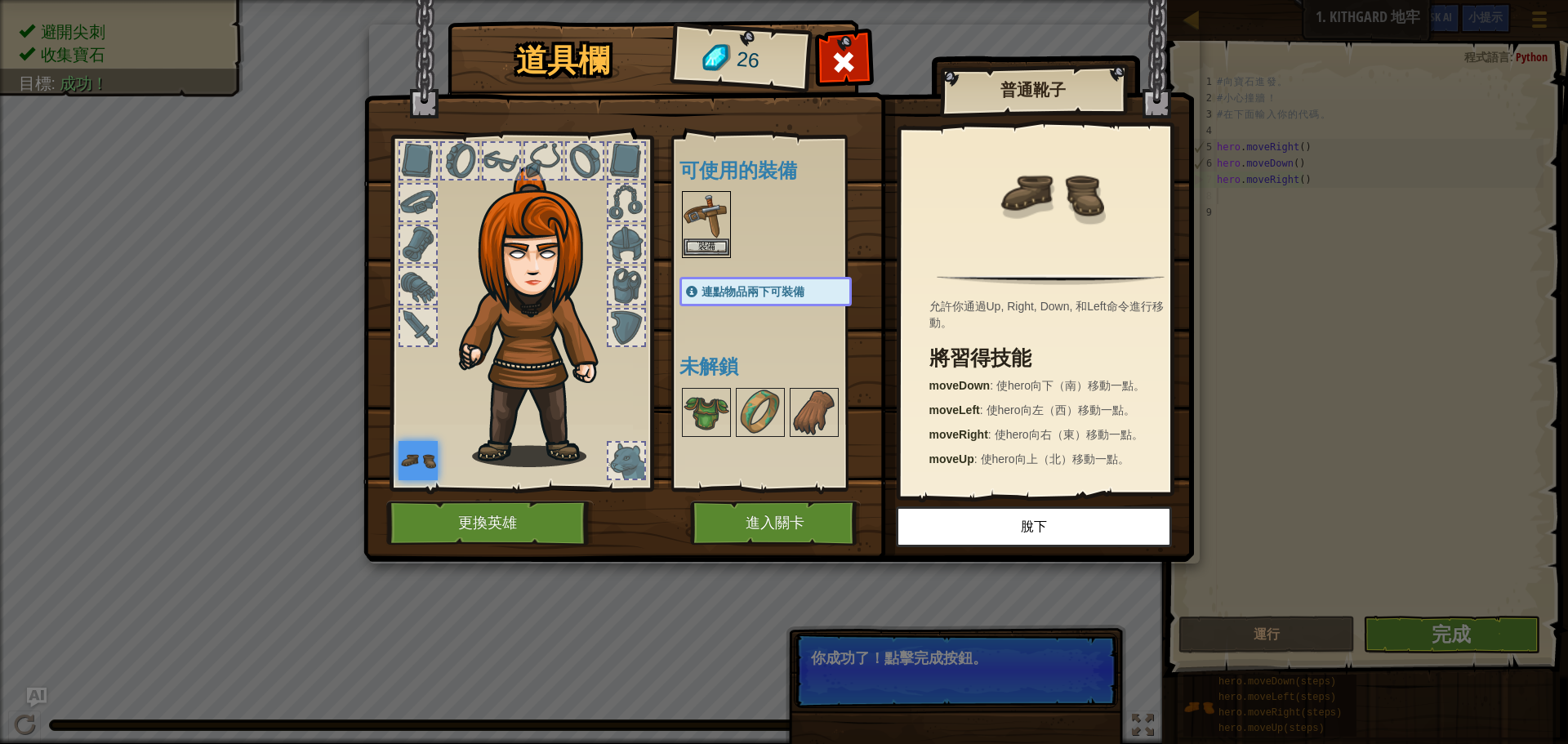
click at [724, 224] on img at bounding box center [706, 216] width 46 height 46
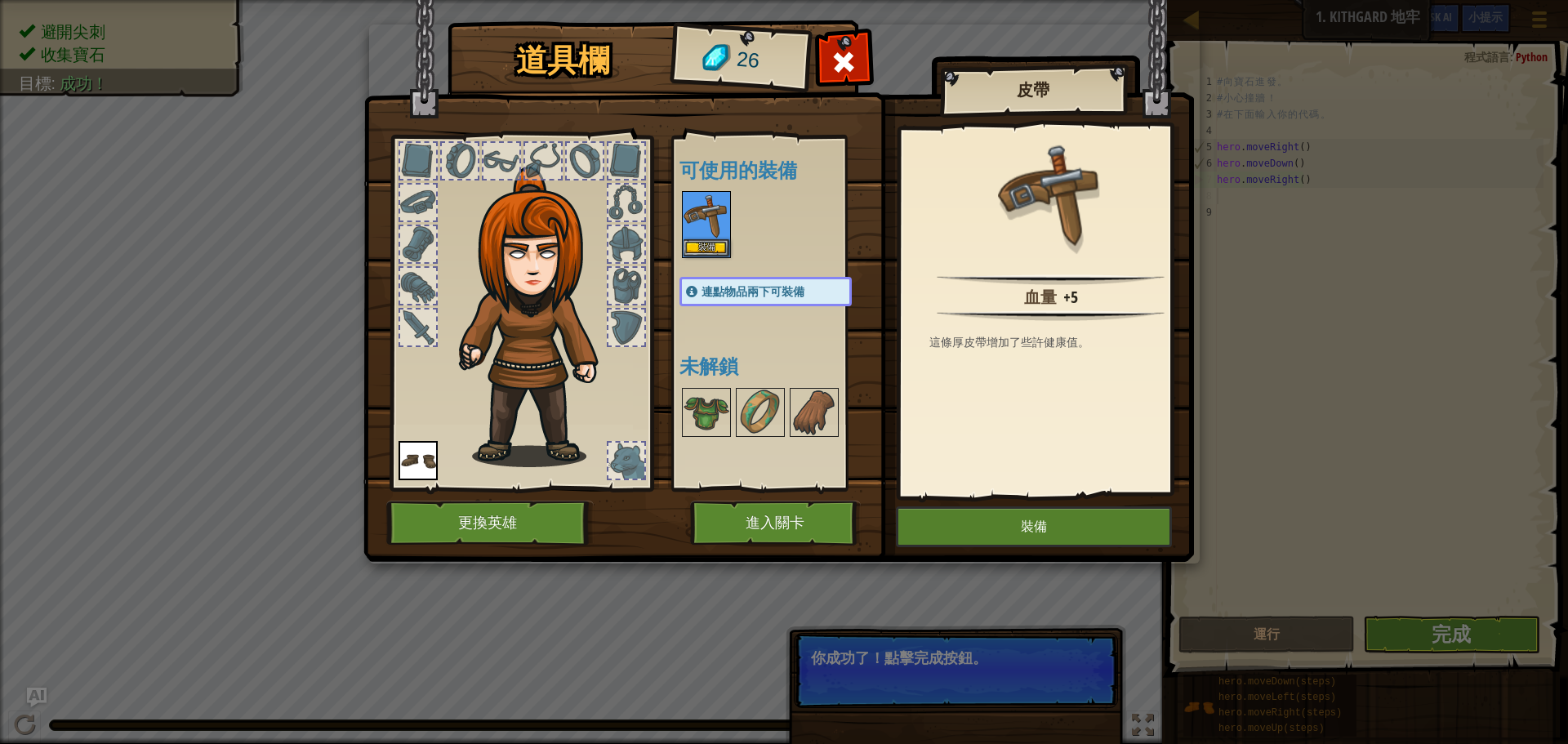
click at [415, 470] on img at bounding box center [418, 460] width 39 height 39
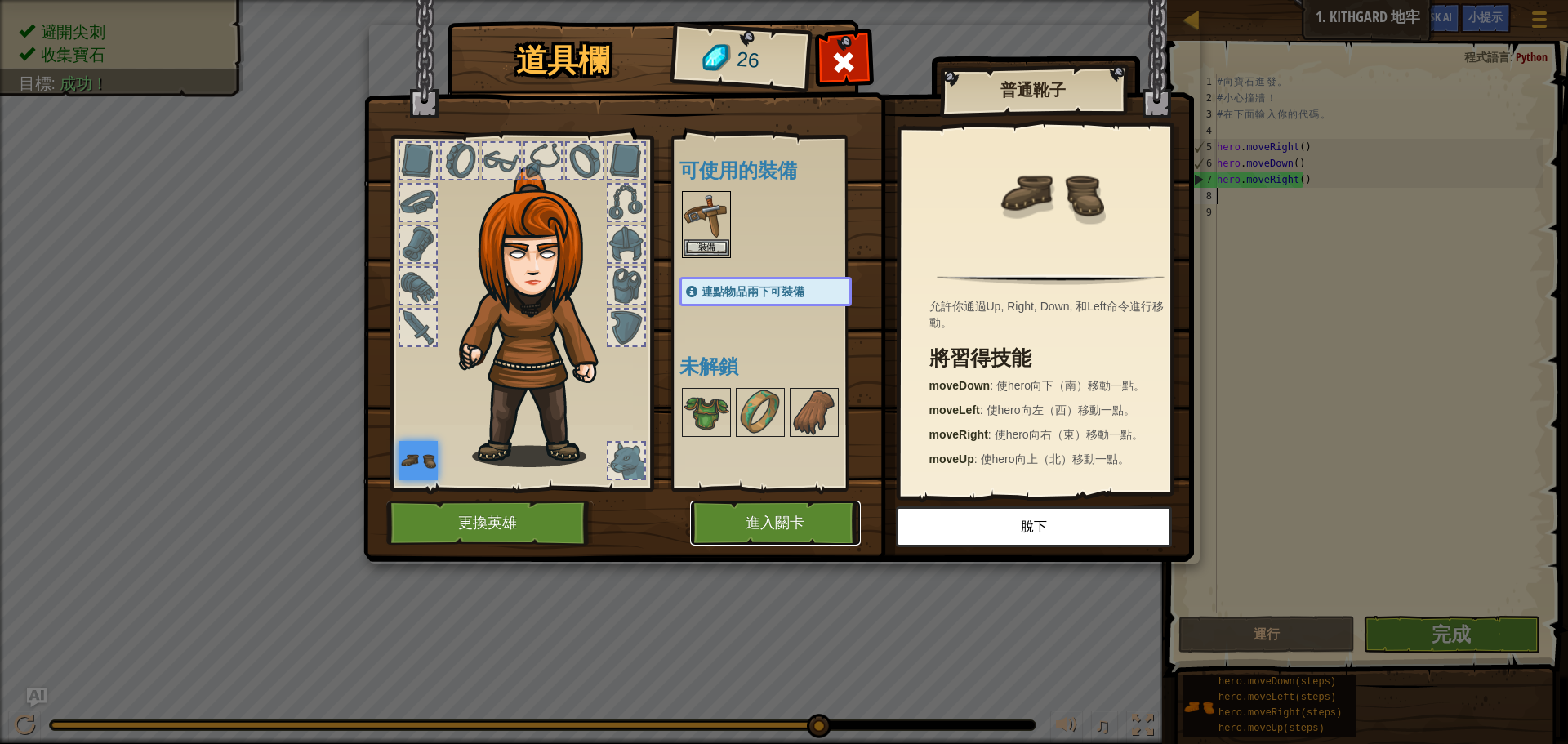
click at [727, 518] on button "進入關卡" at bounding box center [776, 522] width 171 height 45
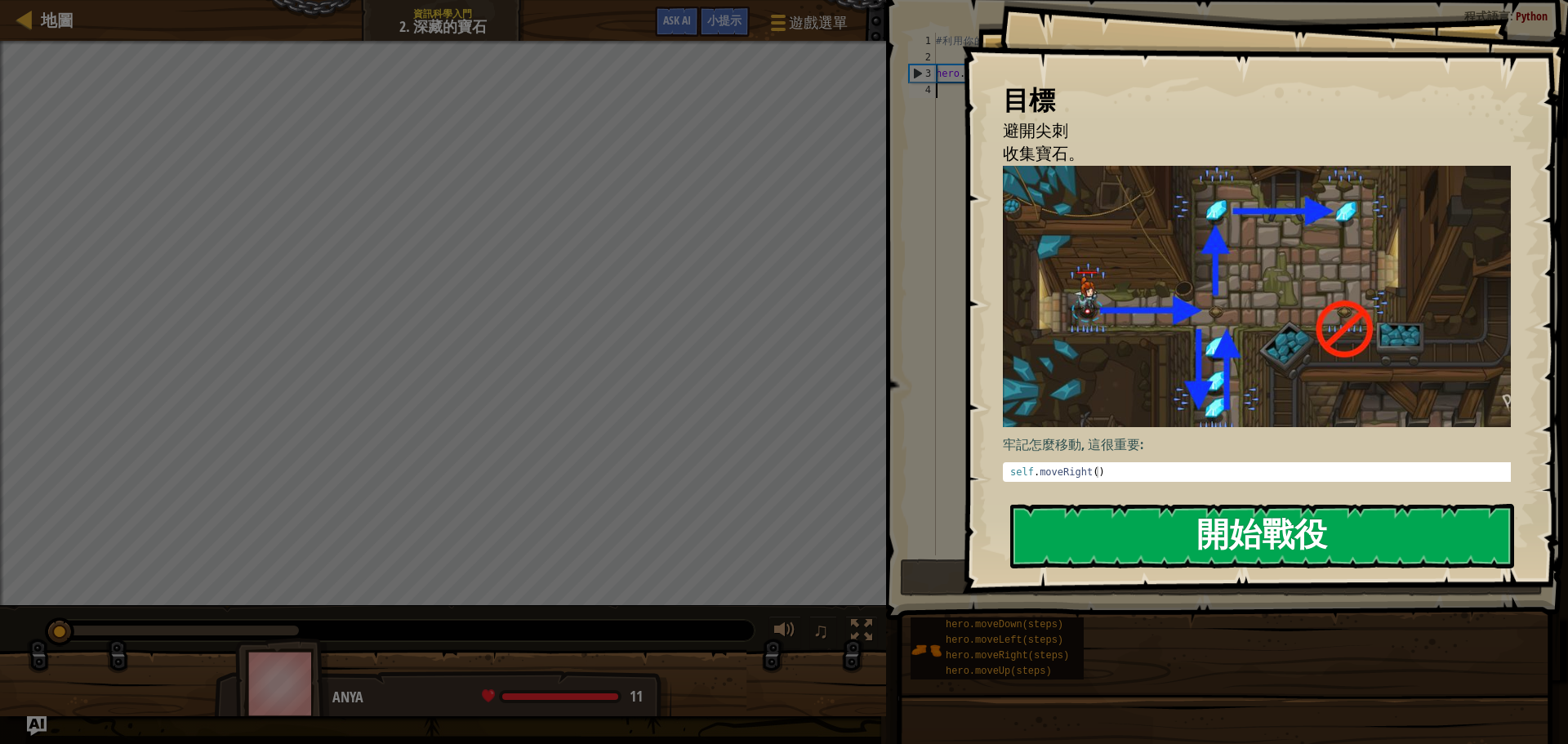
click at [1173, 533] on button "開始戰役" at bounding box center [1262, 536] width 504 height 65
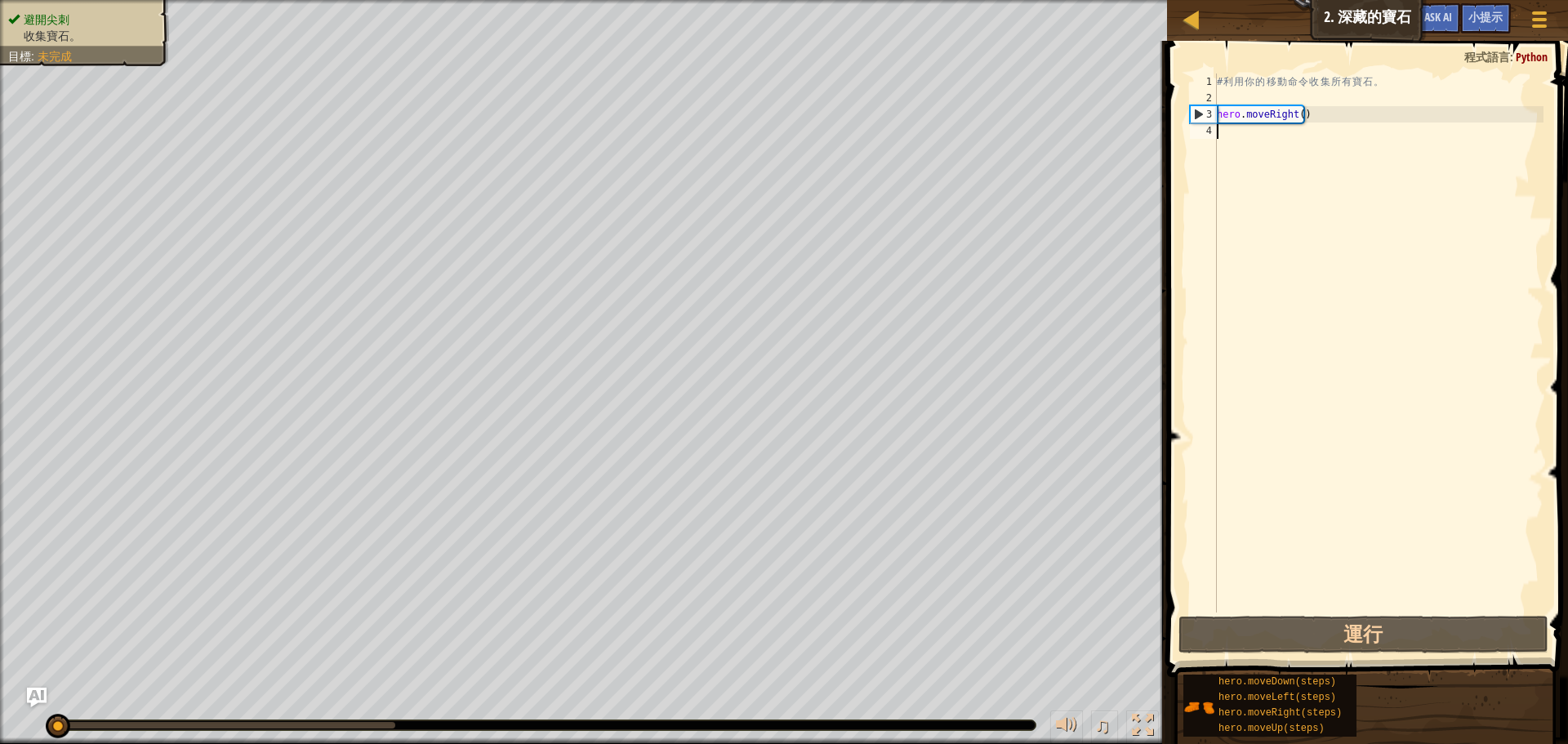
type textarea "h"
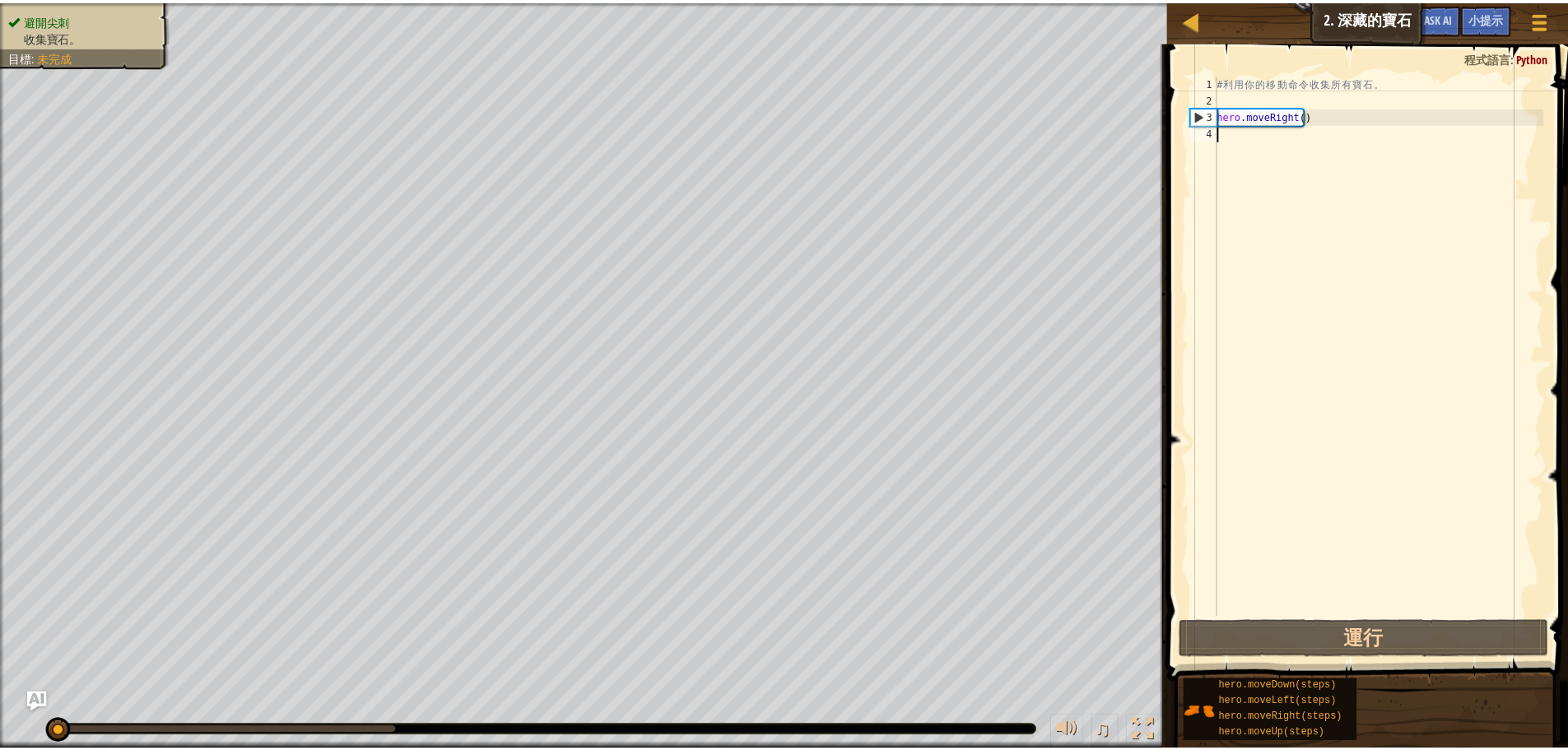
scroll to position [7, 0]
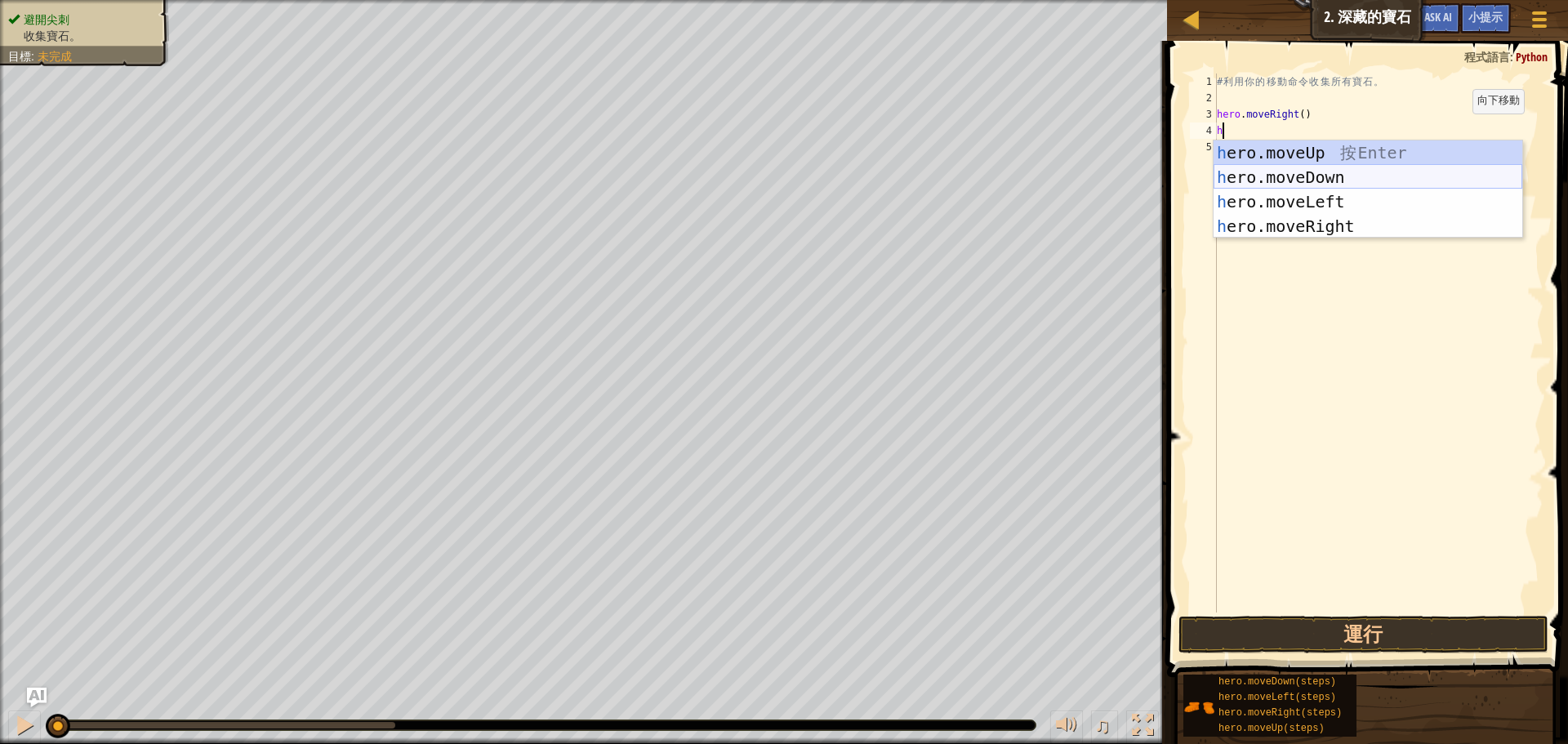
click at [1344, 173] on div "h ero.moveUp 按 Enter h ero.moveDown 按 Enter h ero.moveLeft 按 Enter h ero.moveRi…" at bounding box center [1368, 214] width 309 height 147
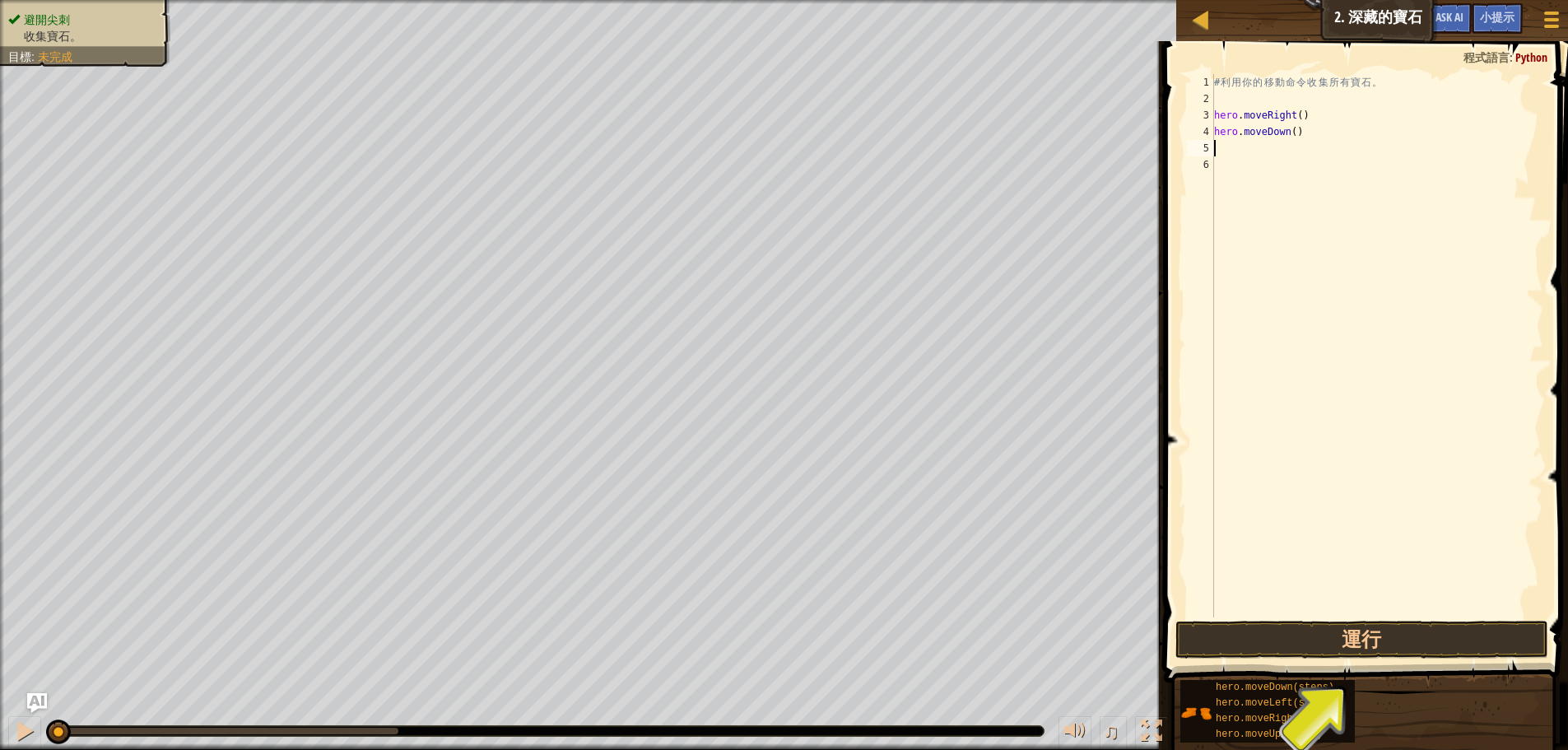
type textarea "h"
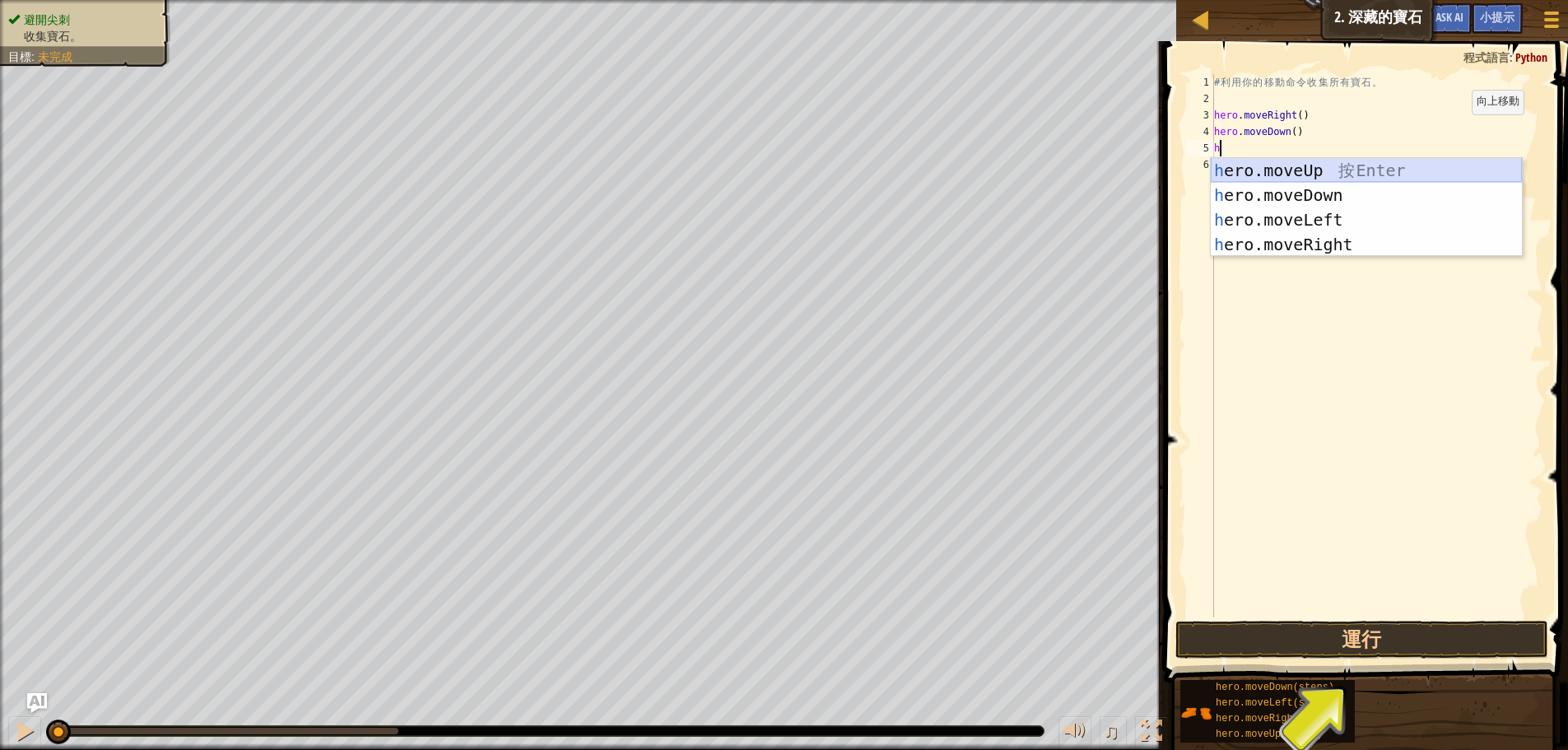
click at [1318, 165] on div "h ero.moveUp 按 Enter h ero.moveDown 按 Enter h ero.moveLeft 按 Enter h ero.moveRi…" at bounding box center [1366, 232] width 311 height 148
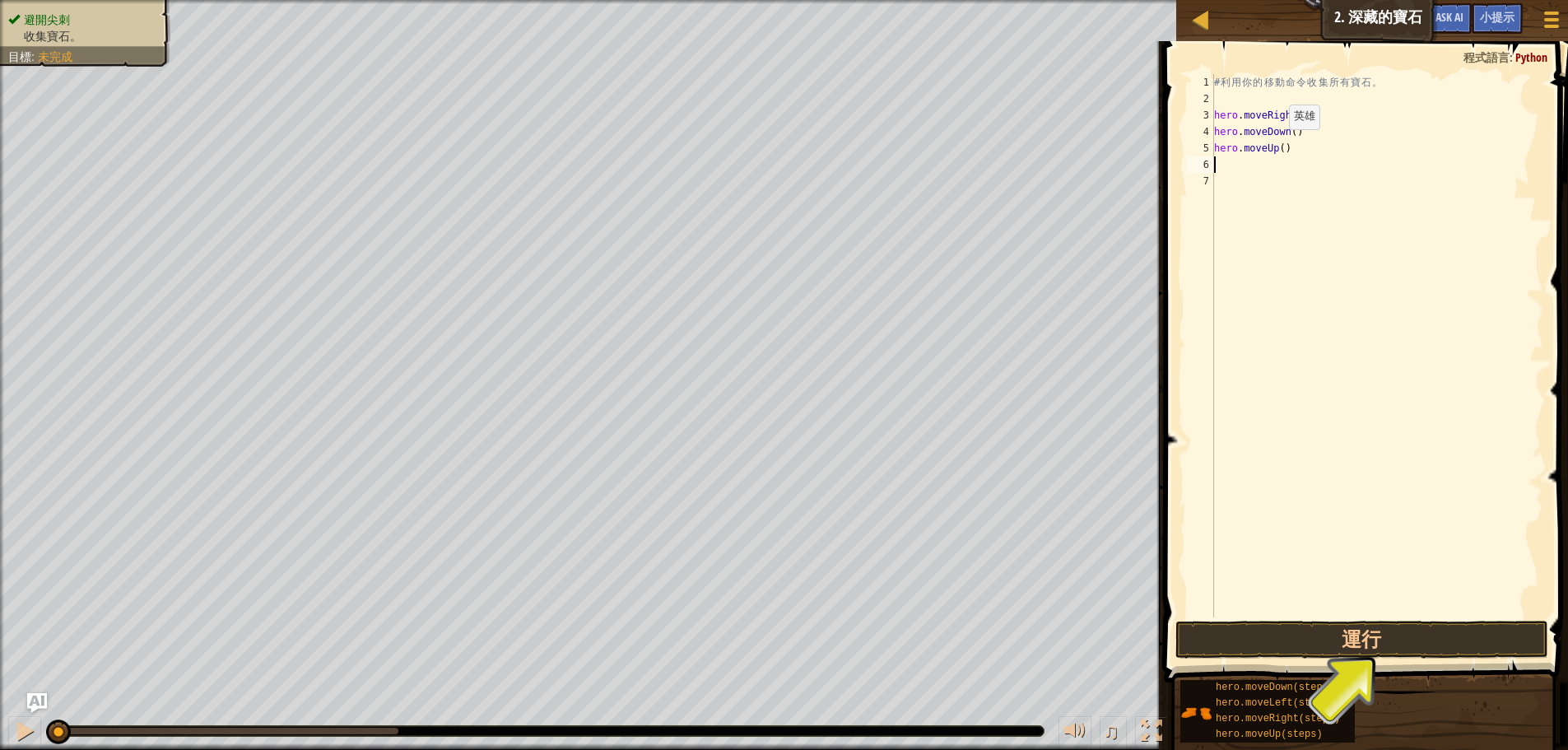
click at [1275, 146] on div "# 利 用 你 的 移 動 命 令 收 集 所 有 寶 石 。 hero . moveRight ( ) hero . moveDown ( ) hero .…" at bounding box center [1376, 362] width 333 height 576
click at [1278, 148] on div "# 利 用 你 的 移 動 命 令 收 集 所 有 寶 石 。 hero . moveRight ( ) hero . moveDown ( ) hero .…" at bounding box center [1376, 362] width 333 height 576
type textarea "hero.moveUp(2)"
click at [1285, 178] on div "# 利 用 你 的 移 動 命 令 收 集 所 有 寶 石 。 hero . moveRight ( ) hero . moveDown ( ) hero .…" at bounding box center [1376, 362] width 333 height 576
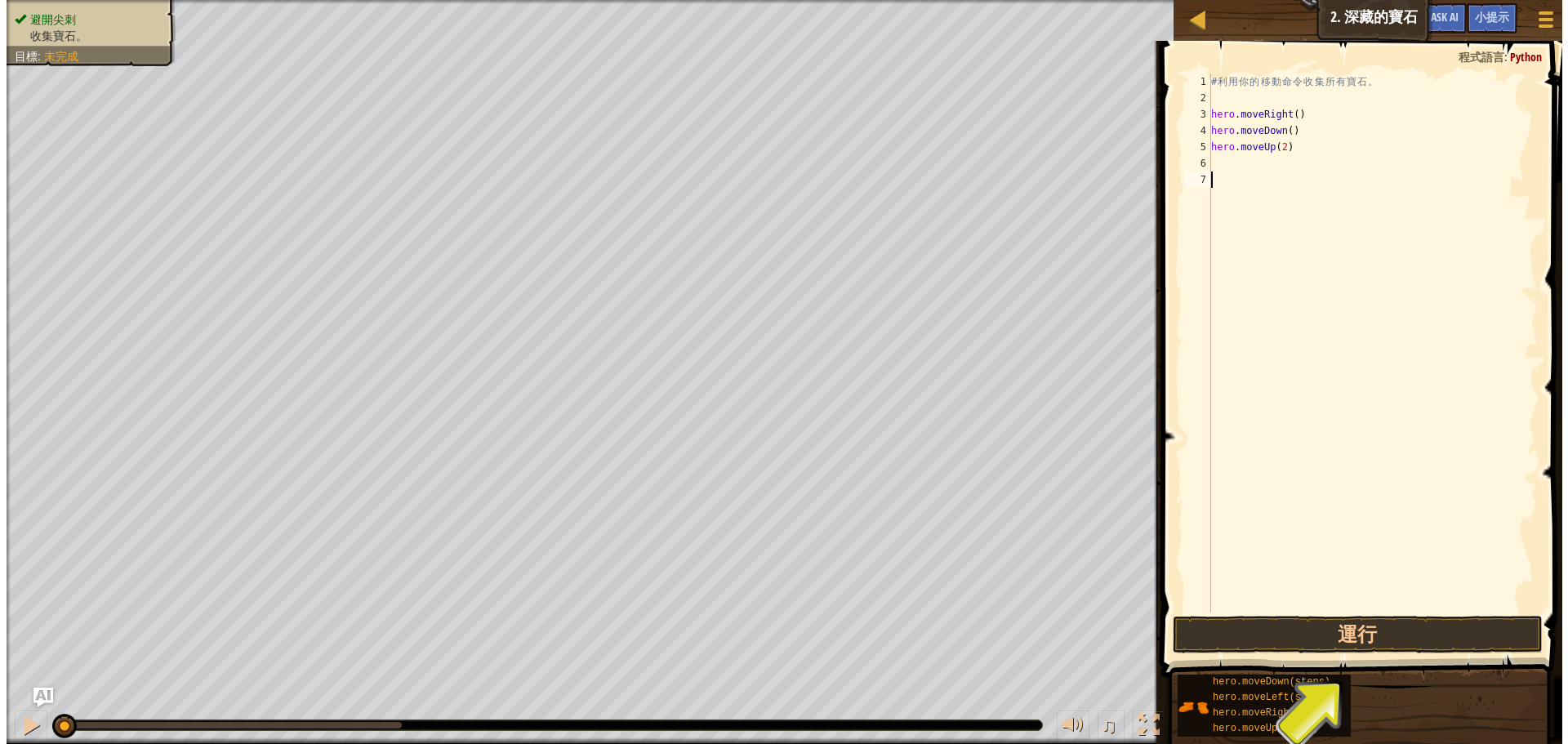
scroll to position [7, 0]
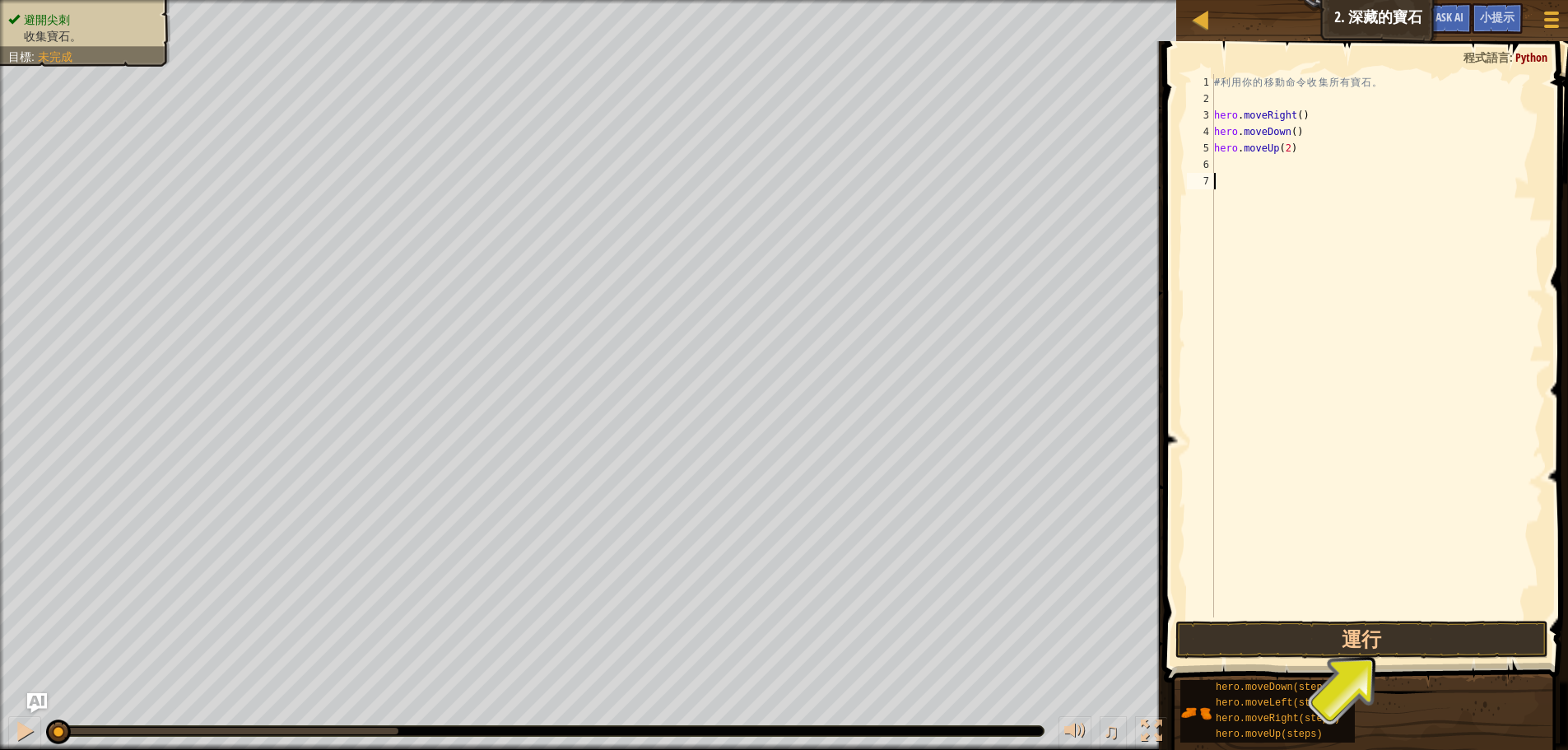
click at [1283, 163] on div "# 利 用 你 的 移 動 命 令 收 集 所 有 寶 石 。 hero . moveRight ( ) hero . moveDown ( ) hero .…" at bounding box center [1376, 362] width 333 height 576
type textarea "h"
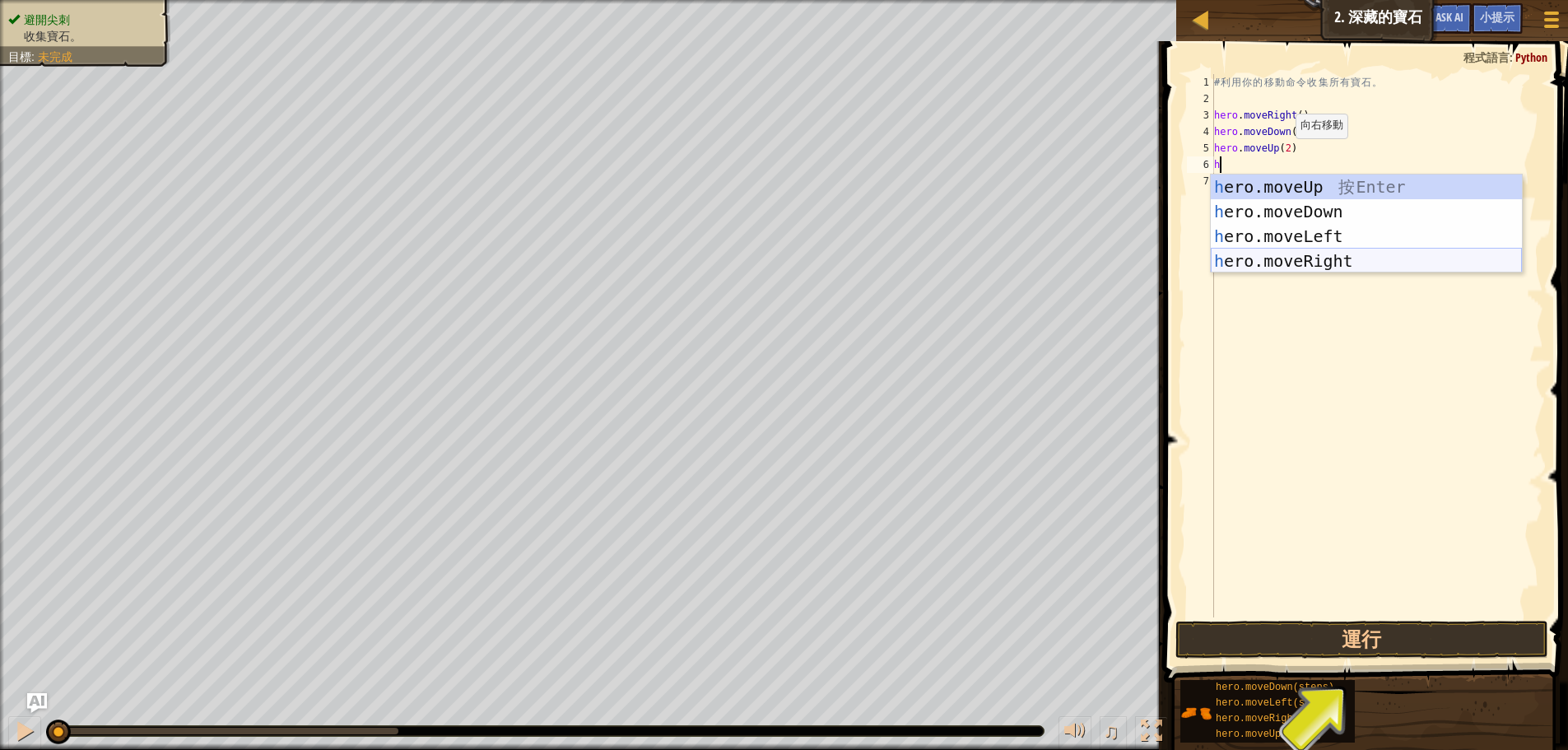
click at [1337, 261] on div "h ero.moveUp 按 Enter h ero.moveDown 按 Enter h ero.moveLeft 按 Enter h ero.moveRi…" at bounding box center [1366, 249] width 311 height 148
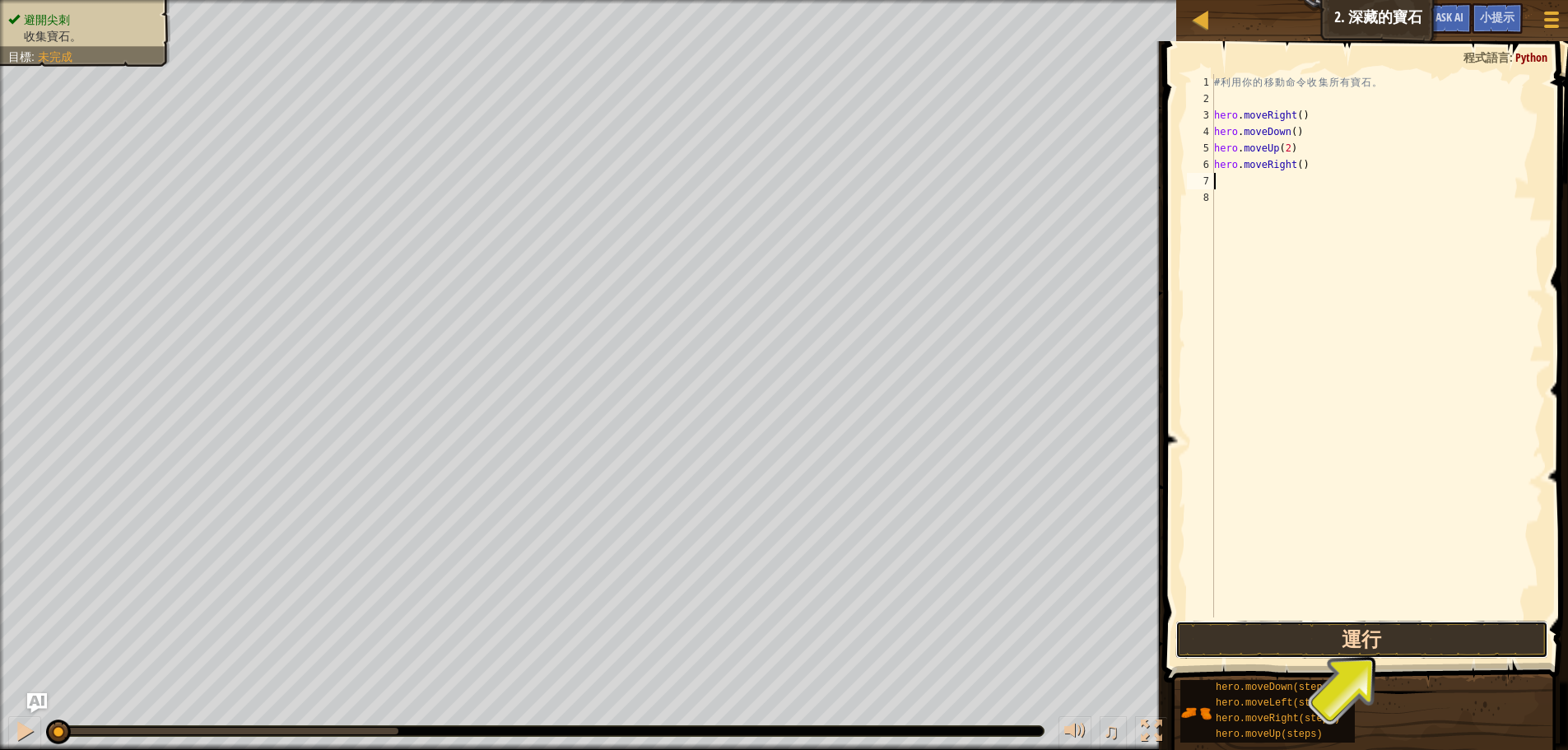
click at [1374, 640] on button "運行" at bounding box center [1361, 640] width 373 height 38
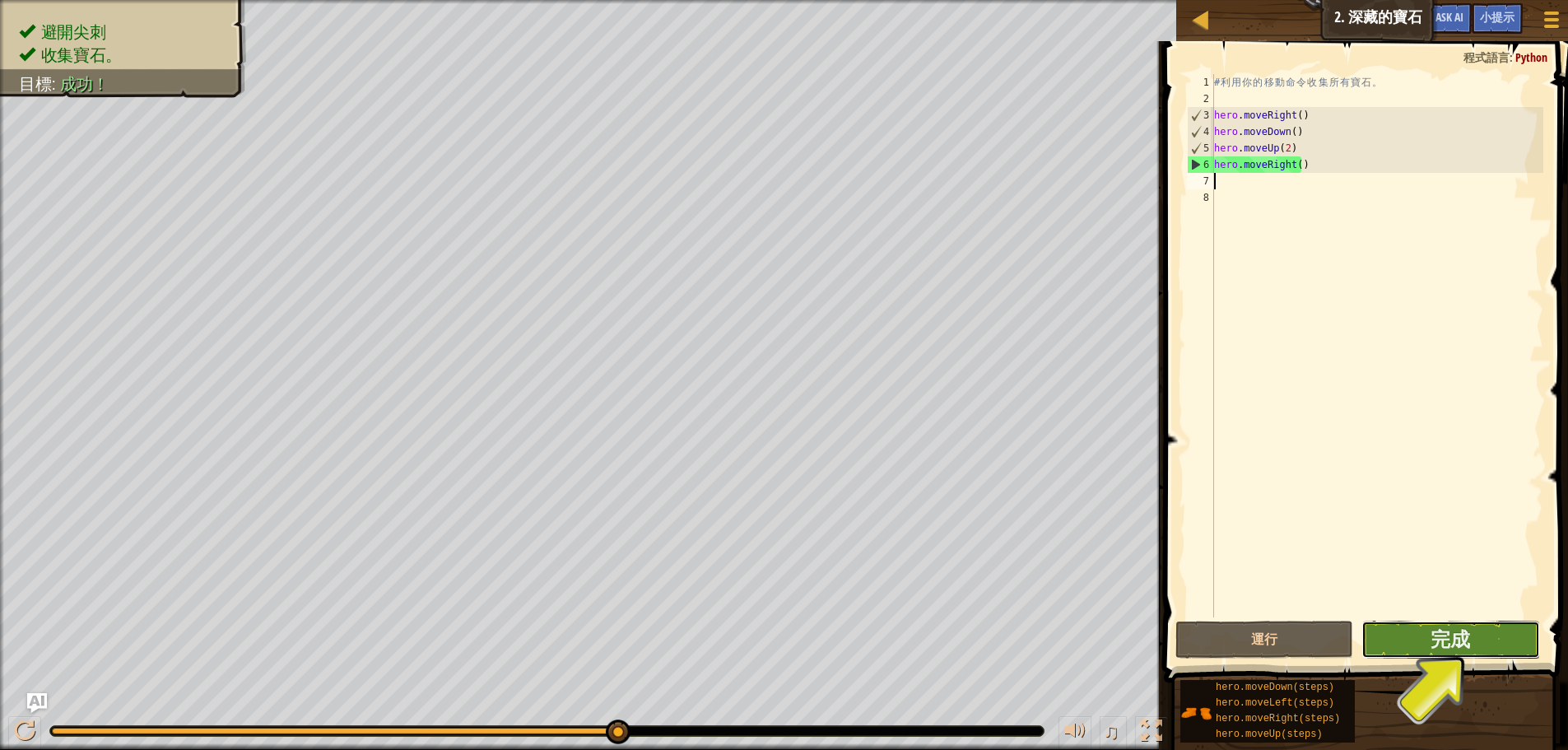
click at [1413, 644] on button "完成" at bounding box center [1450, 640] width 177 height 38
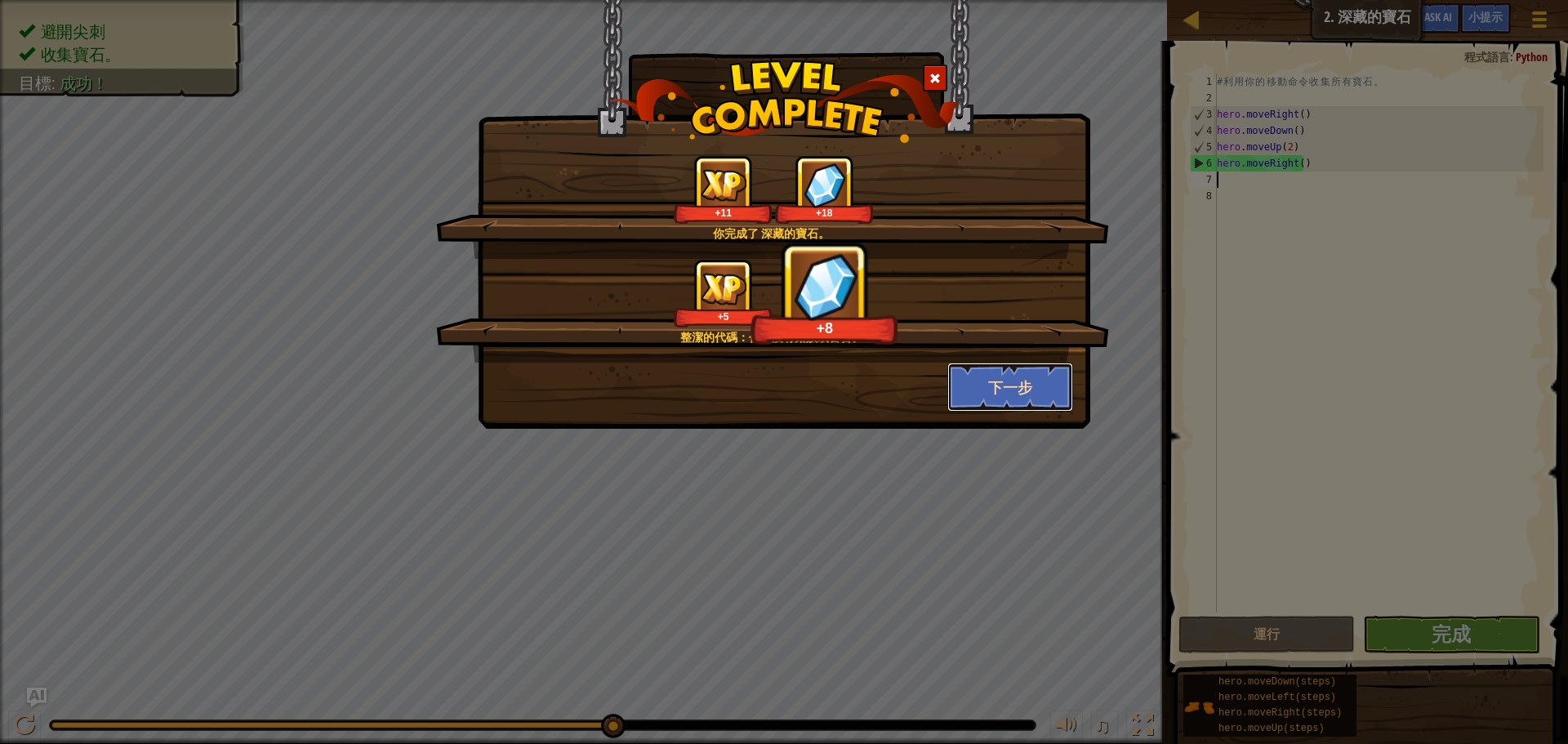
click at [998, 383] on button "下一步" at bounding box center [1011, 387] width 126 height 49
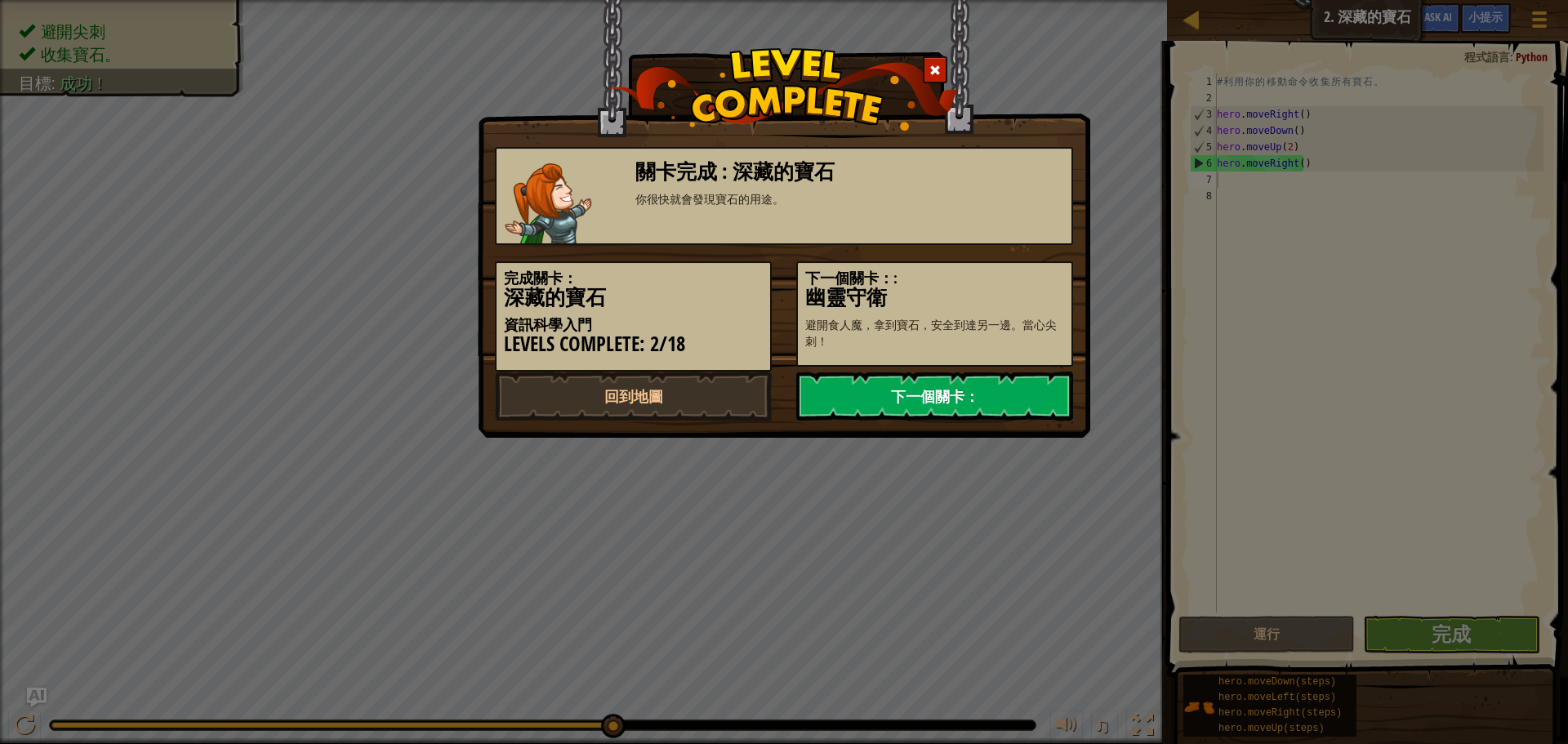
click at [952, 383] on link "下一個關卡：" at bounding box center [935, 396] width 277 height 49
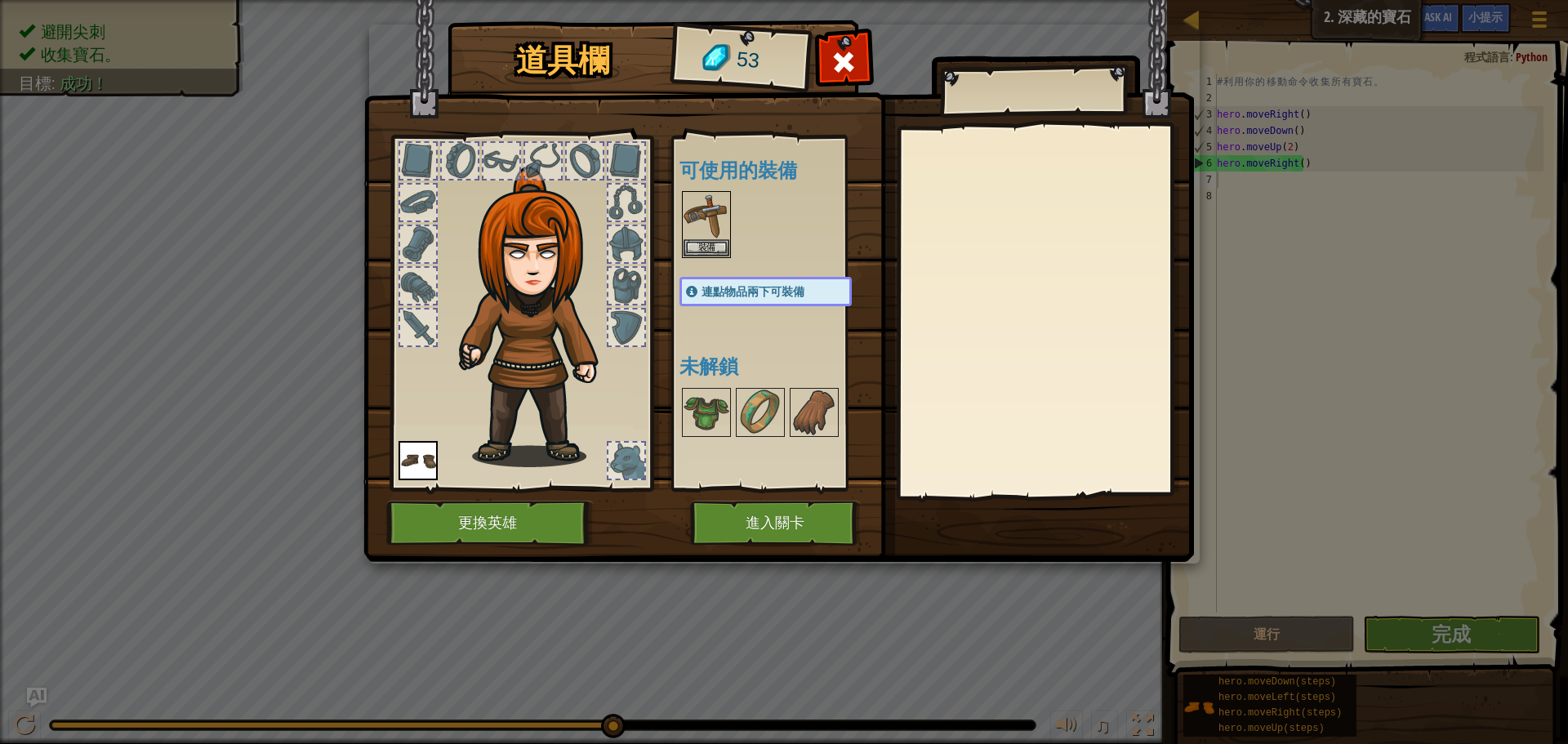
click at [396, 468] on div at bounding box center [521, 308] width 270 height 367
click at [770, 529] on button "進入關卡" at bounding box center [776, 522] width 171 height 45
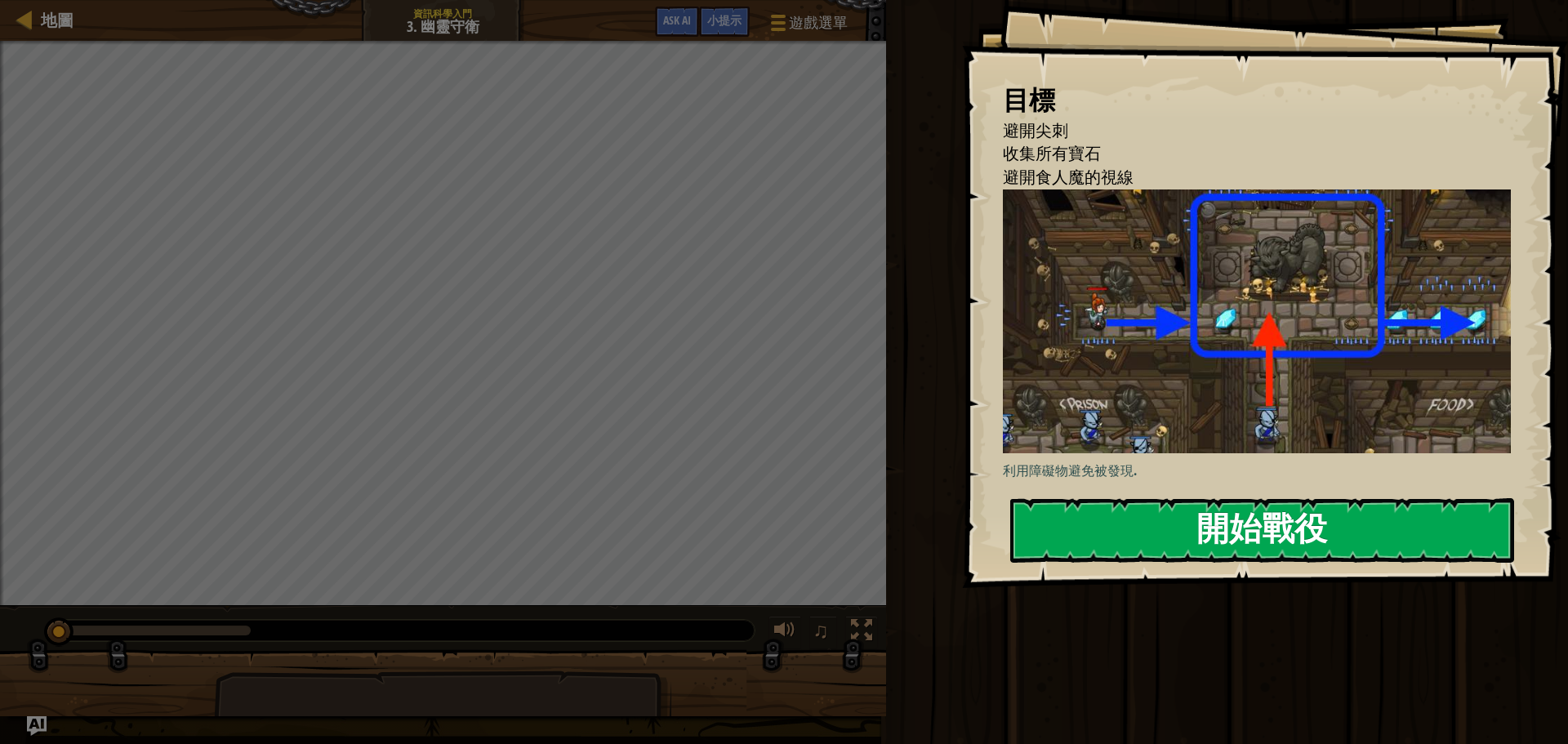
click at [1123, 538] on button "開始戰役" at bounding box center [1262, 531] width 504 height 65
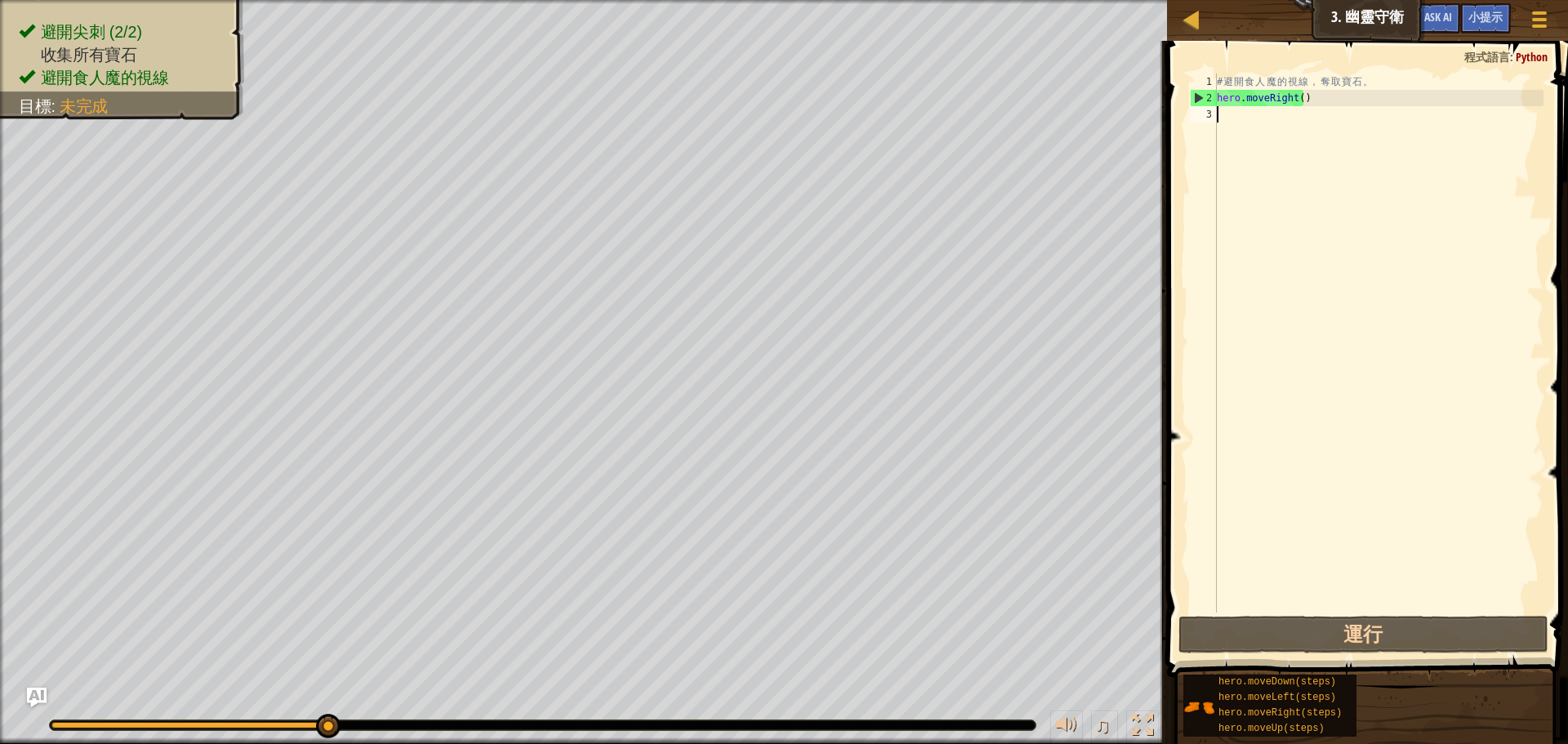
type textarea "h"
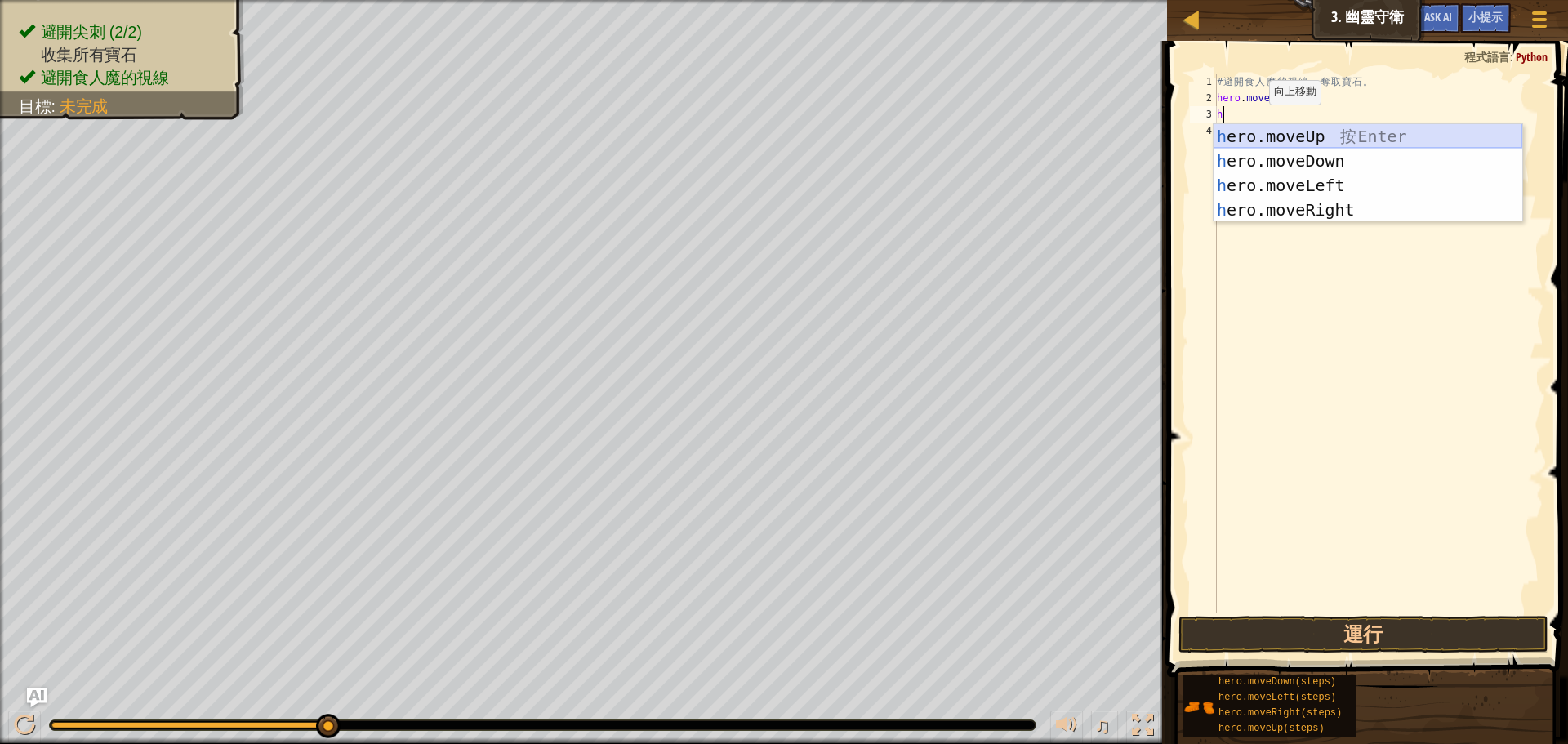
click at [1347, 138] on div "h ero.moveUp 按 Enter h ero.moveDown 按 Enter h ero.moveLeft 按 Enter h ero.moveRi…" at bounding box center [1368, 198] width 309 height 147
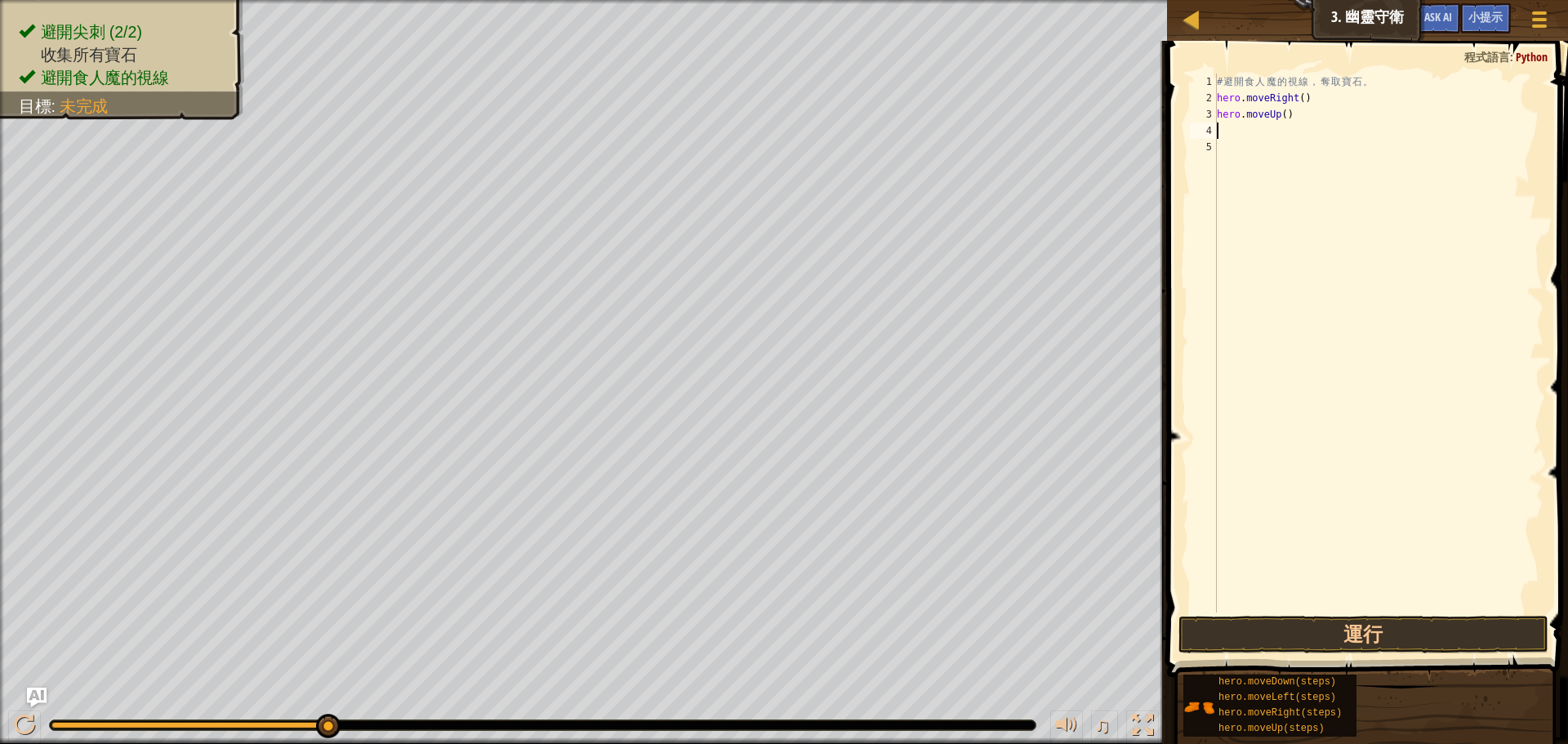
type textarea "h"
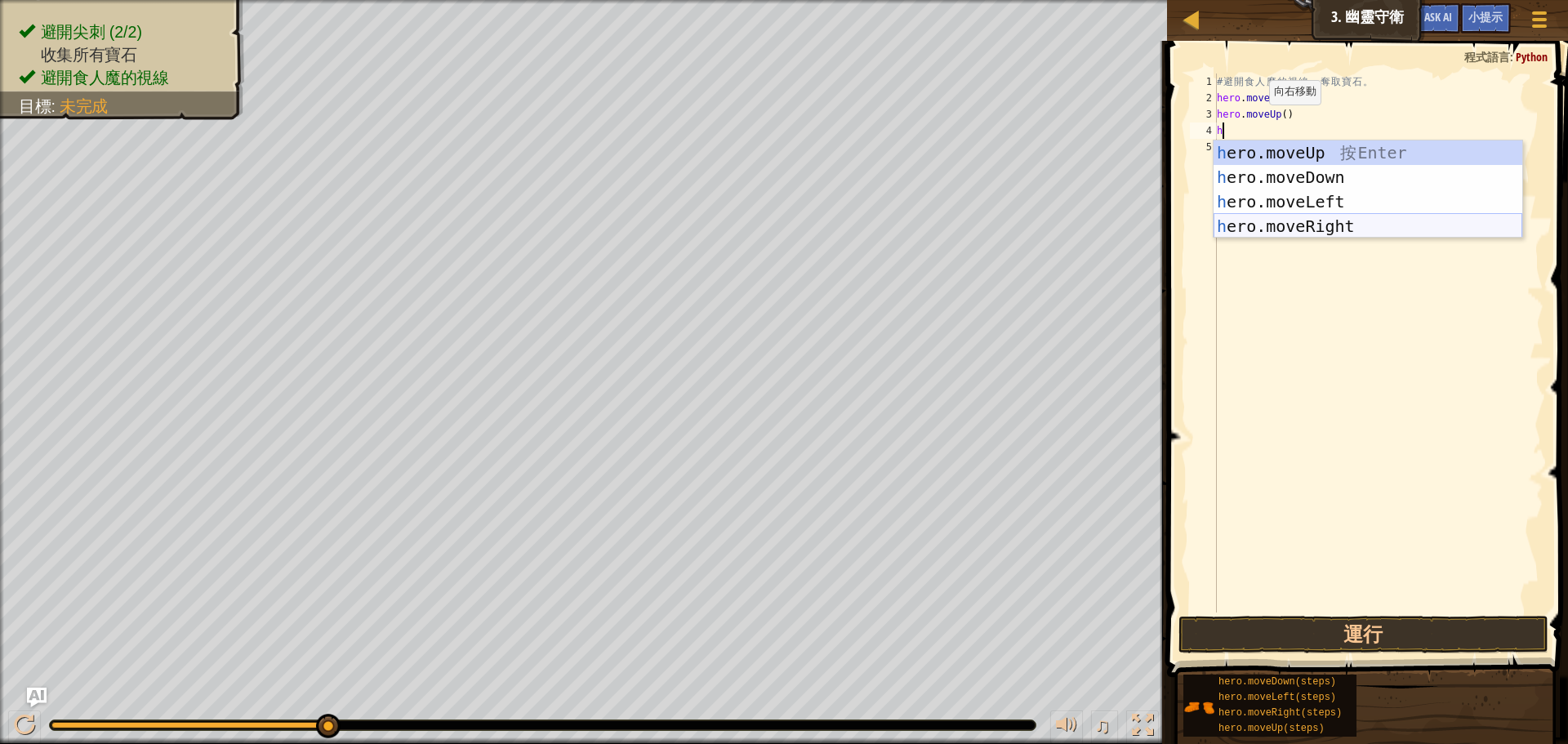
click at [1310, 228] on div "h ero.moveUp 按 Enter h ero.moveDown 按 Enter h ero.moveLeft 按 Enter h ero.moveRi…" at bounding box center [1368, 214] width 309 height 147
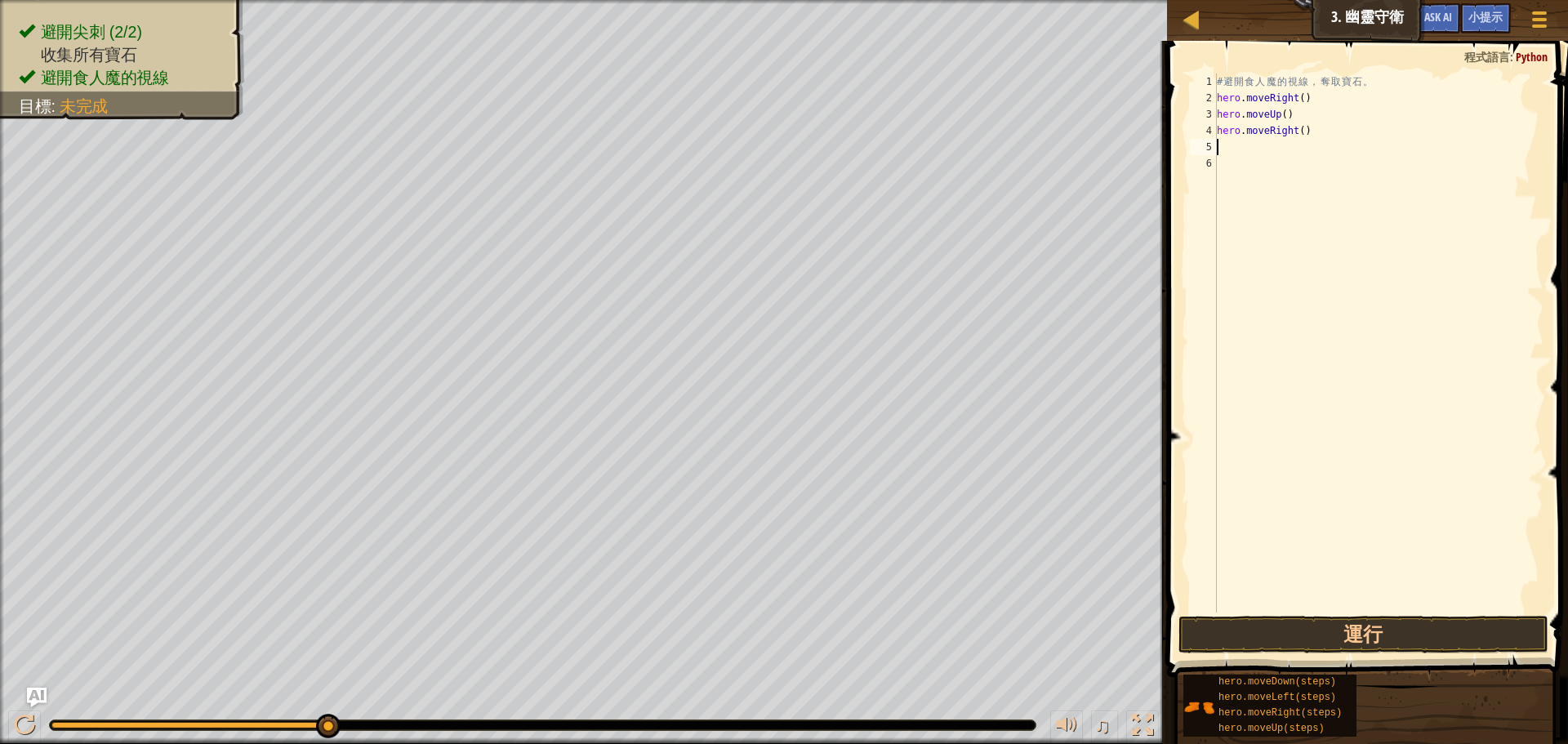
type textarea "h"
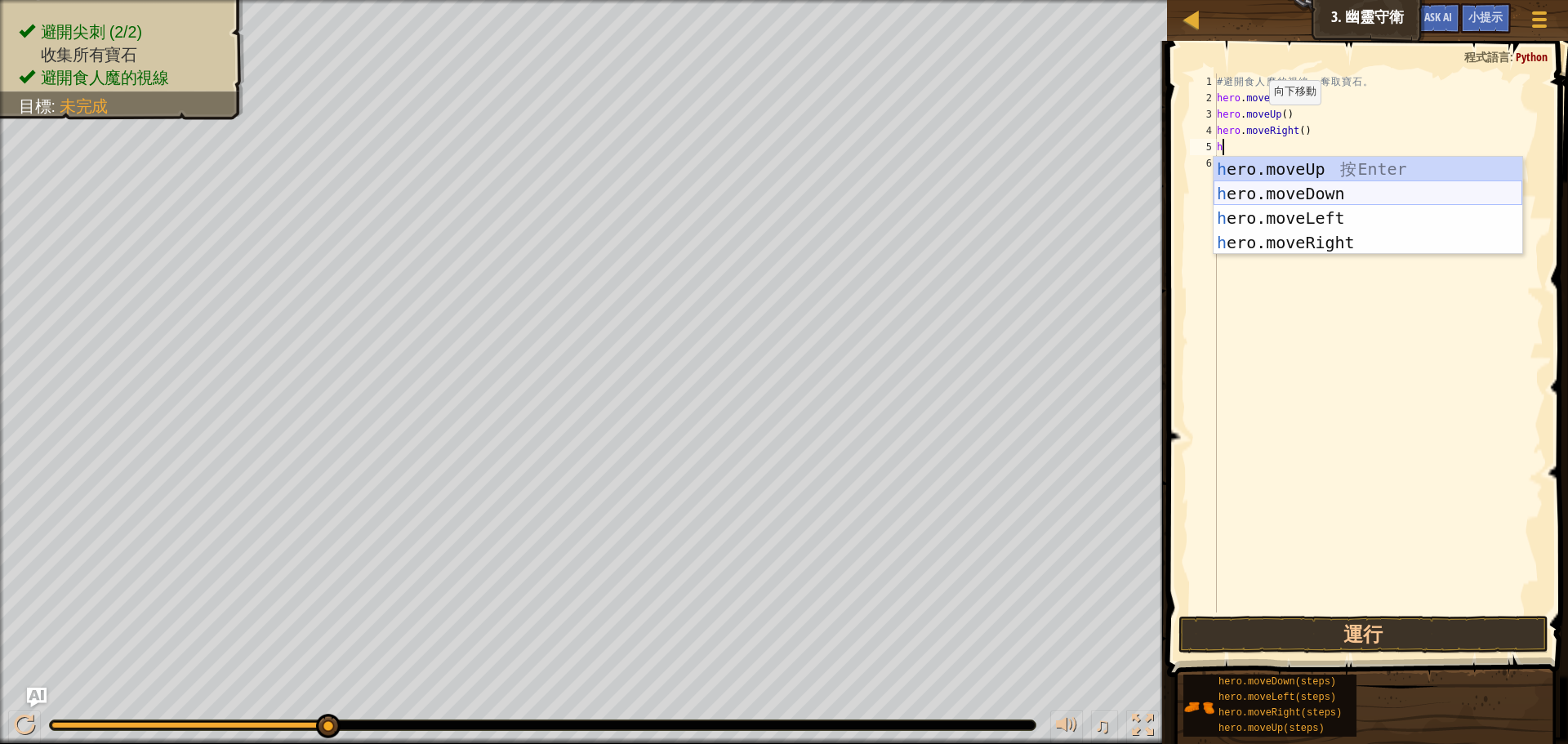
click at [1317, 189] on div "h ero.moveUp 按 Enter h ero.moveDown 按 Enter h ero.moveLeft 按 Enter h ero.moveRi…" at bounding box center [1368, 230] width 309 height 147
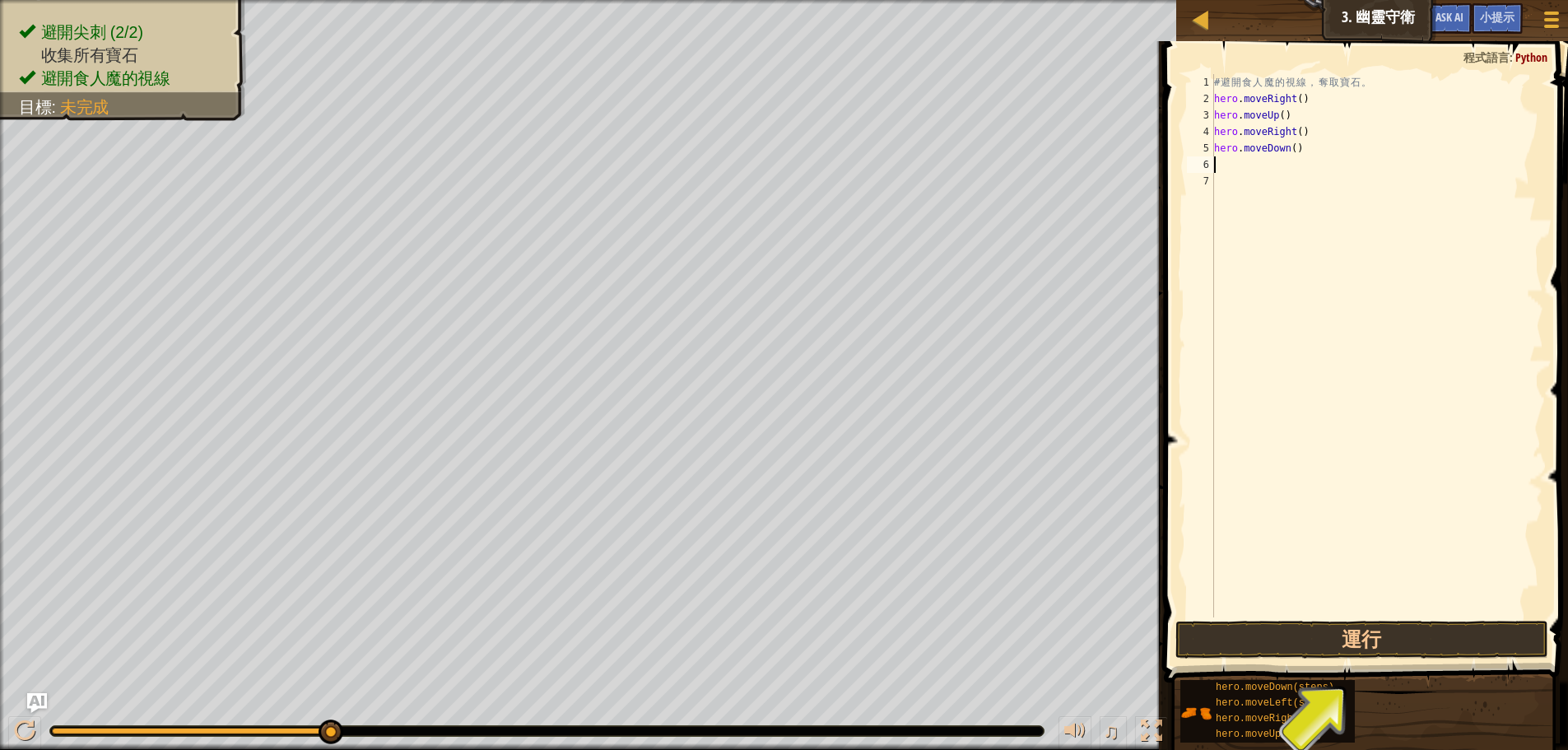
type textarea "h"
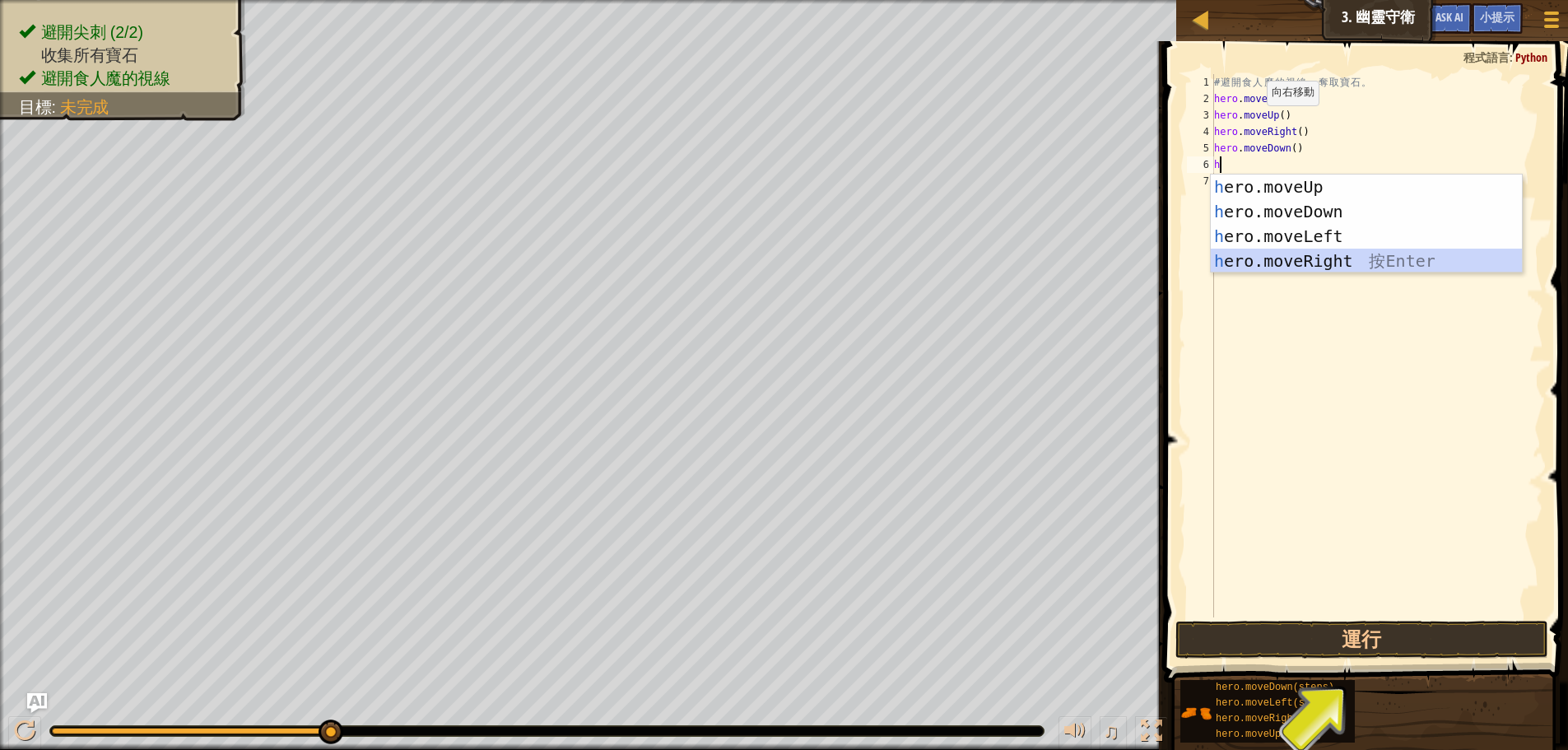
click at [1324, 257] on div "h ero.moveUp 按 Enter h ero.moveDown 按 Enter h ero.moveLeft 按 Enter h ero.moveRi…" at bounding box center [1366, 249] width 311 height 148
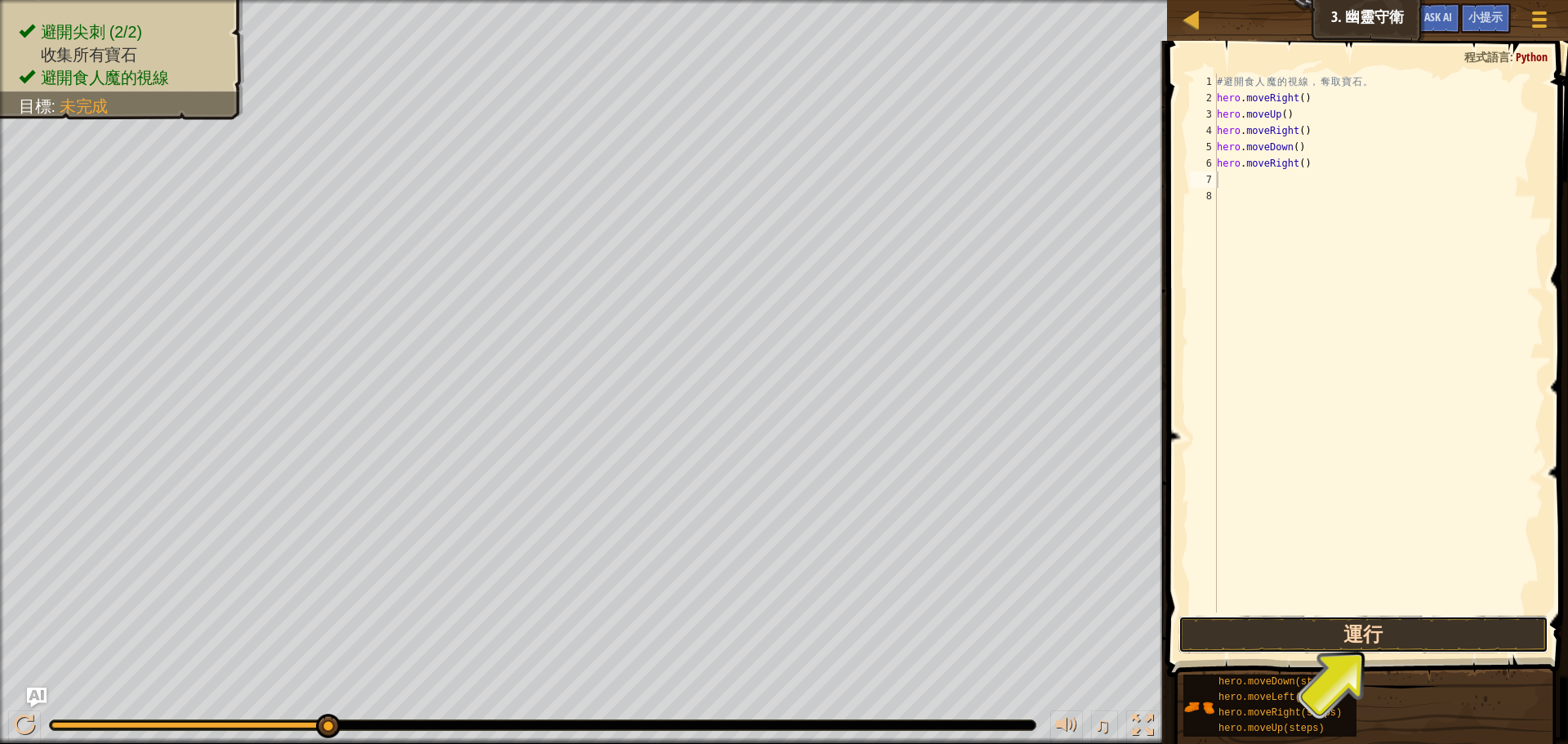
click at [1351, 631] on button "運行" at bounding box center [1364, 634] width 370 height 38
